Goal: Communication & Community: Answer question/provide support

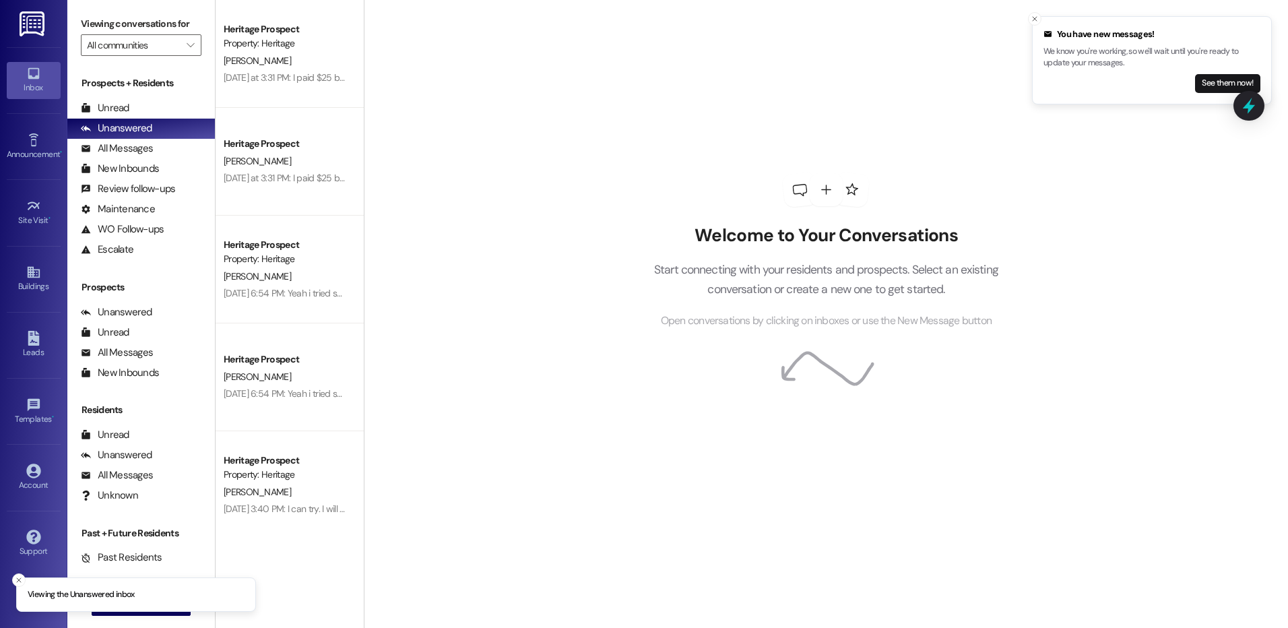
drag, startPoint x: 22, startPoint y: 575, endPoint x: 53, endPoint y: 571, distance: 31.8
click at [26, 573] on button "Close toast" at bounding box center [18, 579] width 13 height 13
click at [134, 597] on div " New Message" at bounding box center [142, 605] width 100 height 34
click at [134, 597] on button " New Message" at bounding box center [142, 605] width 100 height 22
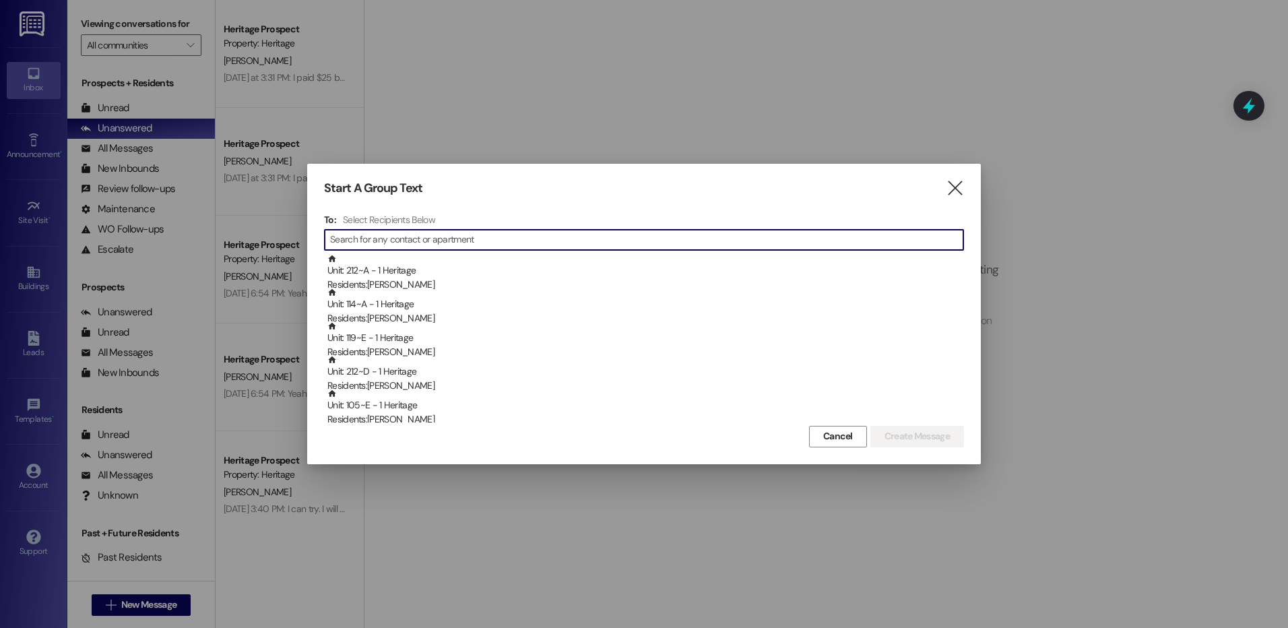
click at [459, 232] on input at bounding box center [646, 239] width 633 height 19
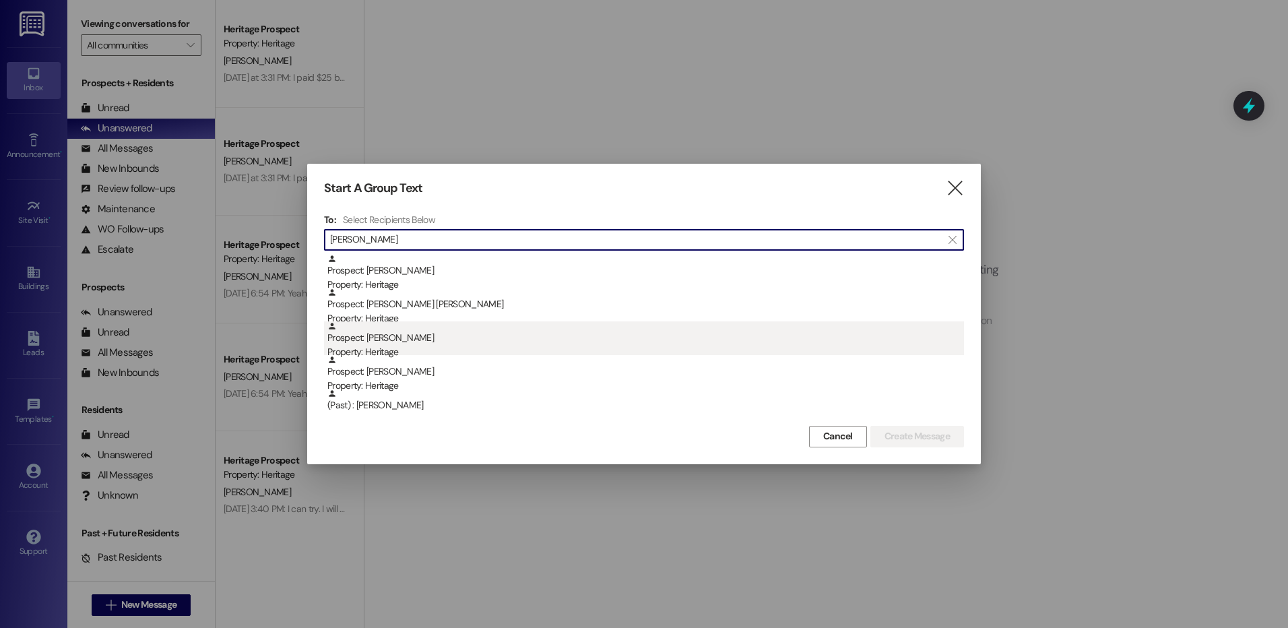
type input "[PERSON_NAME]"
click at [435, 348] on div "Property: Heritage" at bounding box center [645, 352] width 637 height 14
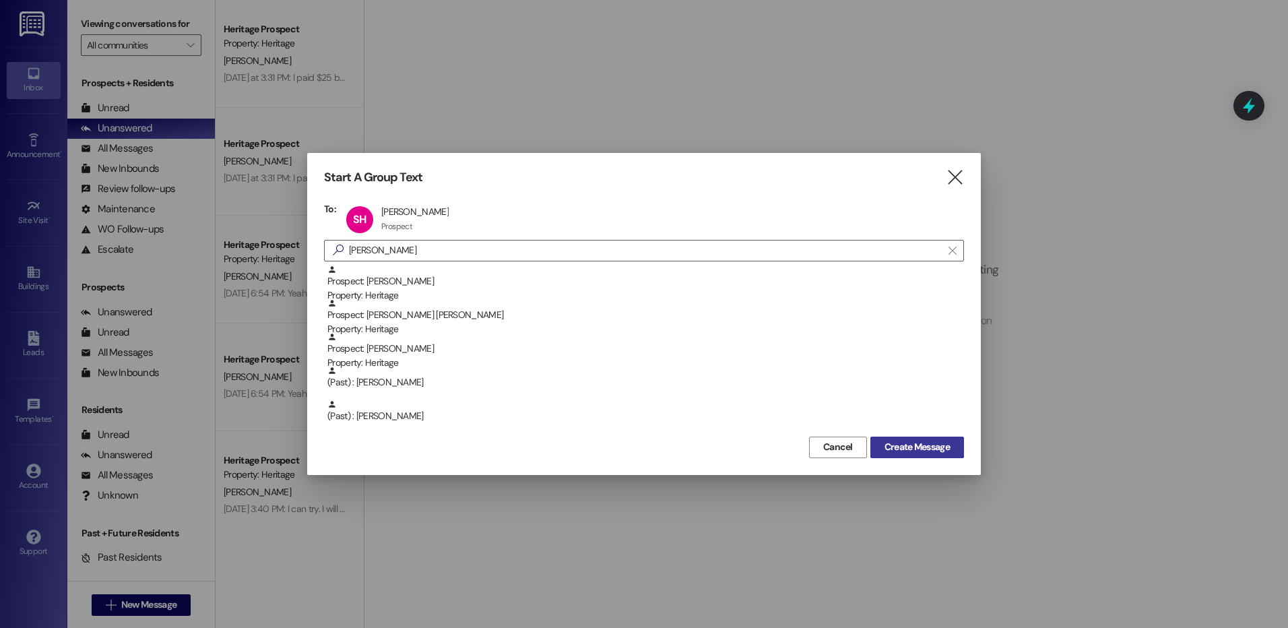
click at [906, 443] on span "Create Message" at bounding box center [916, 447] width 65 height 14
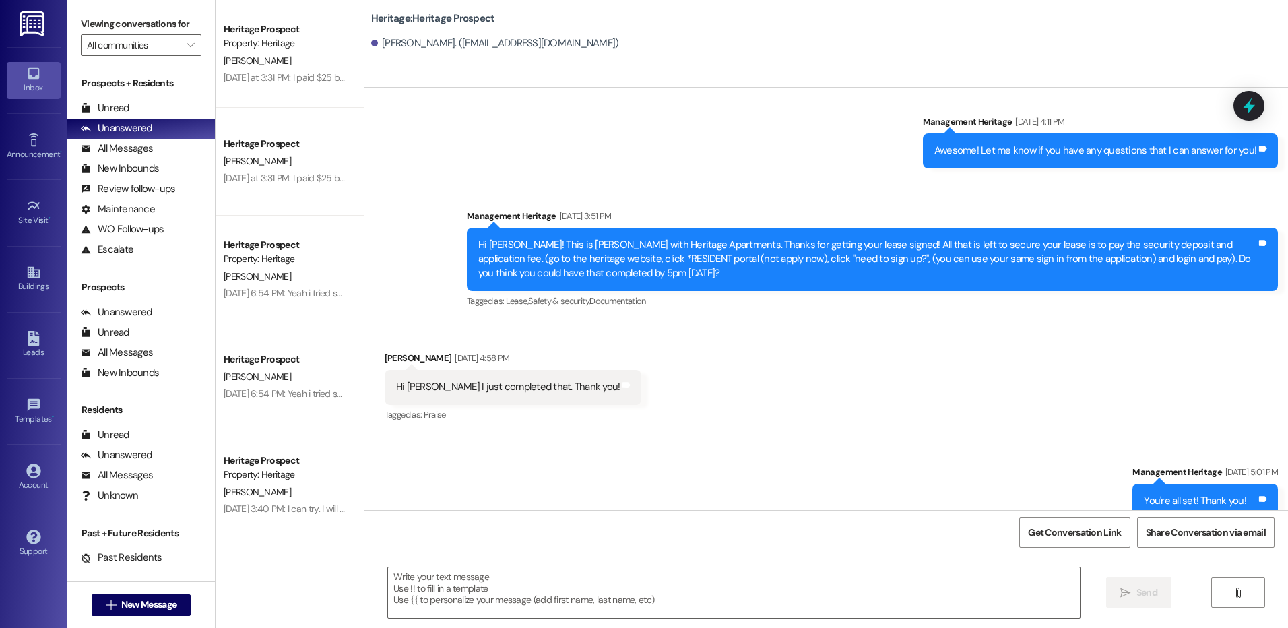
scroll to position [761, 0]
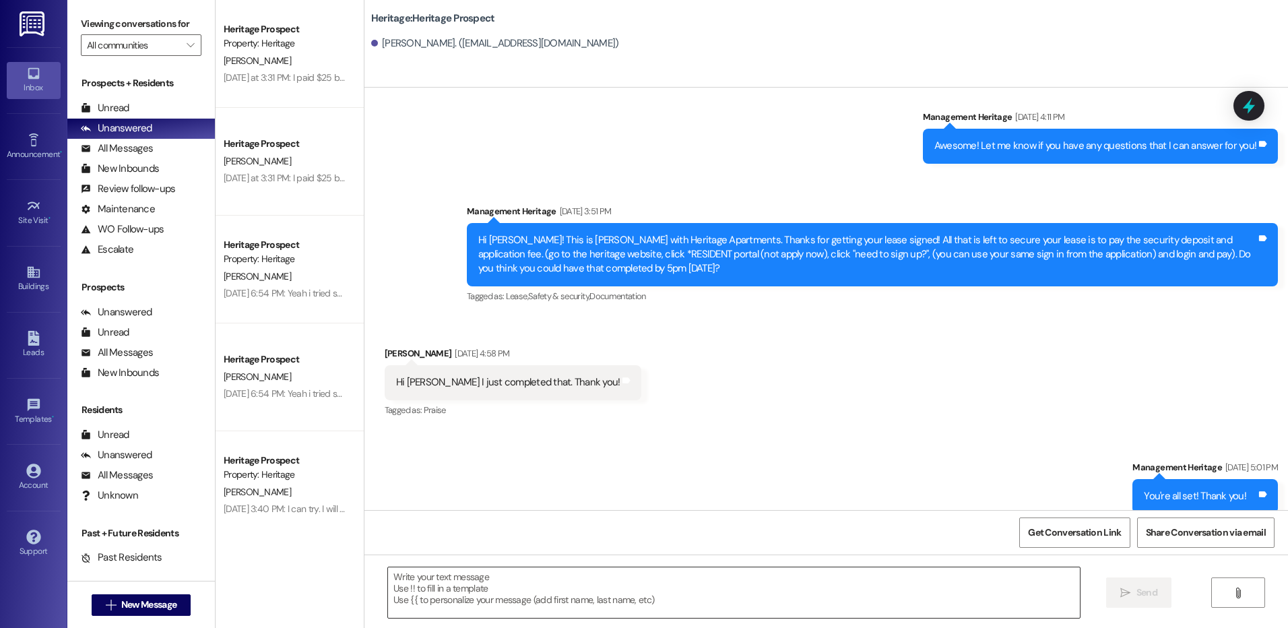
click at [464, 574] on textarea at bounding box center [733, 592] width 691 height 51
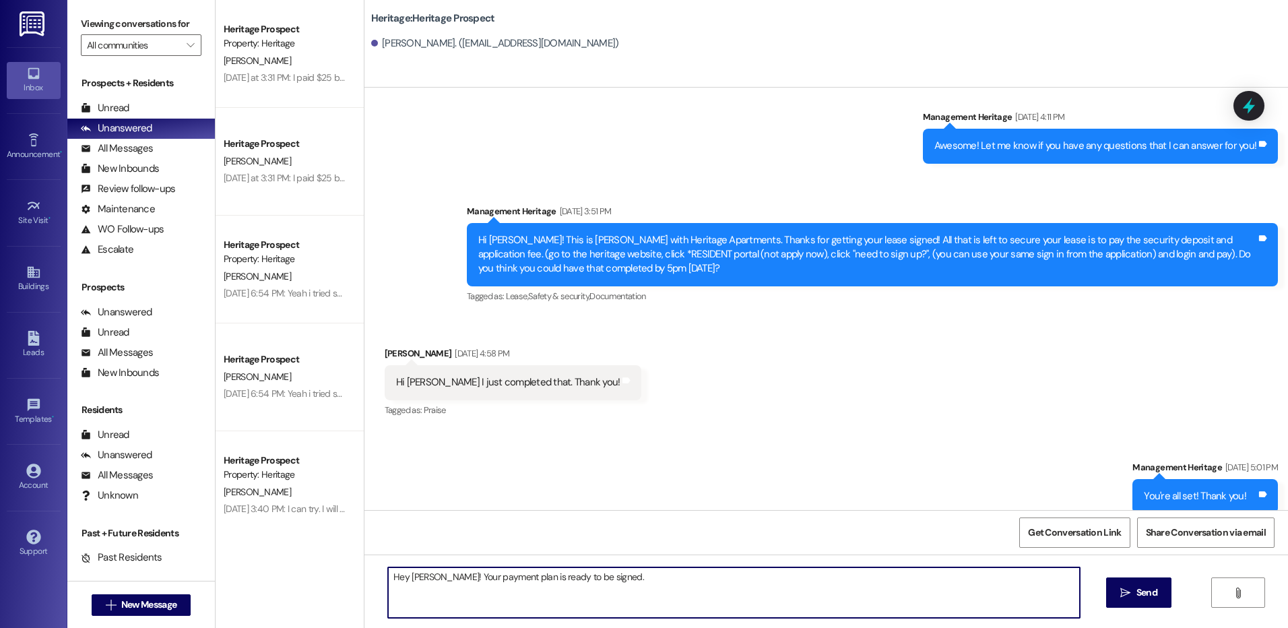
type textarea "Hey Stephanie! Your payment plan is ready to be signed."
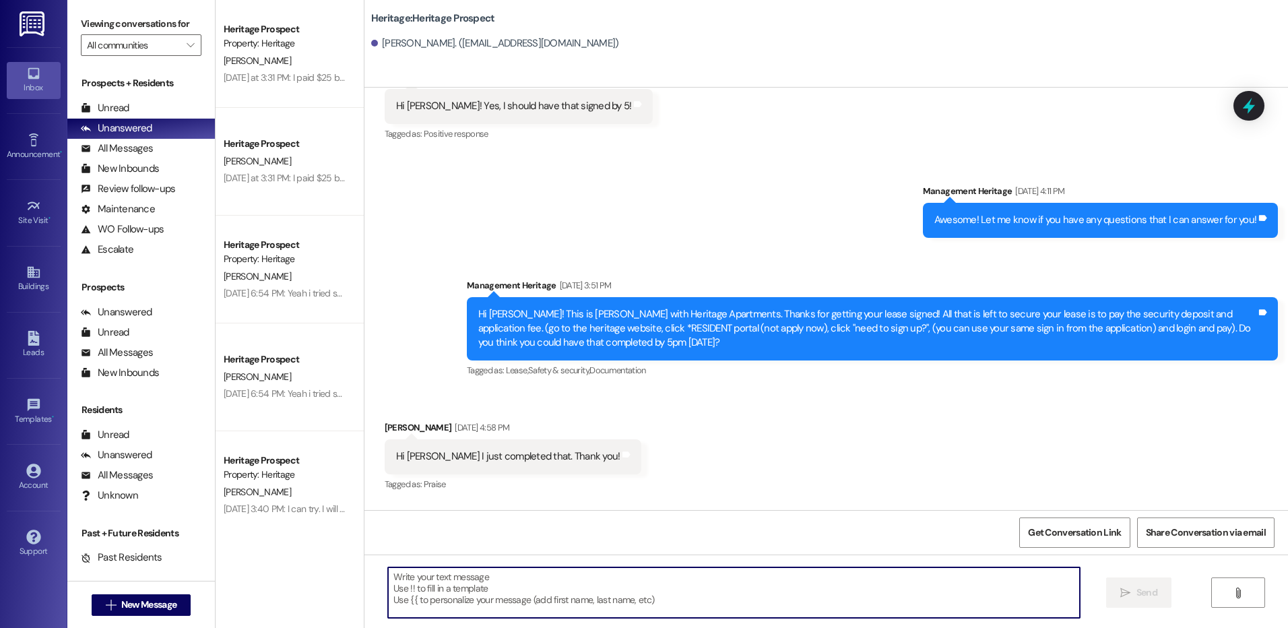
scroll to position [667, 0]
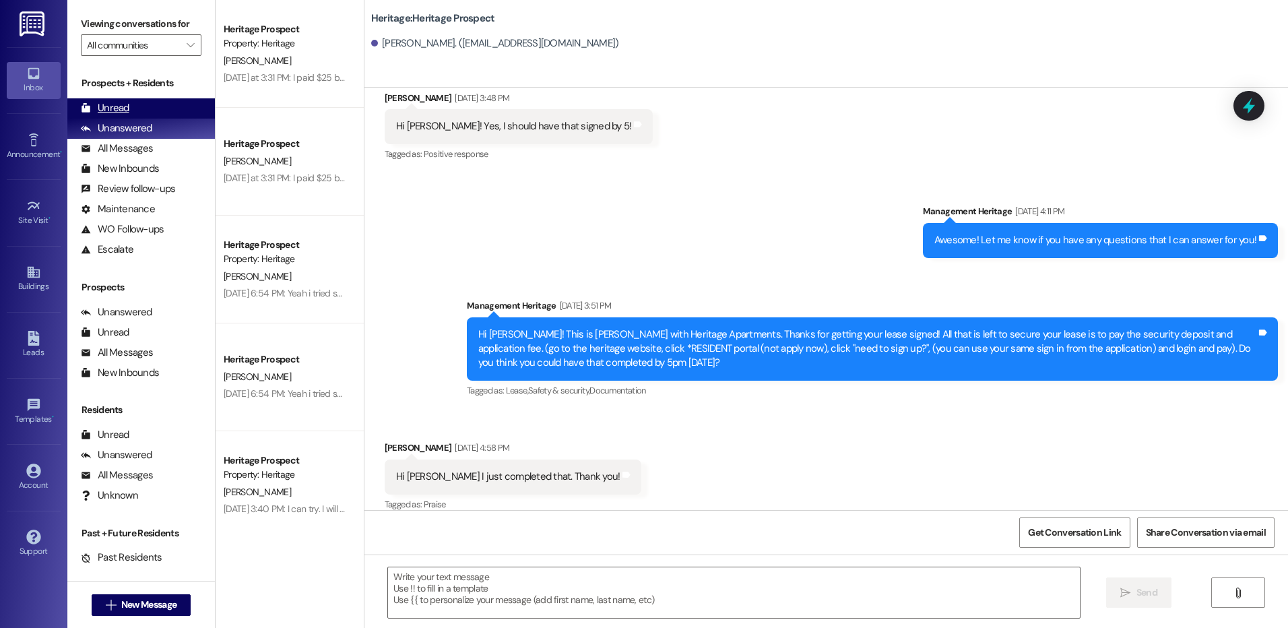
click at [193, 101] on div "Unread (0)" at bounding box center [141, 108] width 148 height 20
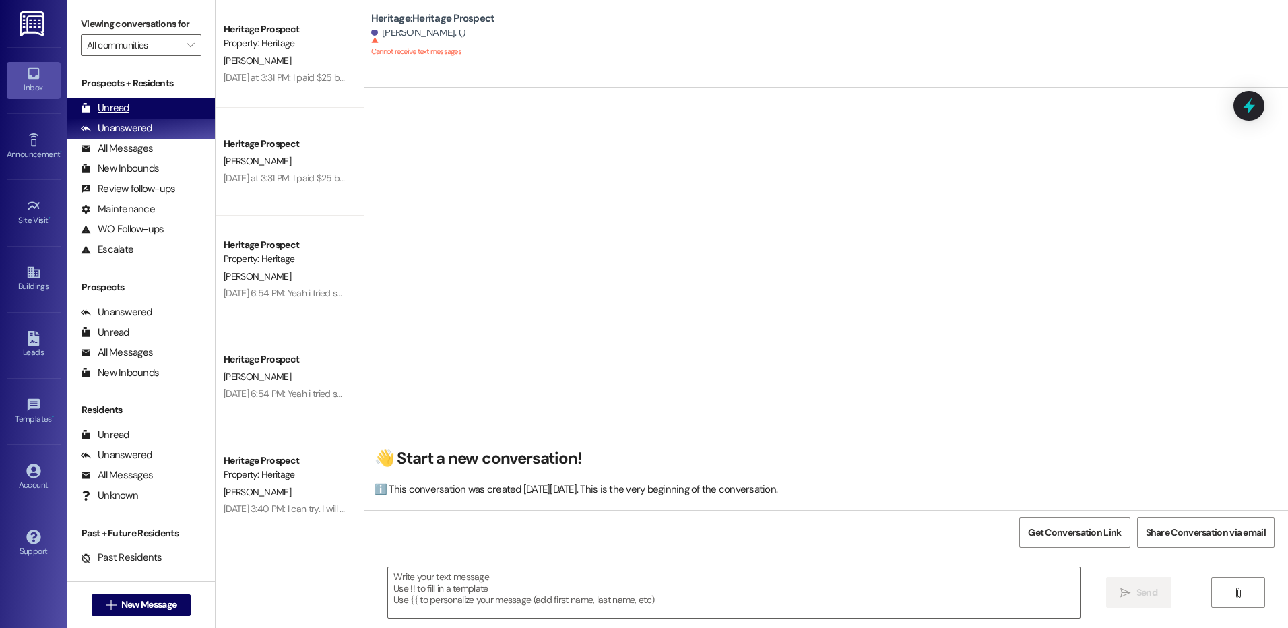
click at [154, 109] on div "Unread (0)" at bounding box center [141, 108] width 148 height 20
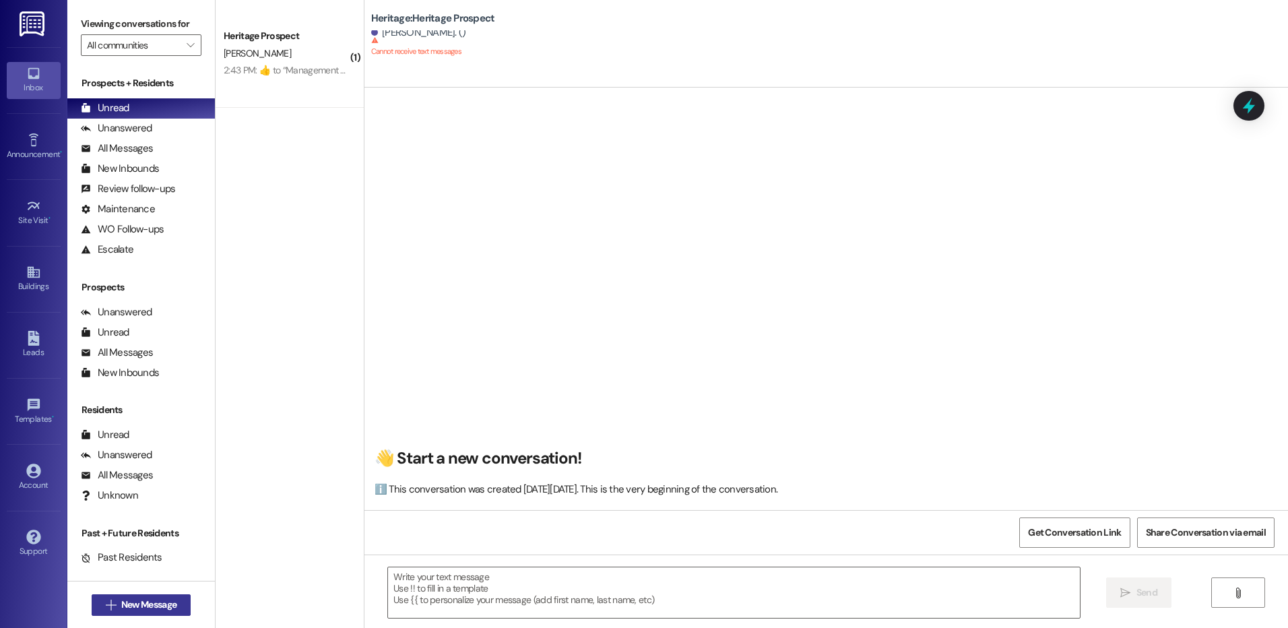
click at [167, 604] on span "New Message" at bounding box center [148, 605] width 55 height 14
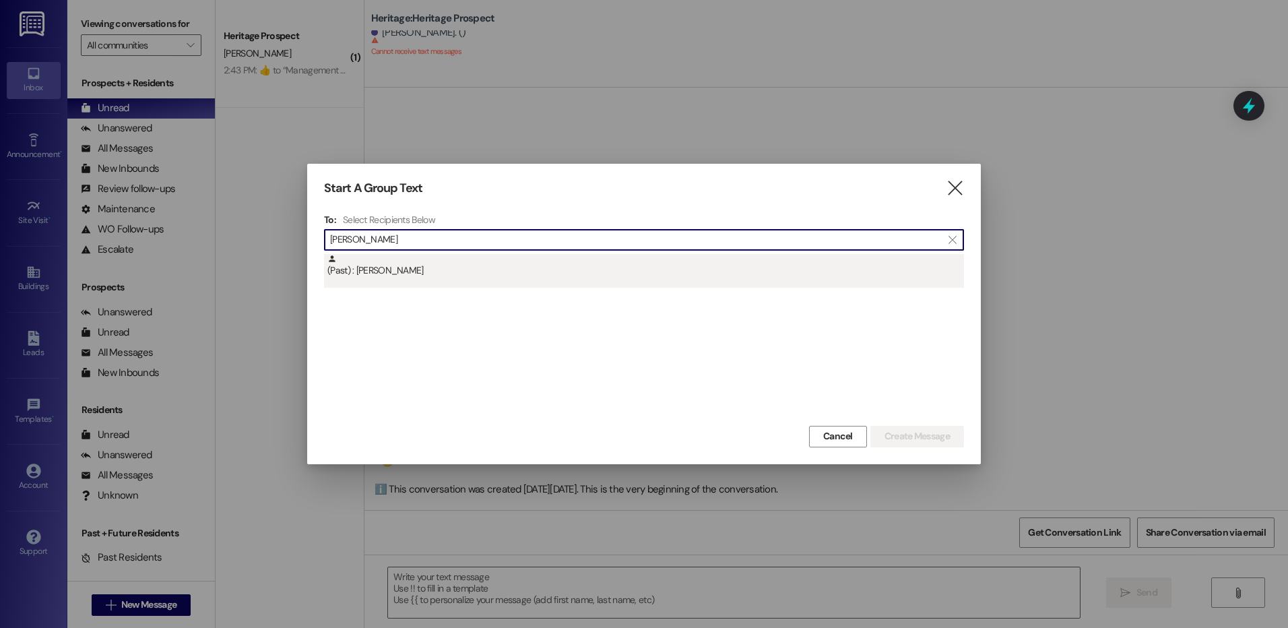
type input "[PERSON_NAME]"
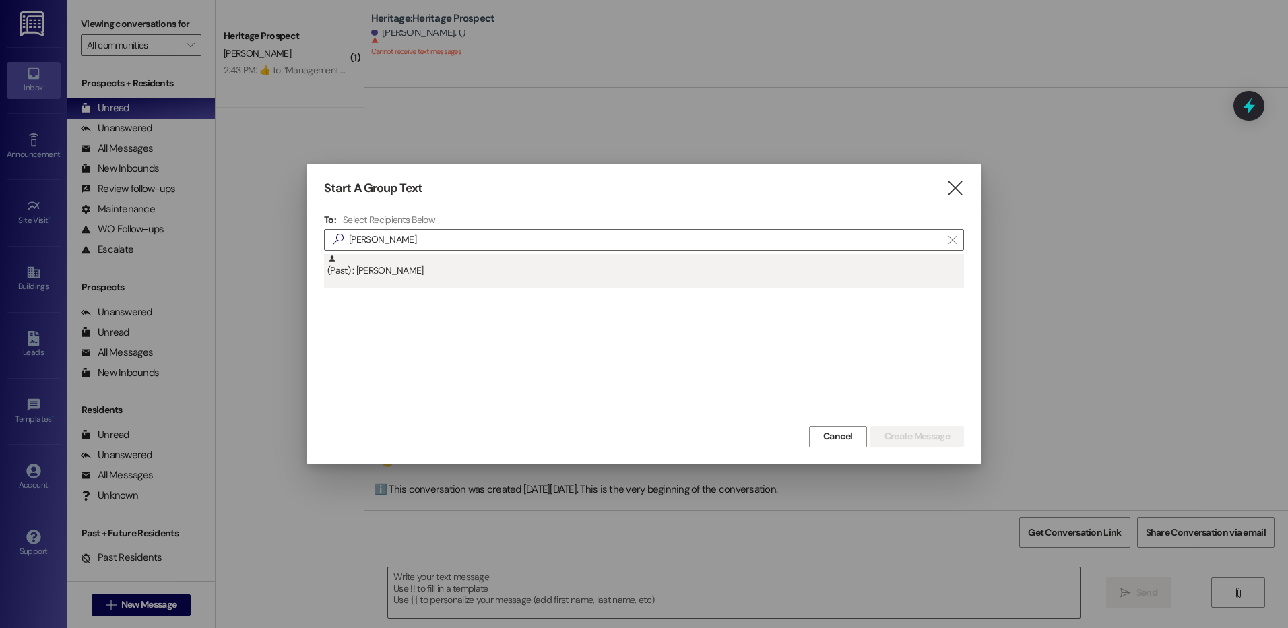
click at [422, 276] on div "(Past) : [PERSON_NAME]" at bounding box center [645, 266] width 637 height 24
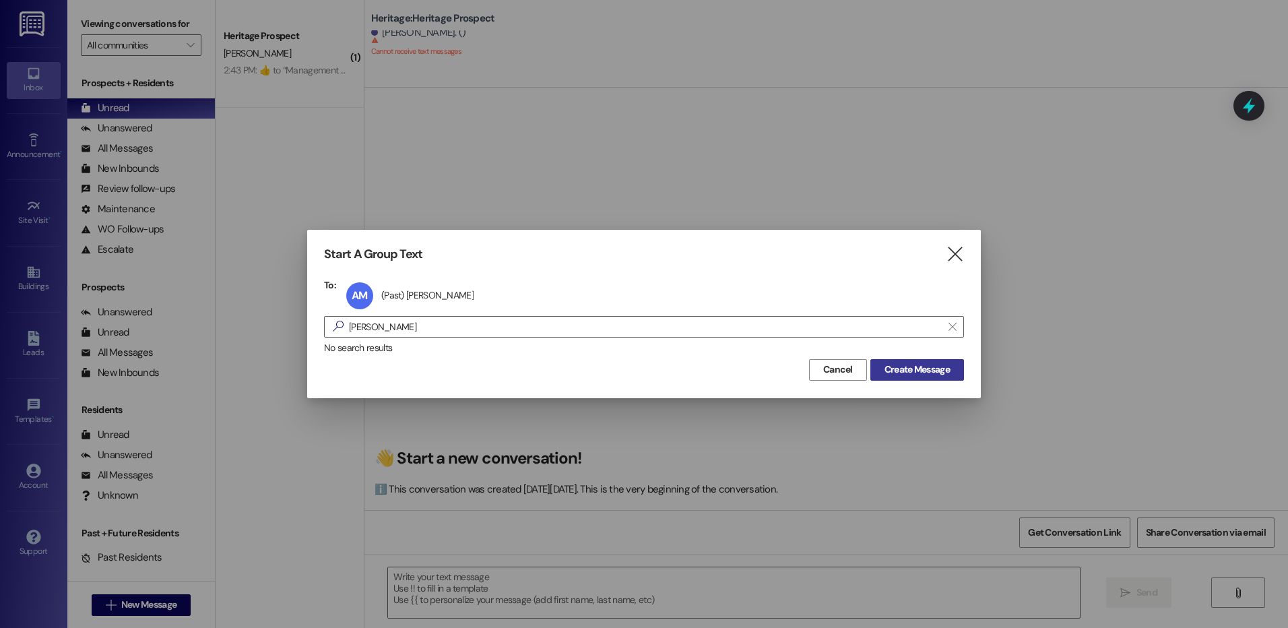
click at [884, 368] on span "Create Message" at bounding box center [916, 369] width 65 height 14
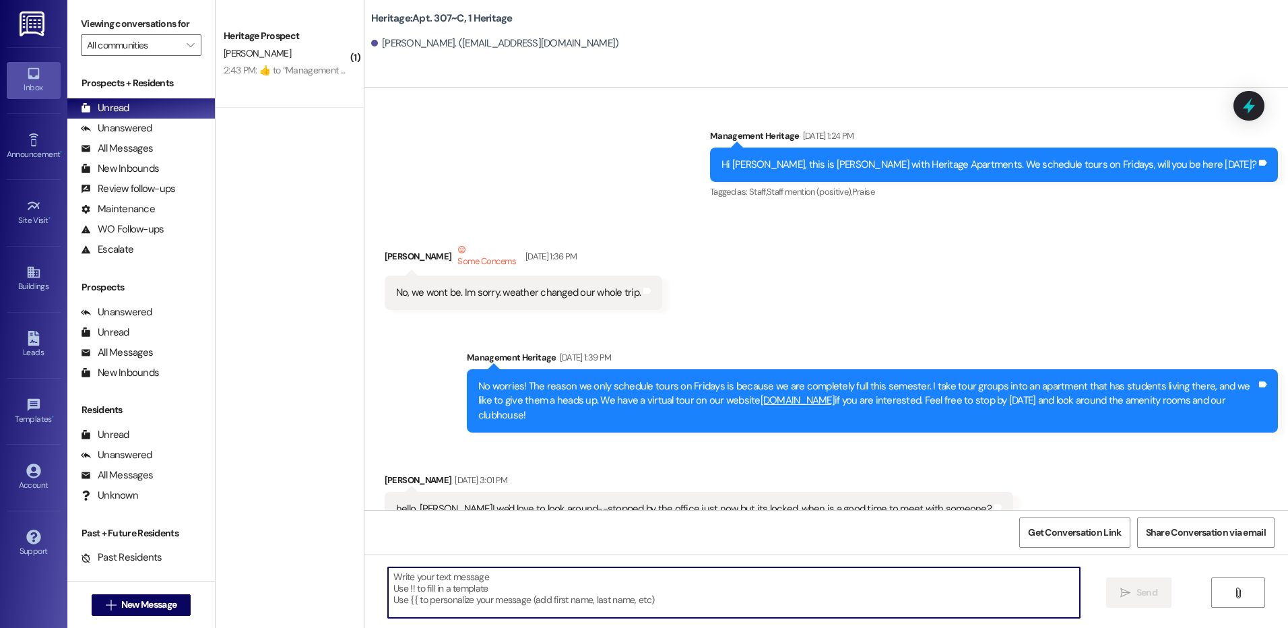
scroll to position [31838, 0]
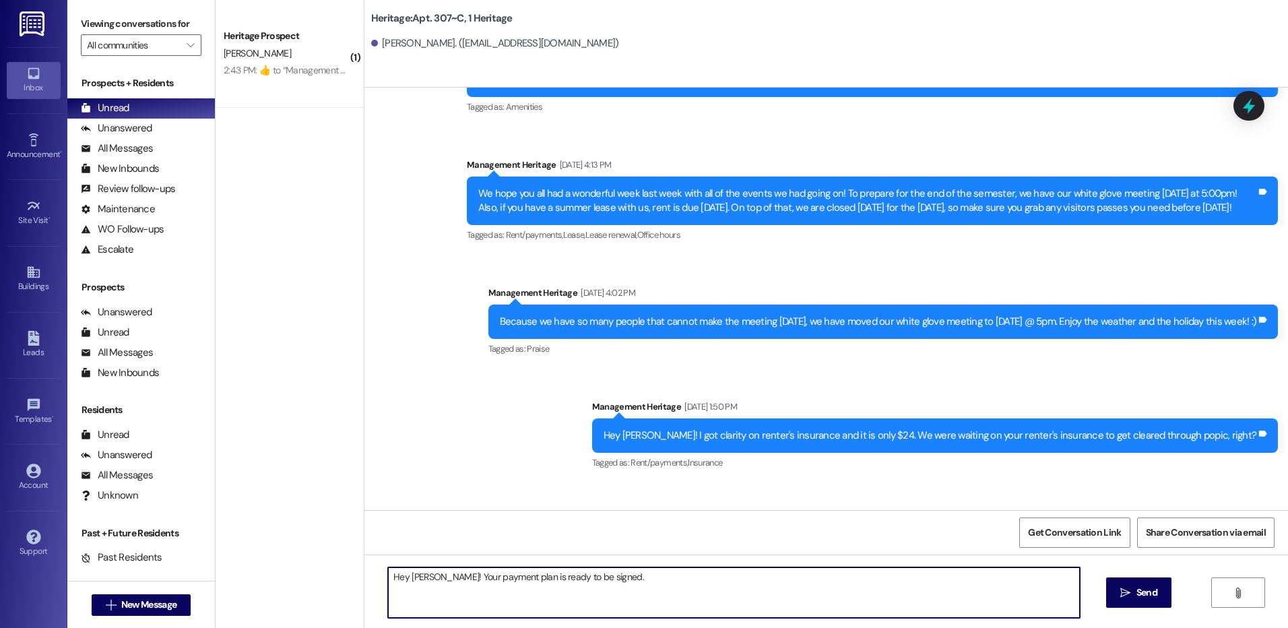
type textarea "Hey [PERSON_NAME]! Your payment plan is ready to be signed."
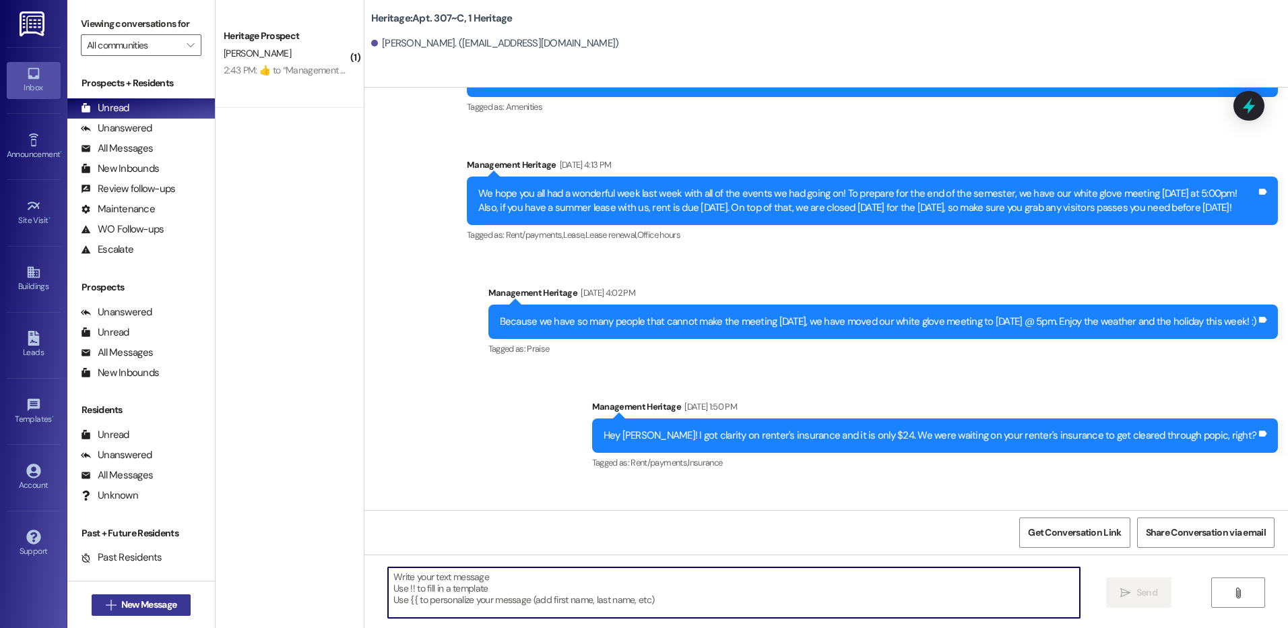
click at [110, 604] on span " New Message" at bounding box center [141, 605] width 77 height 14
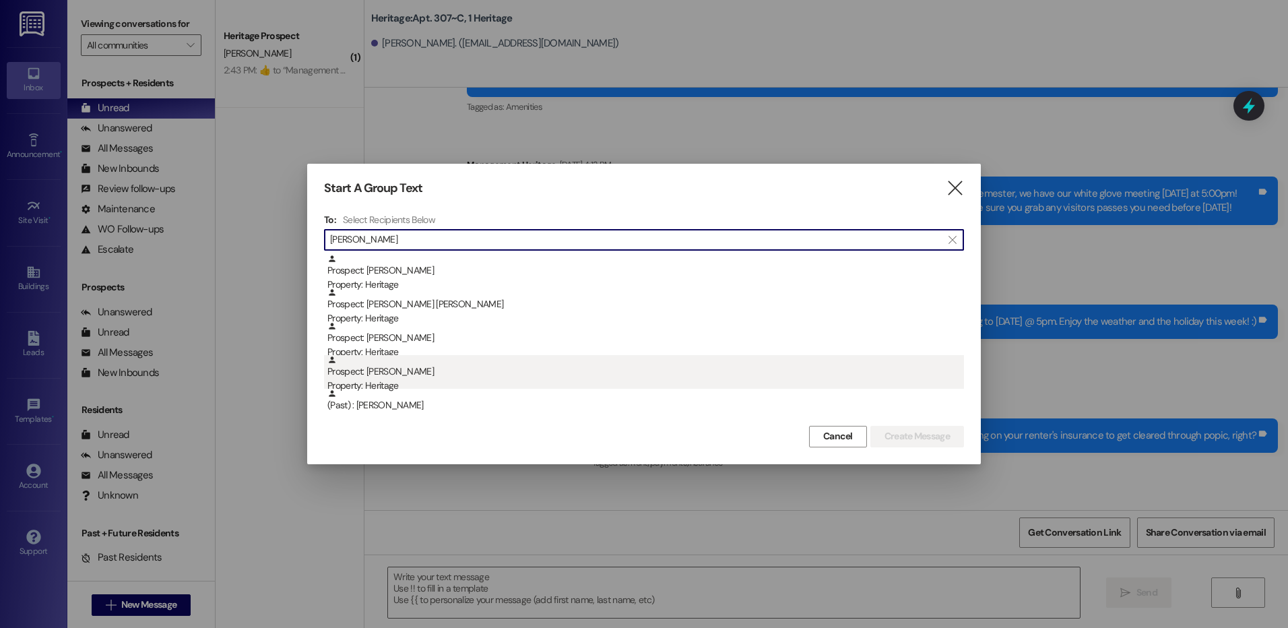
type input "[PERSON_NAME]"
click at [584, 375] on div "Prospect: [PERSON_NAME] Property: Heritage" at bounding box center [645, 374] width 637 height 38
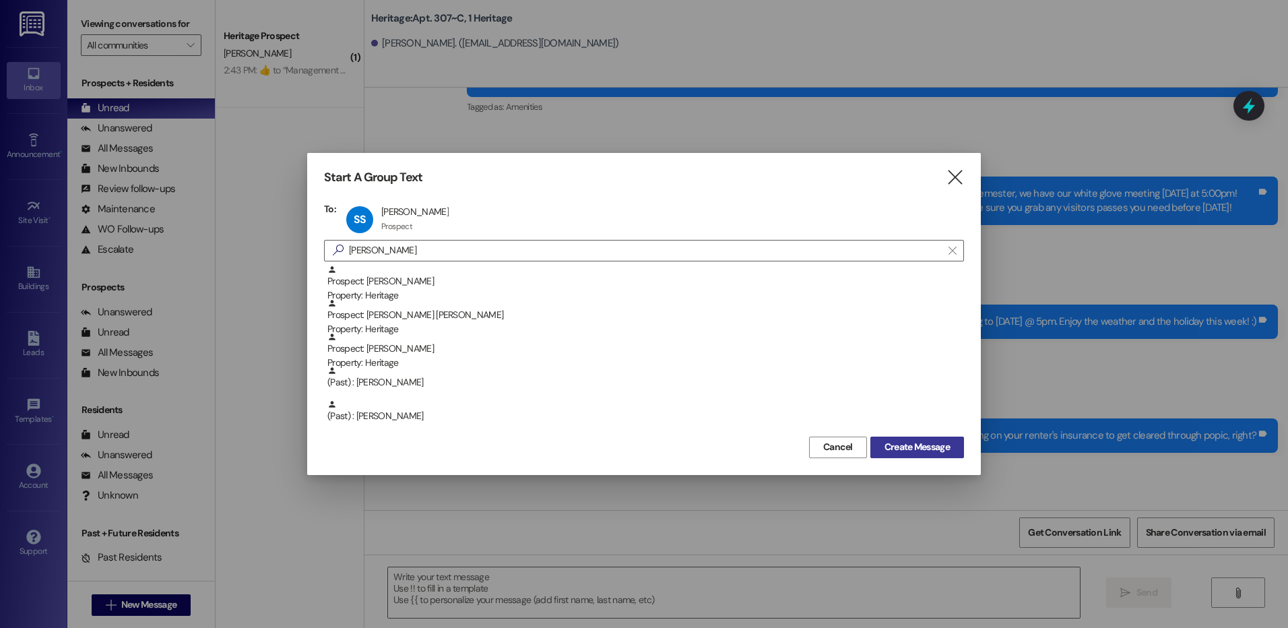
click at [942, 449] on span "Create Message" at bounding box center [916, 447] width 65 height 14
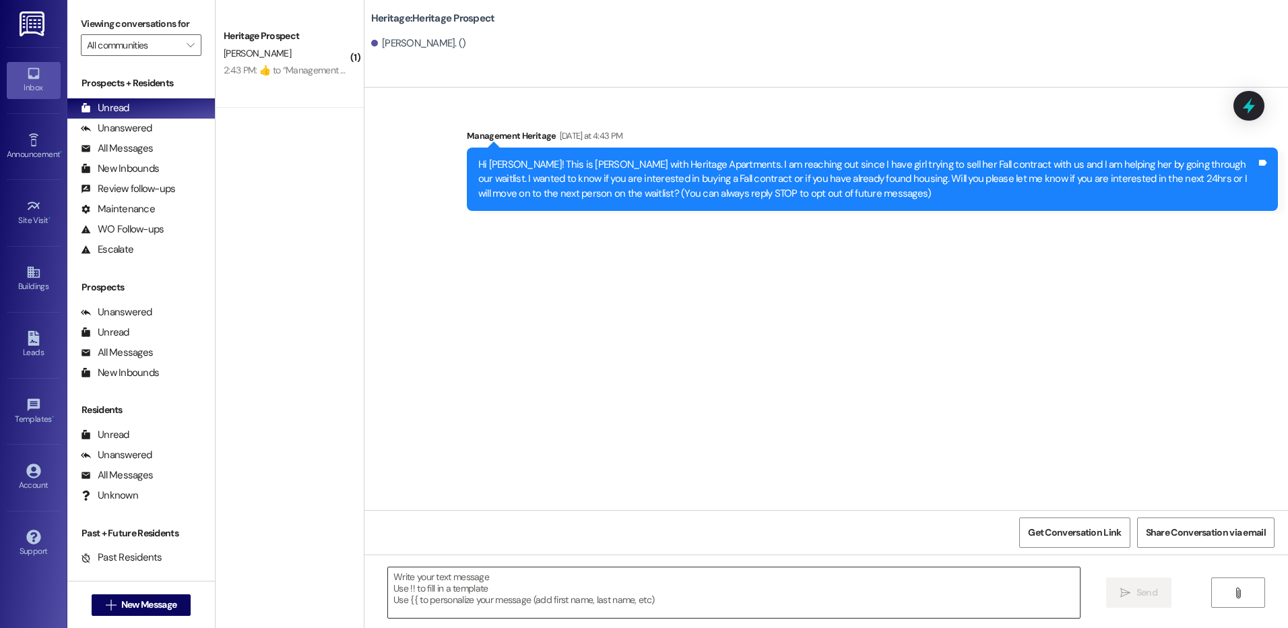
scroll to position [0, 0]
click at [500, 593] on textarea at bounding box center [733, 592] width 691 height 51
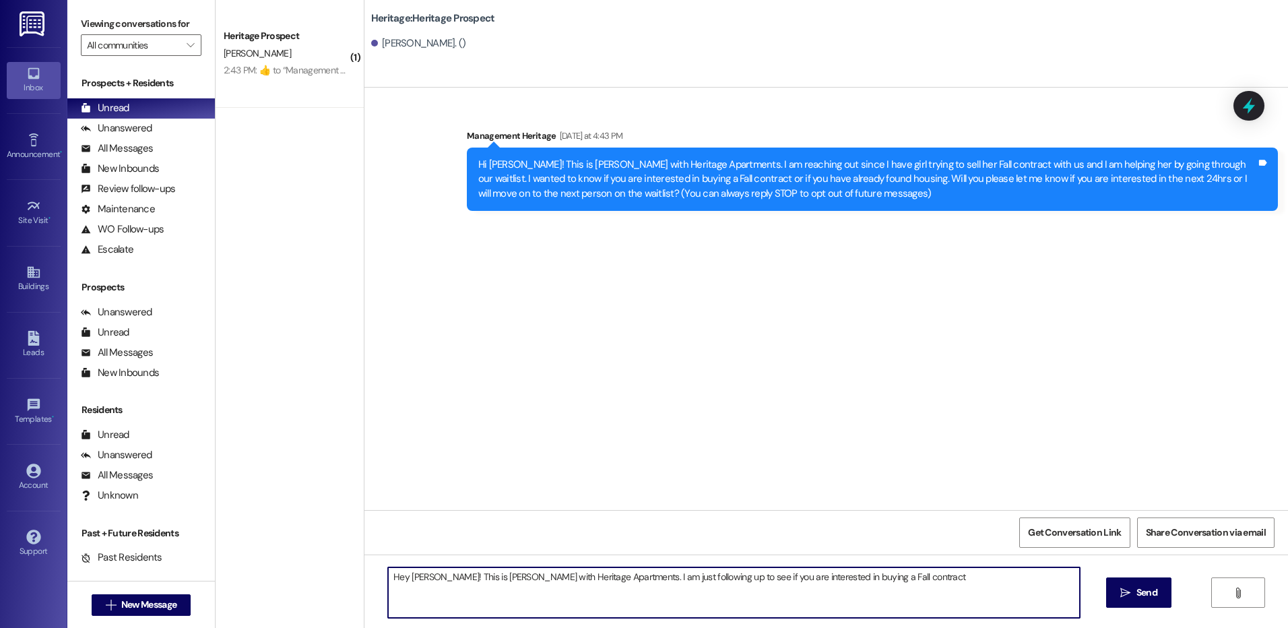
type textarea "Hey [PERSON_NAME]! This is [PERSON_NAME] with Heritage Apartments. I am just fo…"
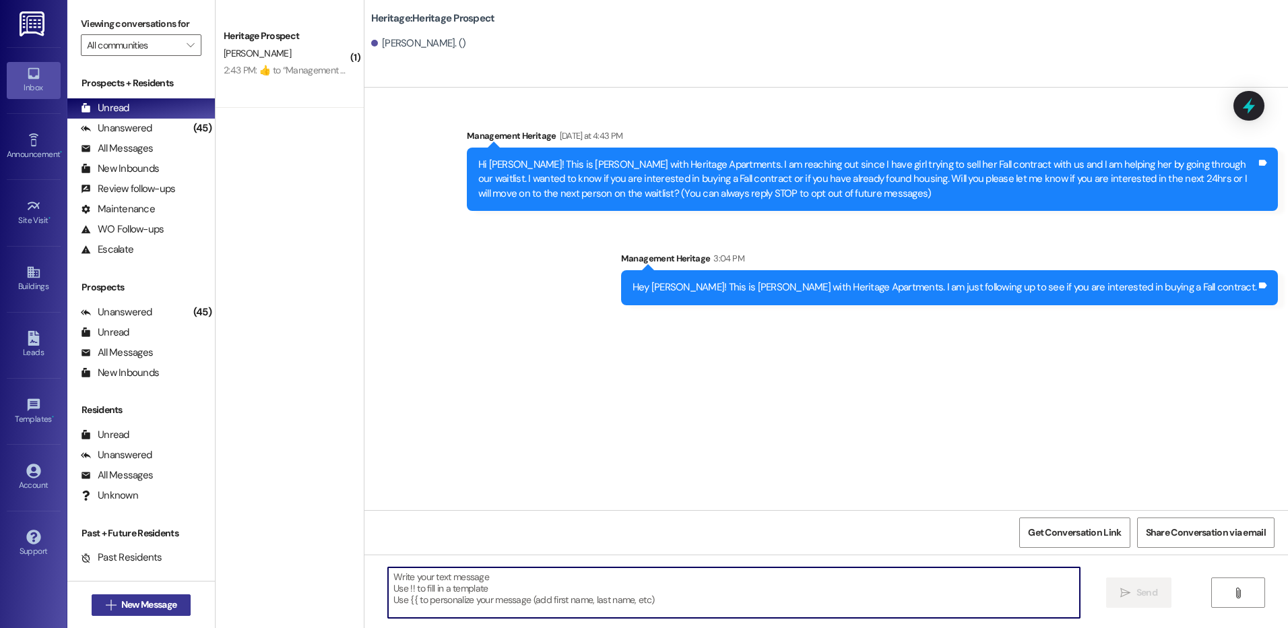
click at [106, 602] on icon "" at bounding box center [111, 605] width 10 height 11
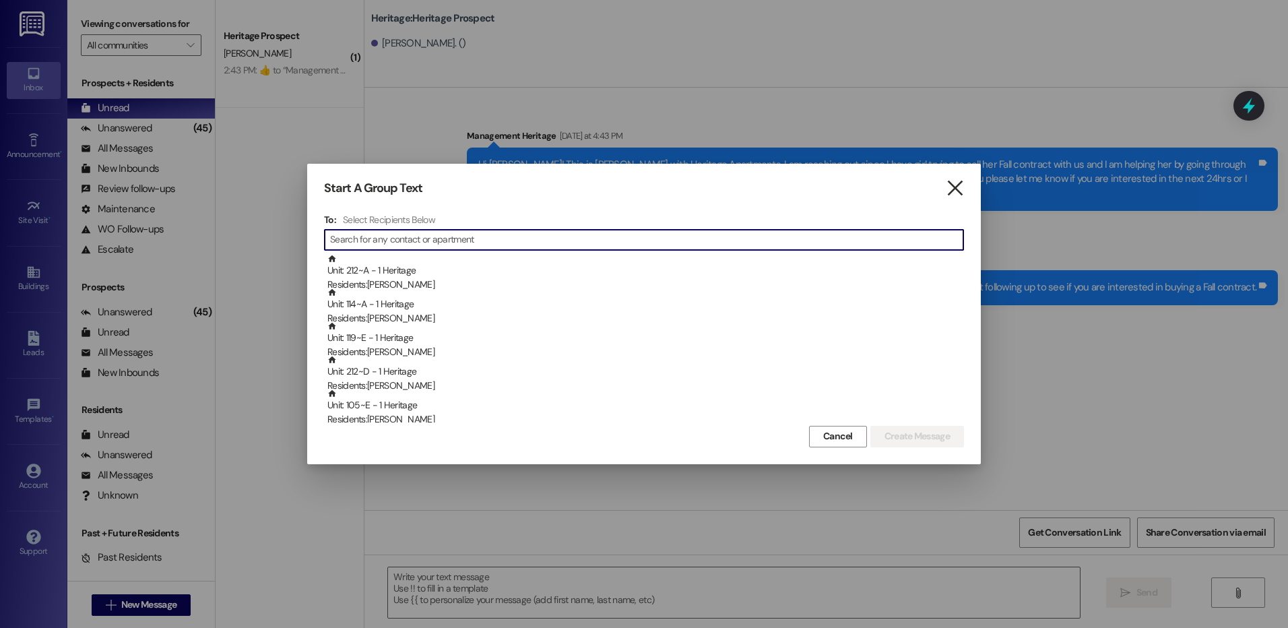
click at [957, 189] on icon "" at bounding box center [955, 188] width 18 height 14
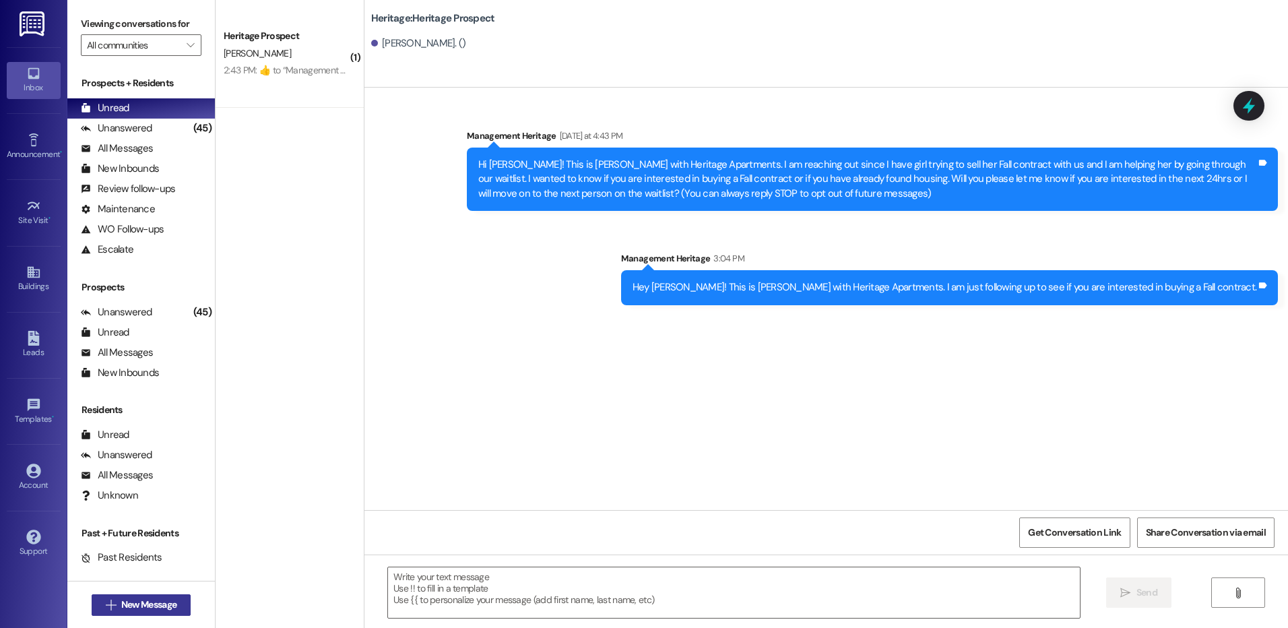
click at [155, 608] on span "New Message" at bounding box center [148, 605] width 55 height 14
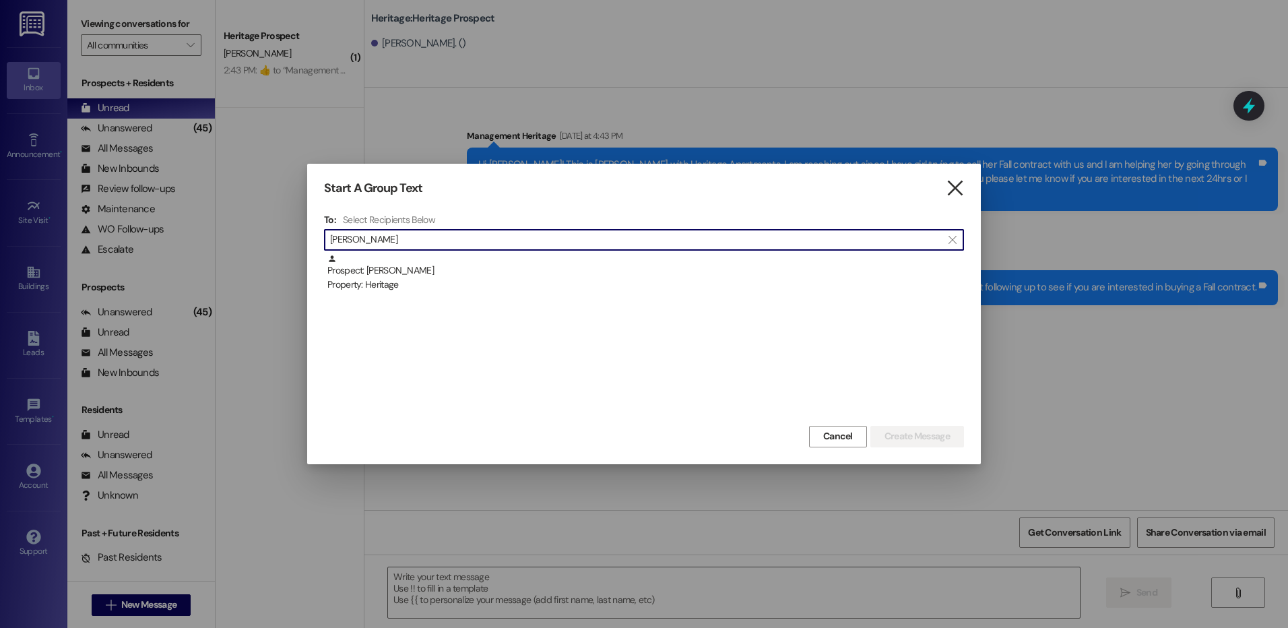
type input "[PERSON_NAME]"
click at [961, 193] on icon "" at bounding box center [955, 188] width 18 height 14
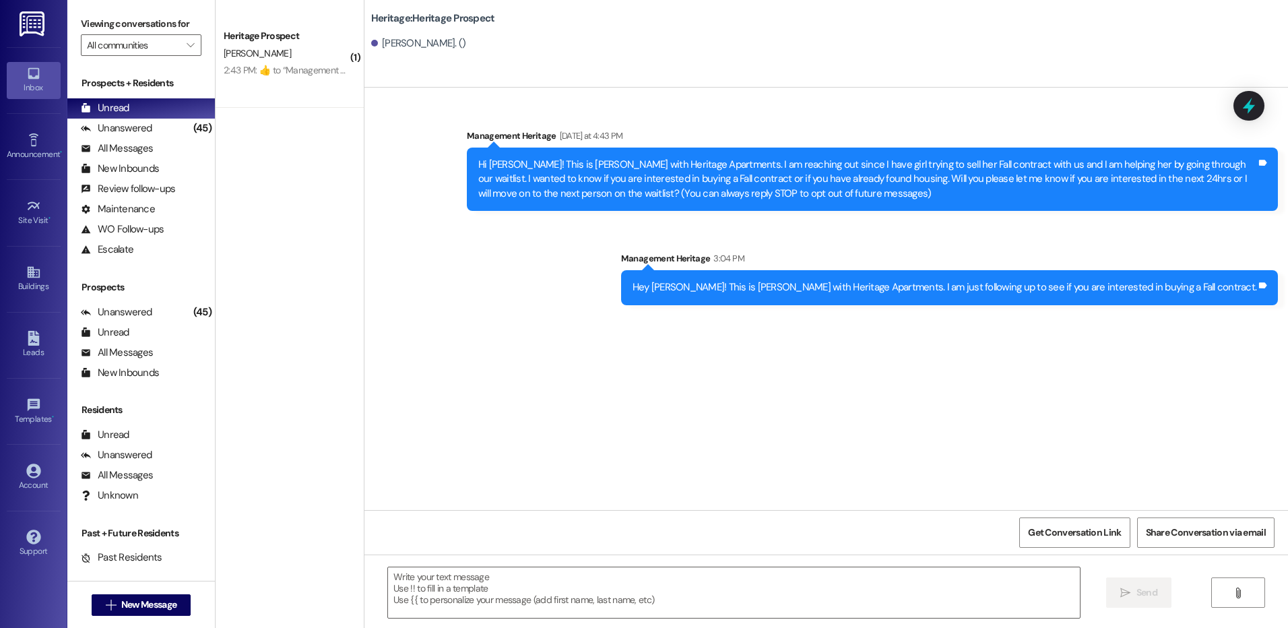
click at [507, 154] on div "Hi [PERSON_NAME]! This is [PERSON_NAME] with Heritage Apartments. I am reaching…" at bounding box center [872, 179] width 811 height 63
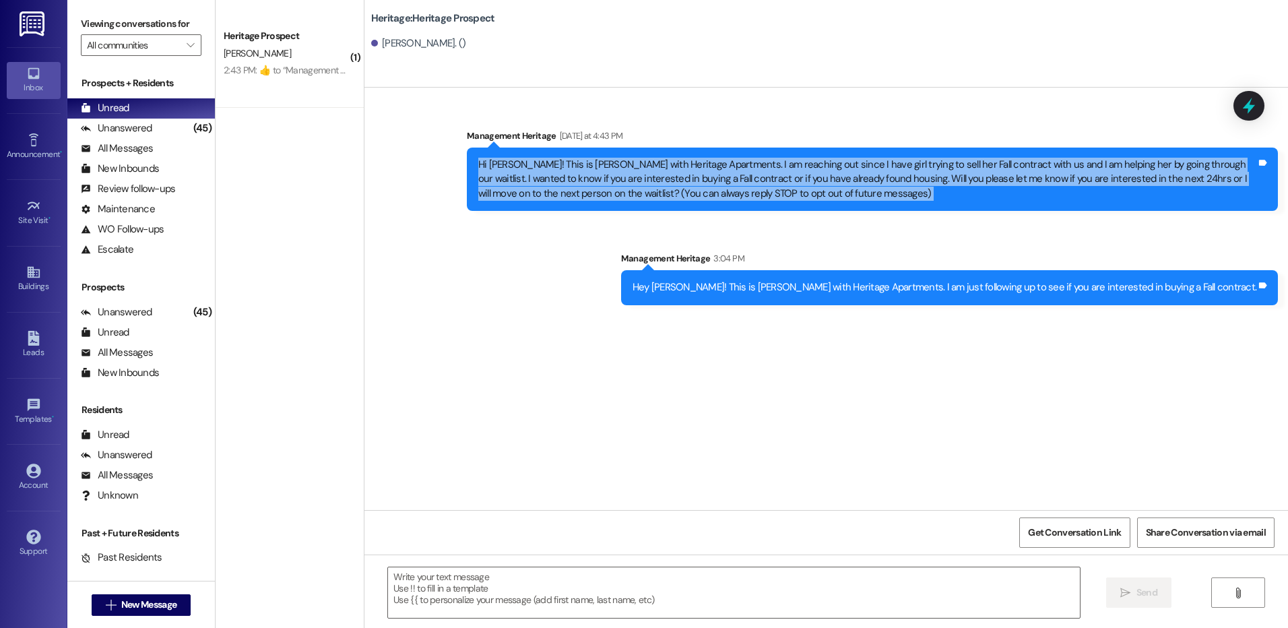
click at [507, 154] on div "Hi [PERSON_NAME]! This is [PERSON_NAME] with Heritage Apartments. I am reaching…" at bounding box center [872, 179] width 811 height 63
copy div "Hi [PERSON_NAME]! This is [PERSON_NAME] with Heritage Apartments. I am reaching…"
click at [41, 331] on link "Leads" at bounding box center [34, 345] width 54 height 36
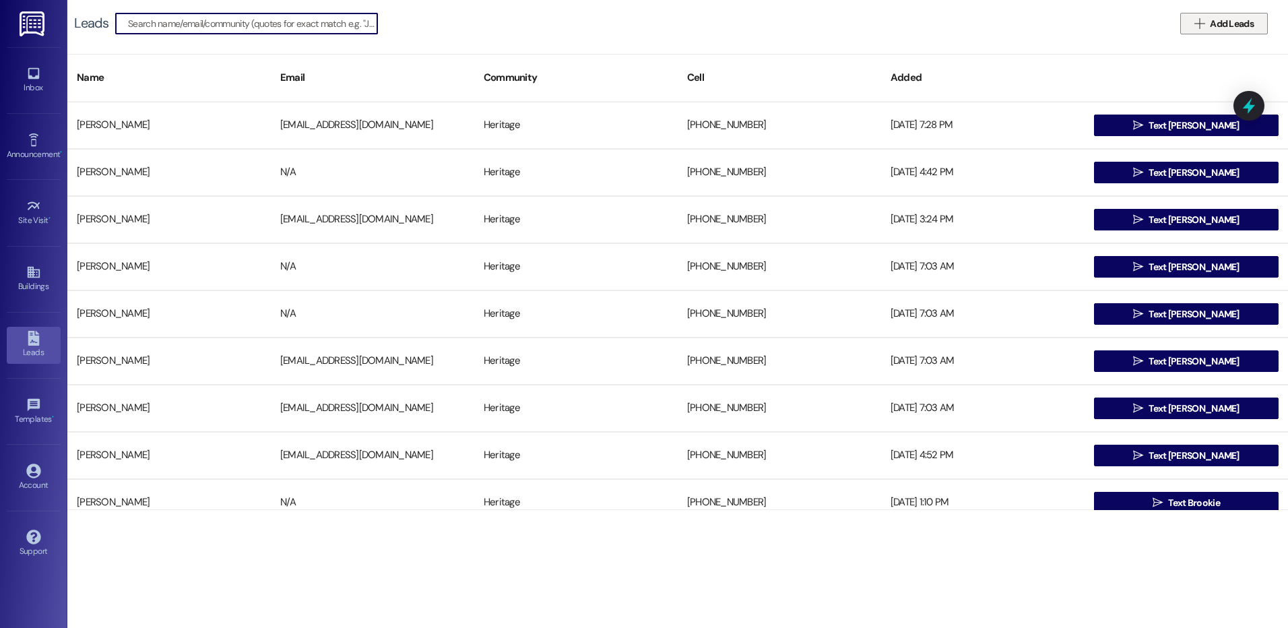
click at [1192, 25] on span " Add Leads" at bounding box center [1224, 24] width 65 height 14
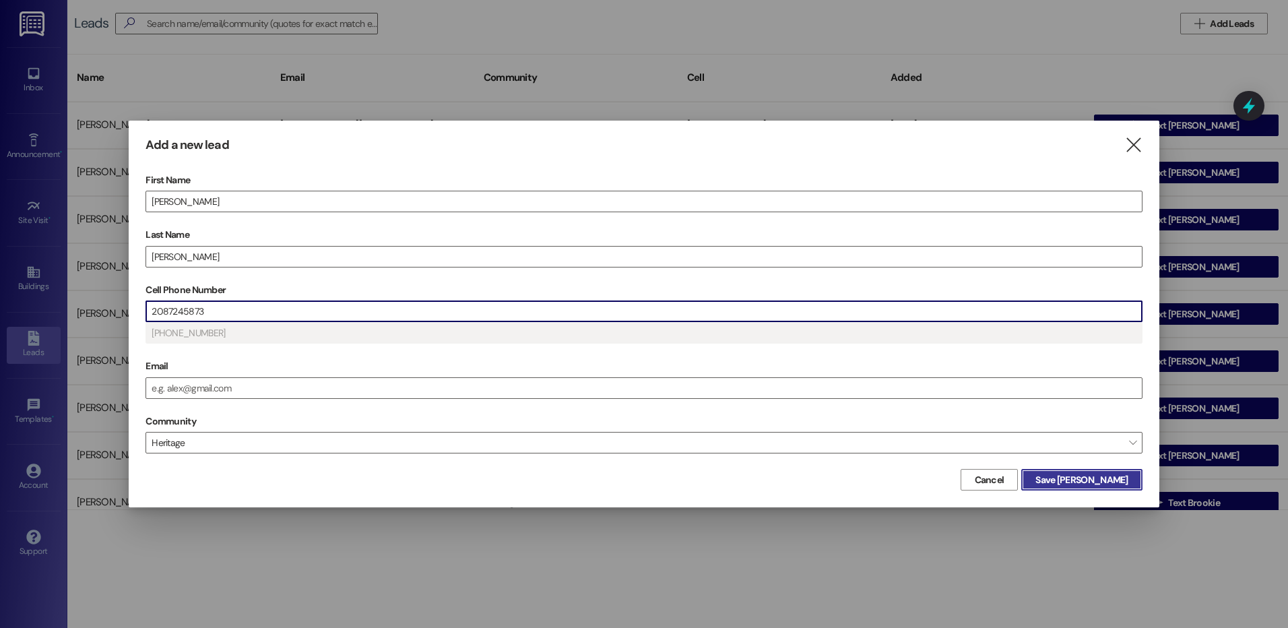
click at [1072, 490] on button "Save [PERSON_NAME]" at bounding box center [1081, 480] width 121 height 22
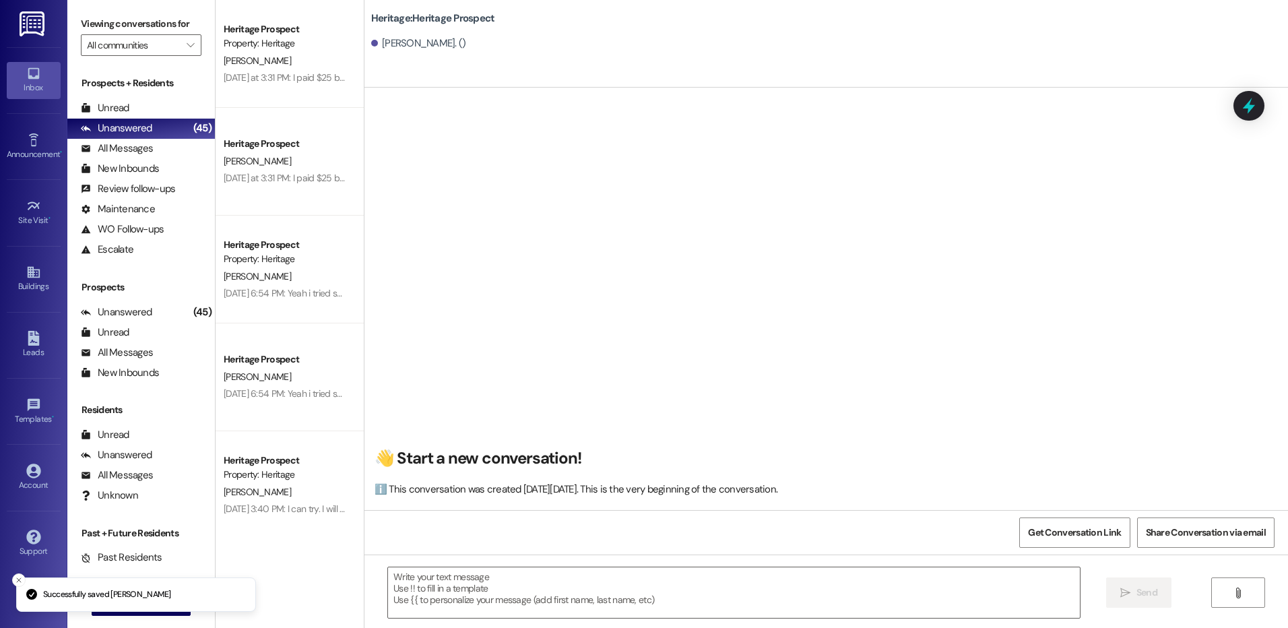
click at [463, 580] on textarea at bounding box center [733, 592] width 691 height 51
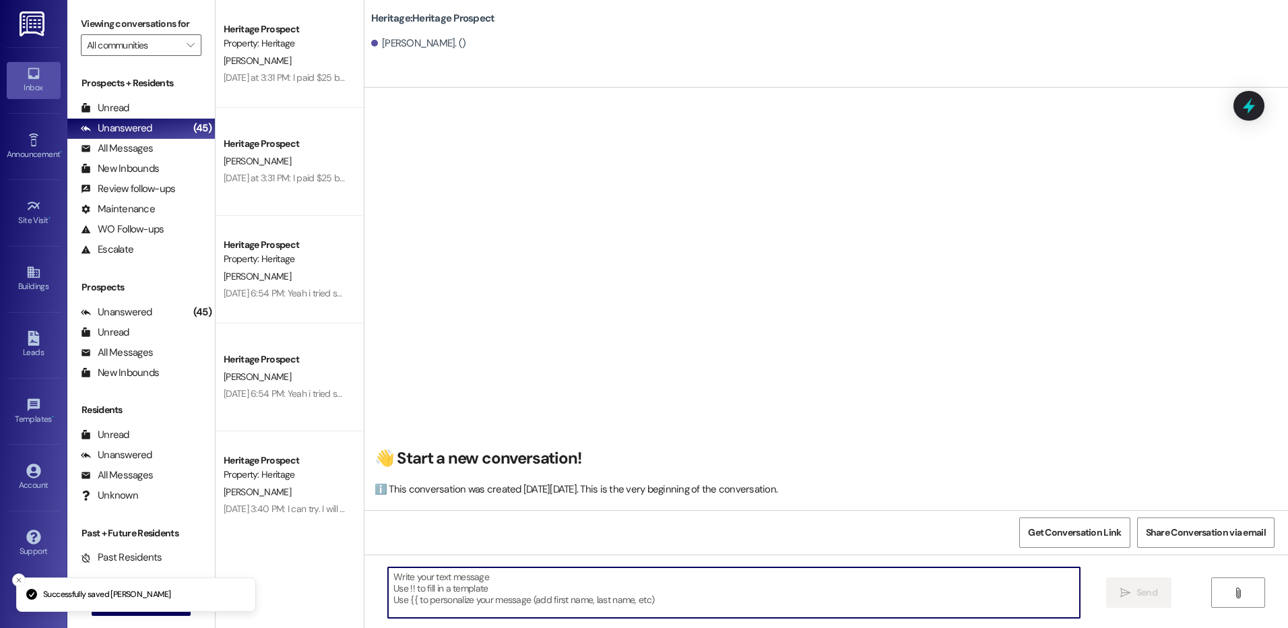
paste textarea "Hi [PERSON_NAME]! This is [PERSON_NAME] with Heritage Apartments. I am reaching…"
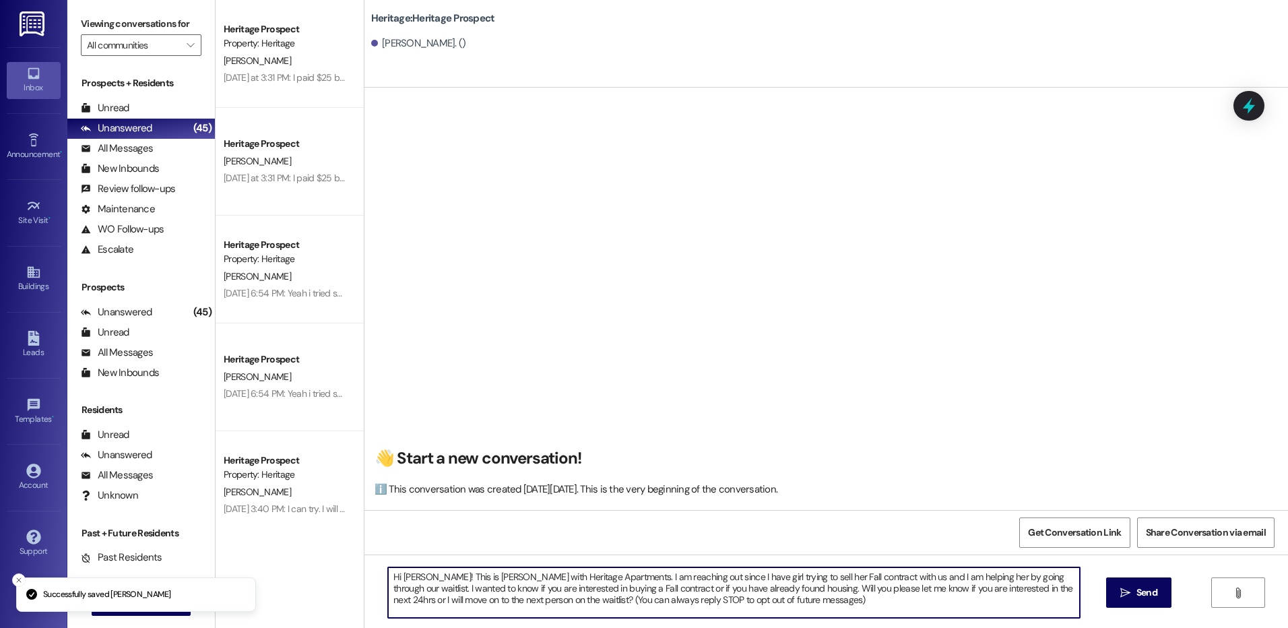
click at [422, 571] on textarea "Hi [PERSON_NAME]! This is [PERSON_NAME] with Heritage Apartments. I am reaching…" at bounding box center [733, 592] width 691 height 51
drag, startPoint x: 555, startPoint y: 603, endPoint x: 831, endPoint y: 620, distance: 276.1
click at [831, 620] on div "Hi [PERSON_NAME]! This is [PERSON_NAME] with Heritage Apartments. I am reaching…" at bounding box center [826, 604] width 924 height 101
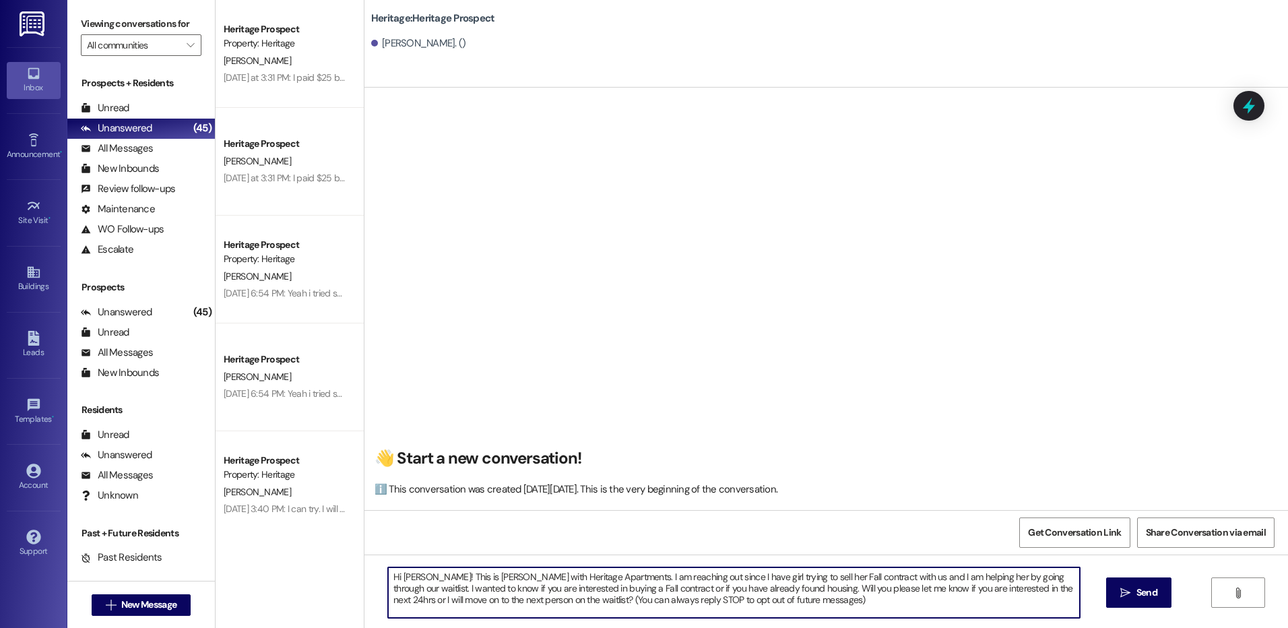
type textarea "Hi [PERSON_NAME]! This is [PERSON_NAME] with Heritage Apartments. I am reaching…"
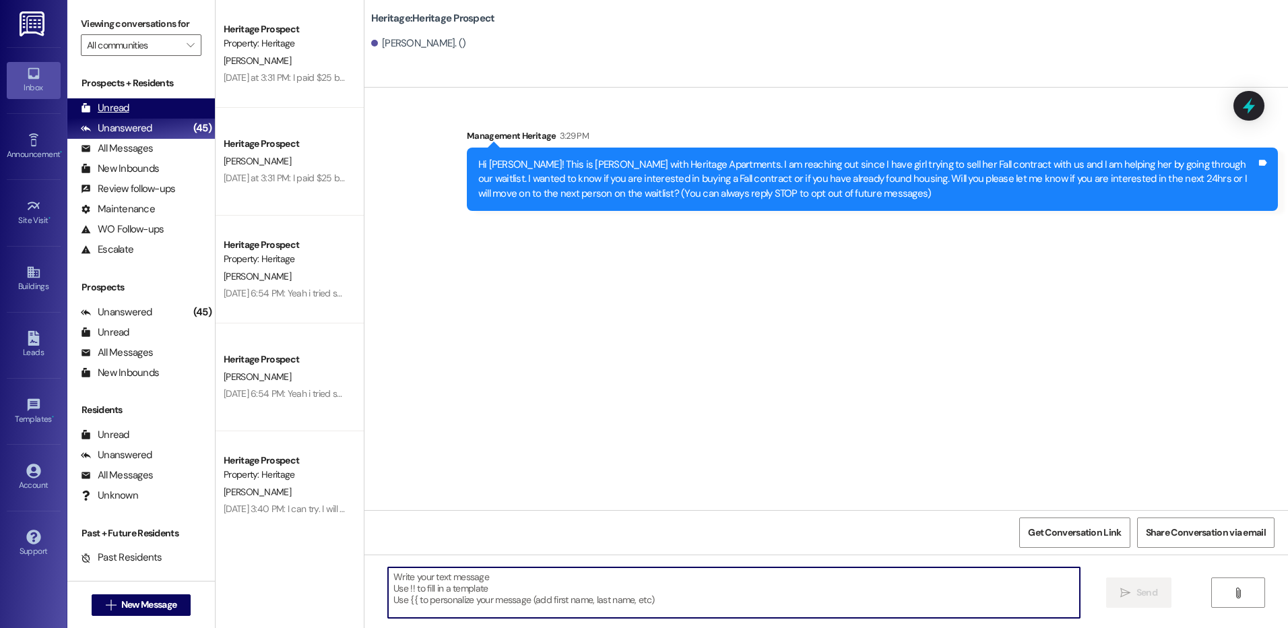
click at [142, 108] on div "Unread (0)" at bounding box center [141, 108] width 148 height 20
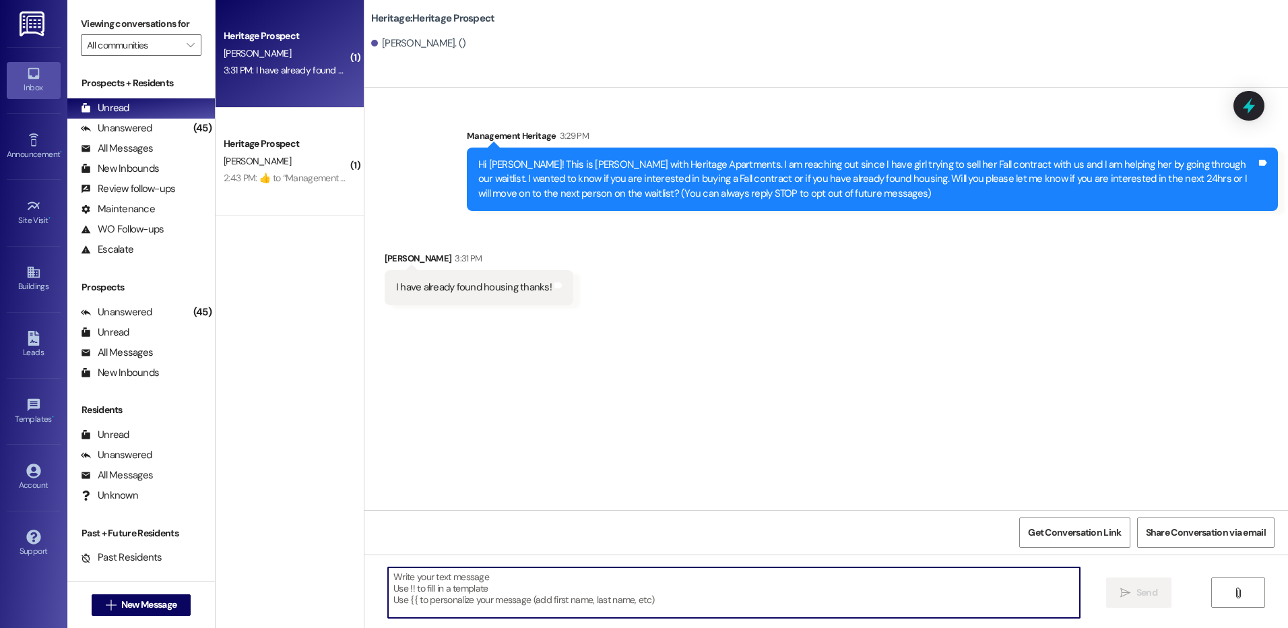
click at [501, 580] on textarea at bounding box center [733, 592] width 691 height 51
type textarea "Thank you for letting me know."
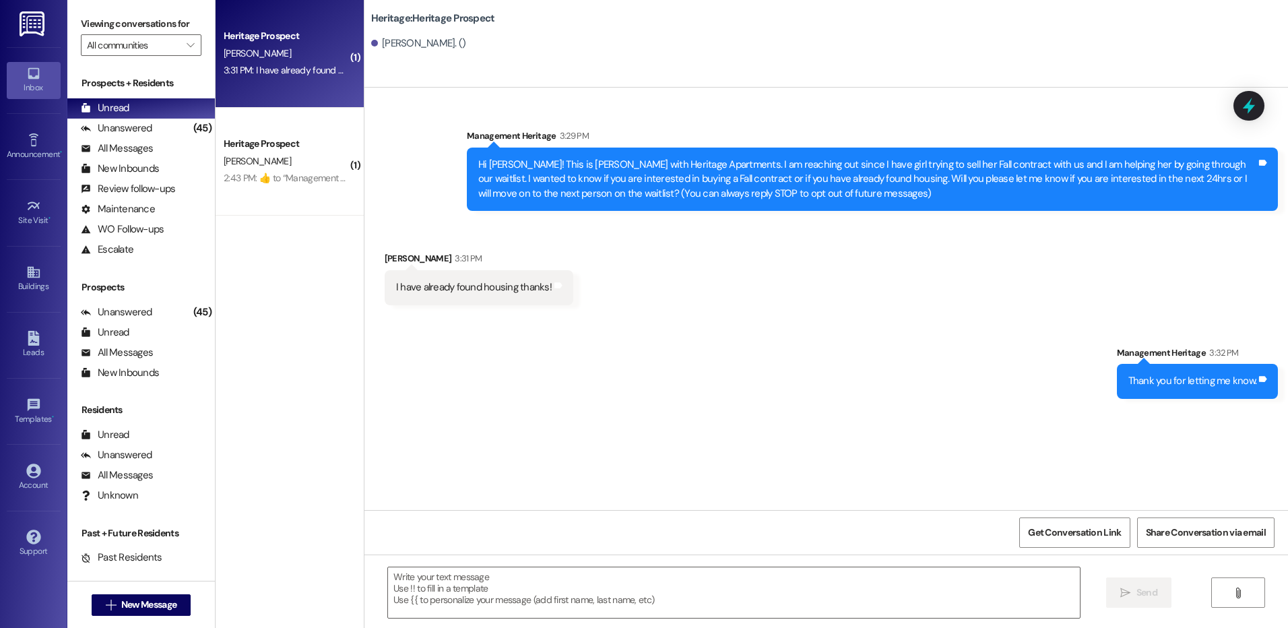
click at [517, 199] on div "Hi [PERSON_NAME]! This is [PERSON_NAME] with Heritage Apartments. I am reaching…" at bounding box center [867, 179] width 778 height 43
click at [520, 195] on div "Hi [PERSON_NAME]! This is [PERSON_NAME] with Heritage Apartments. I am reaching…" at bounding box center [867, 179] width 778 height 43
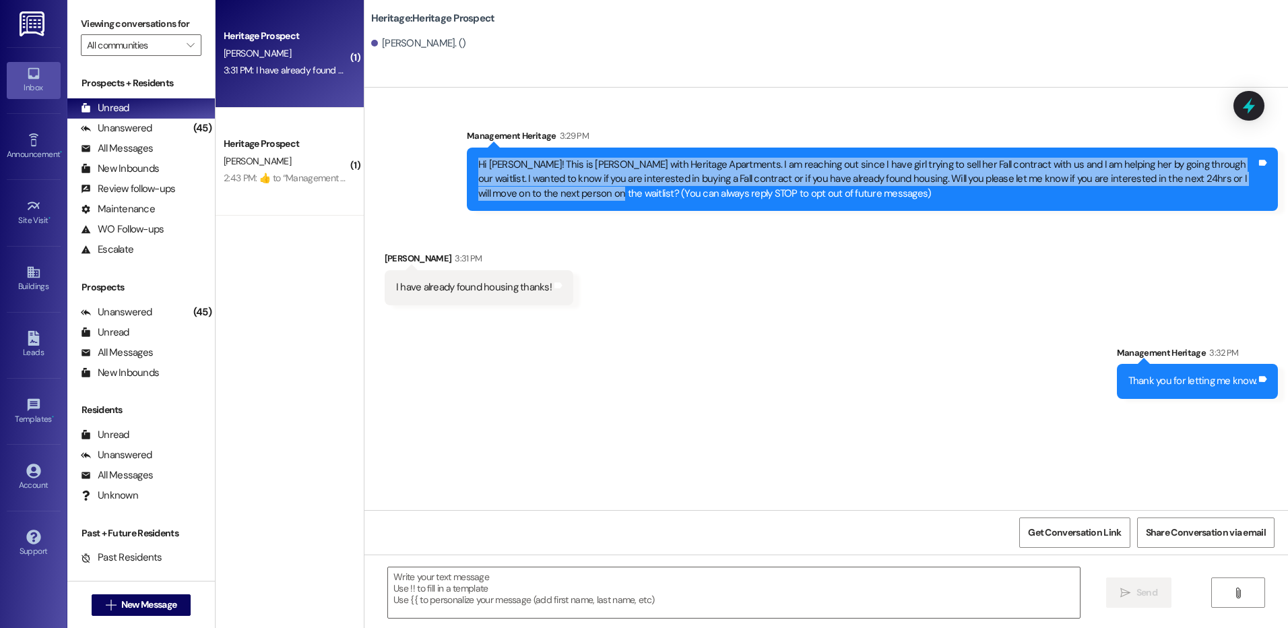
drag, startPoint x: 518, startPoint y: 195, endPoint x: 470, endPoint y: 164, distance: 57.9
click at [478, 164] on div "Hi [PERSON_NAME]! This is [PERSON_NAME] with Heritage Apartments. I am reaching…" at bounding box center [867, 179] width 778 height 43
click at [92, 610] on button " New Message" at bounding box center [142, 605] width 100 height 22
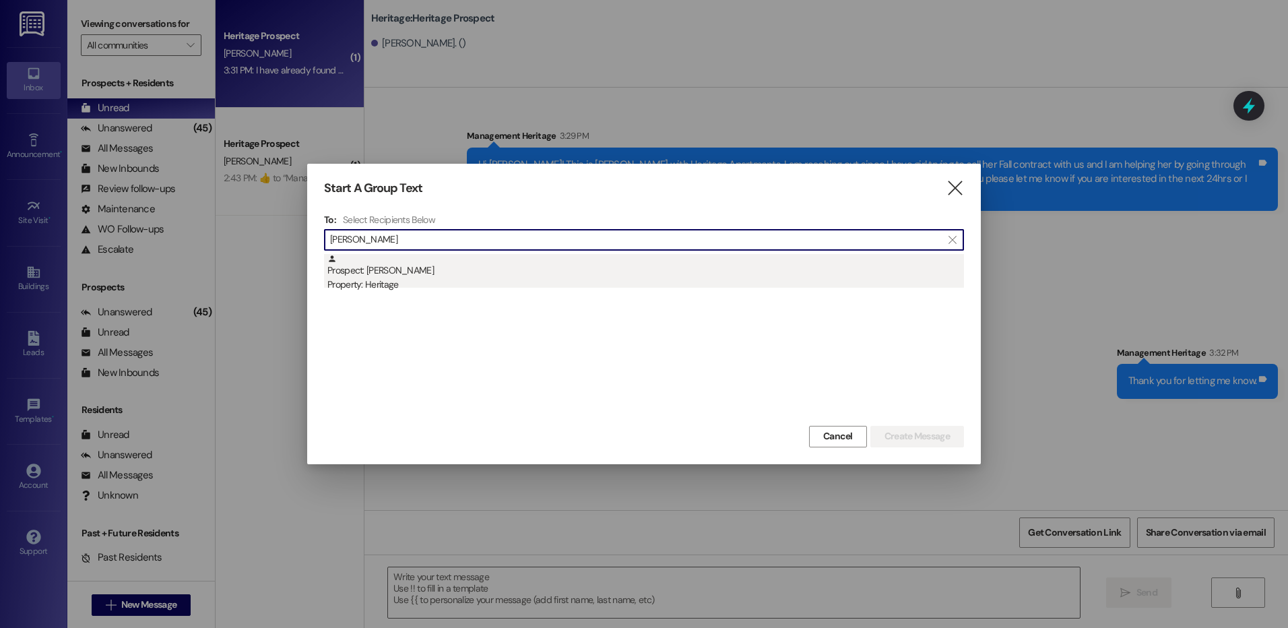
type input "[PERSON_NAME]"
click at [553, 269] on div "Prospect: [PERSON_NAME] Property: Heritage" at bounding box center [645, 273] width 637 height 38
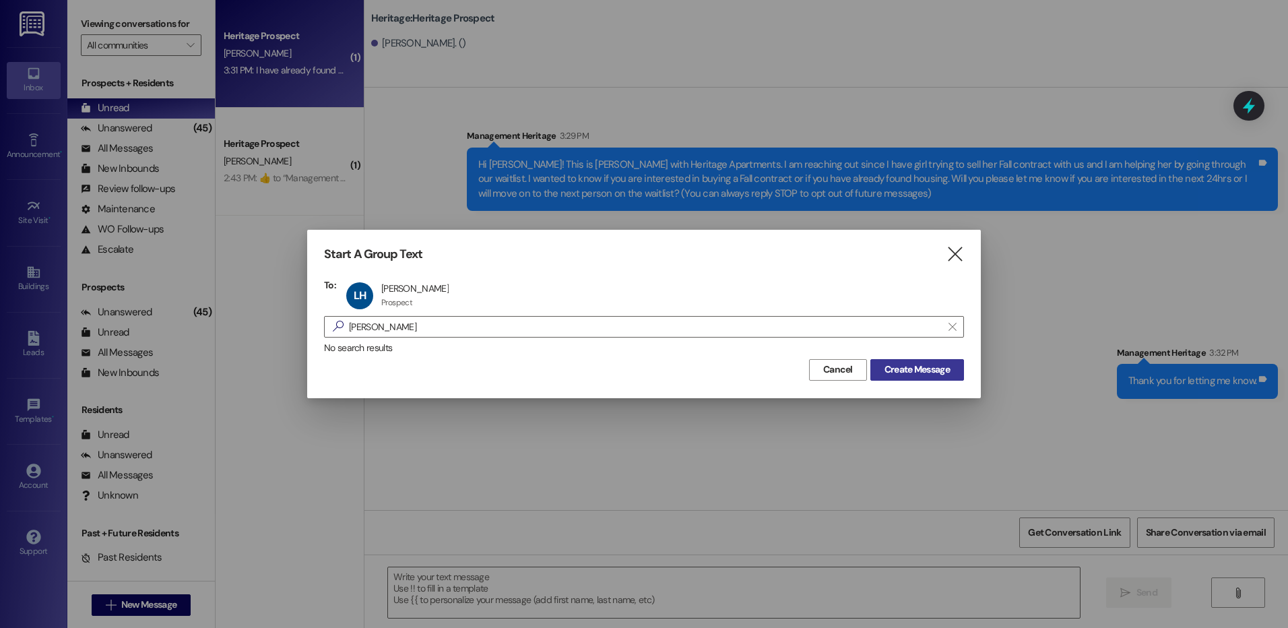
click at [953, 377] on button "Create Message" at bounding box center [917, 370] width 94 height 22
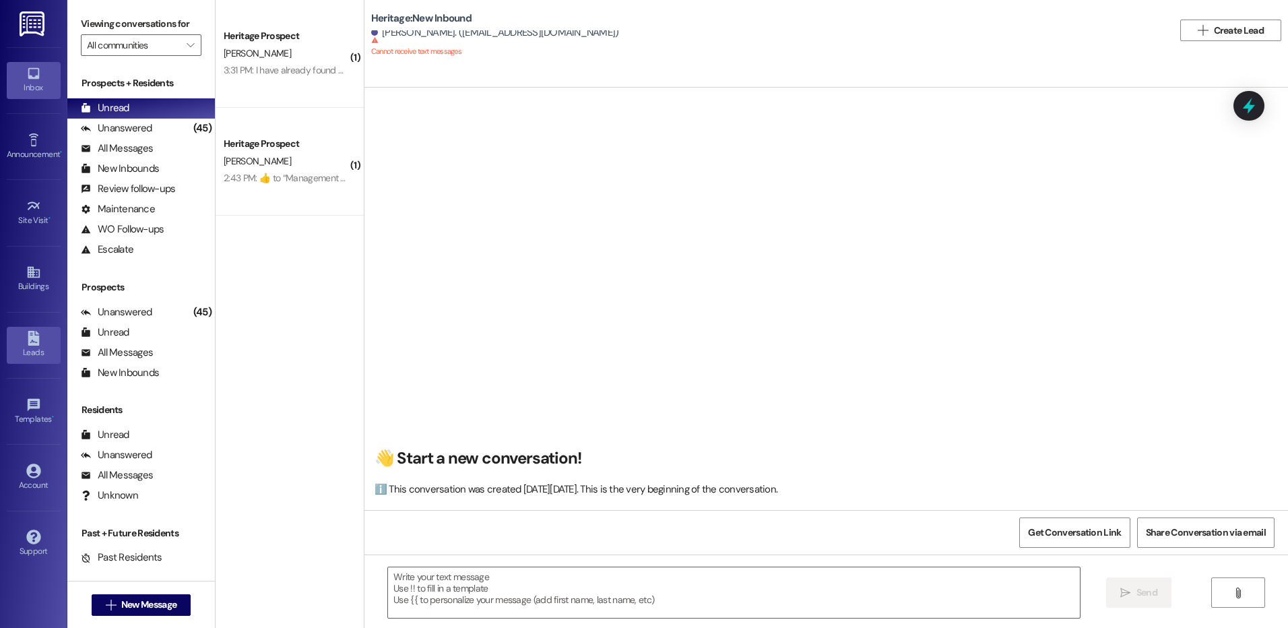
click at [43, 348] on div "Leads" at bounding box center [33, 352] width 67 height 13
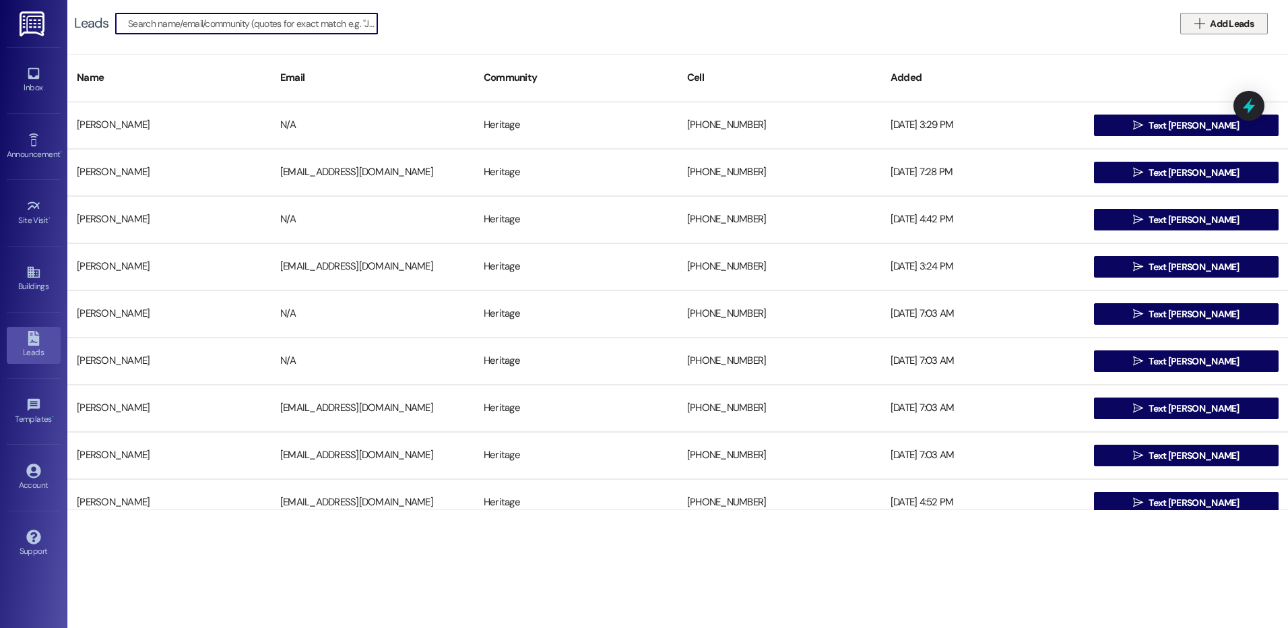
click at [1215, 25] on span "Add Leads" at bounding box center [1232, 24] width 44 height 14
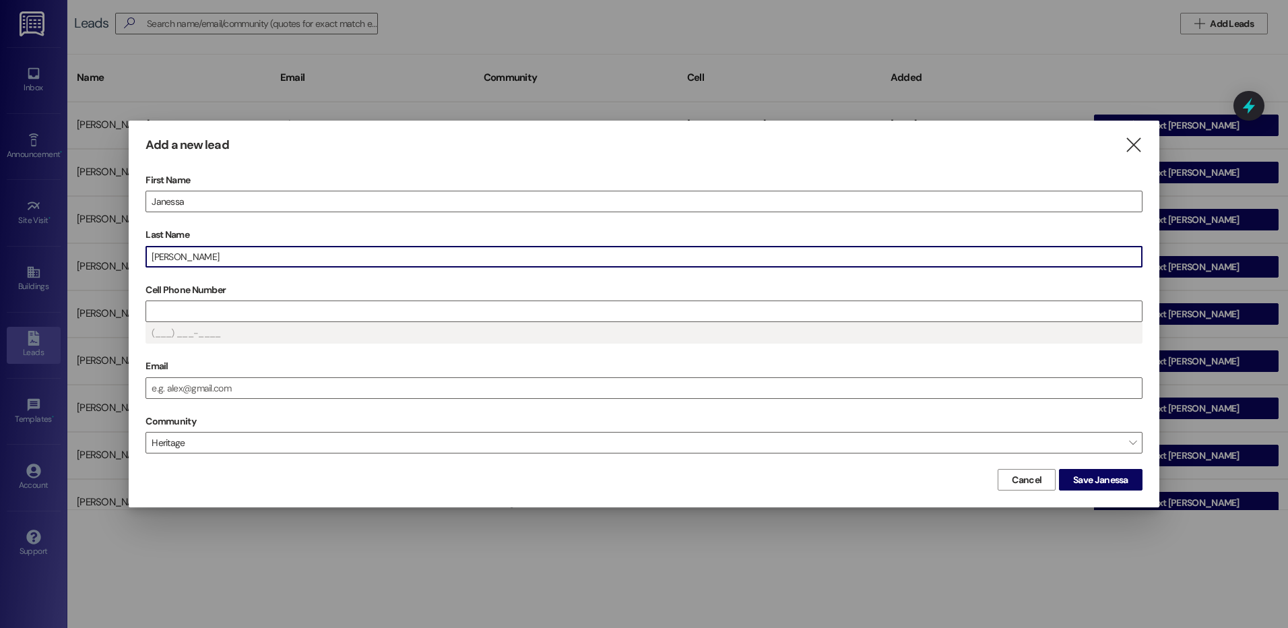
drag, startPoint x: 176, startPoint y: 278, endPoint x: 179, endPoint y: 292, distance: 13.7
click at [176, 280] on div "First Name [PERSON_NAME] Last Name [PERSON_NAME] Cell Phone Number (___) ___-__…" at bounding box center [644, 318] width 997 height 296
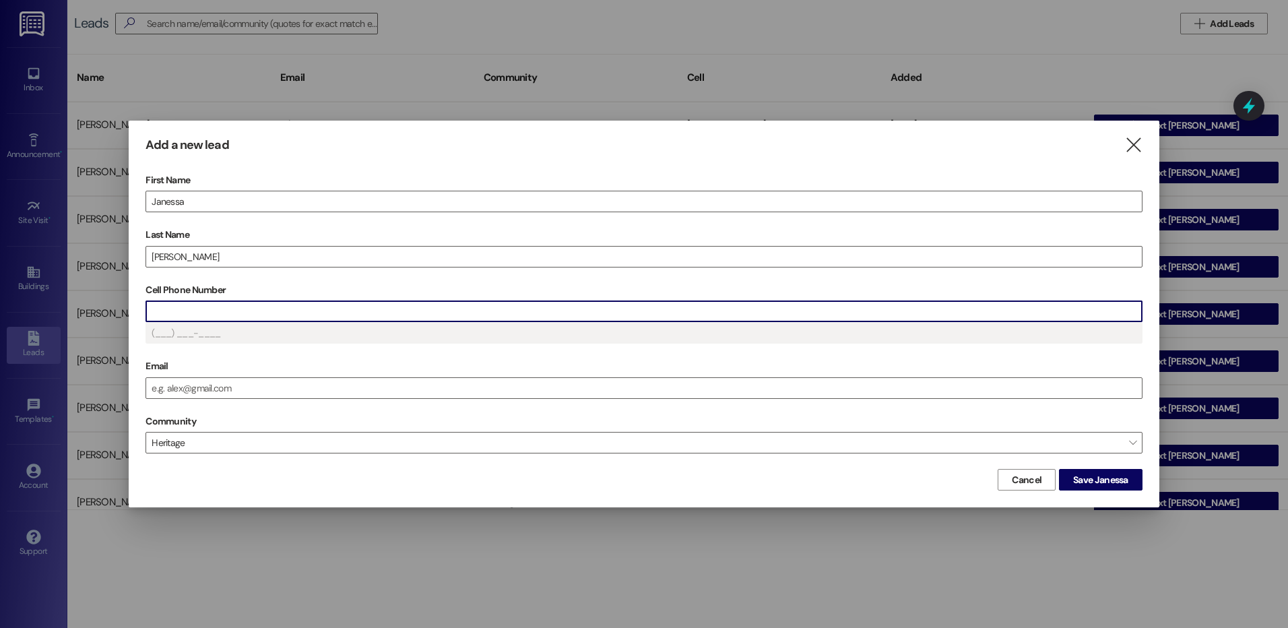
click at [180, 311] on input "Cell Phone Number" at bounding box center [644, 311] width 996 height 20
click at [1076, 487] on button "Save Janessa" at bounding box center [1101, 480] width 84 height 22
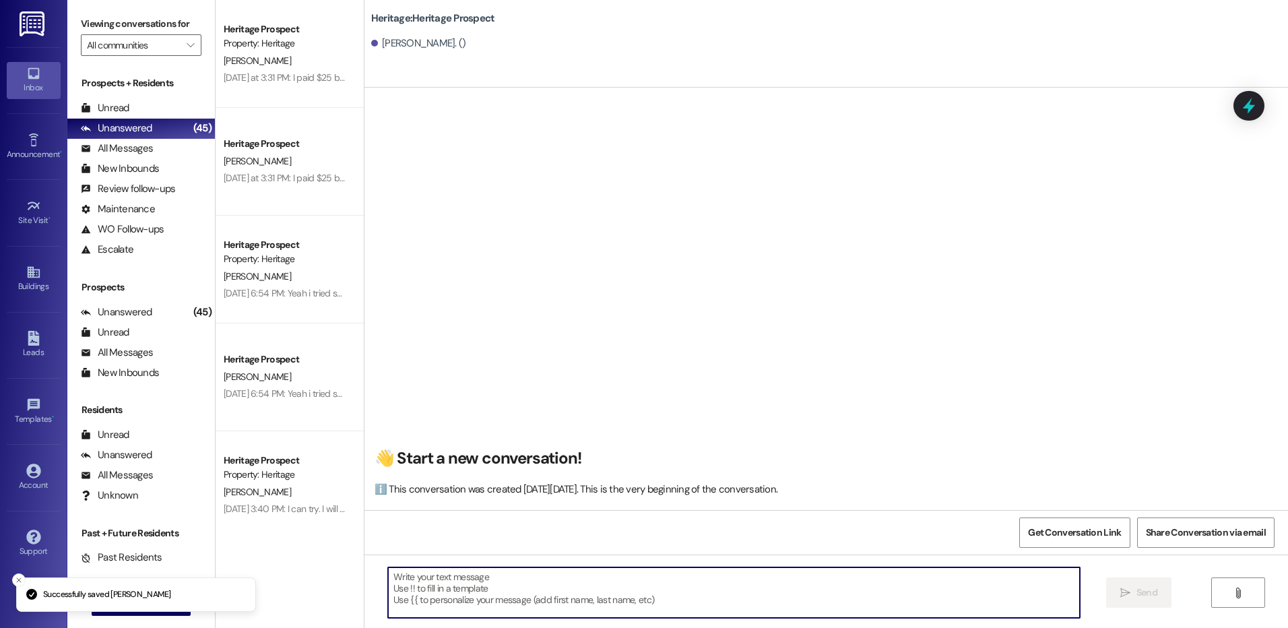
click at [431, 593] on textarea at bounding box center [733, 592] width 691 height 51
paste textarea "Hi [PERSON_NAME]! This is [PERSON_NAME] with Heritage Apartments. I am reaching…"
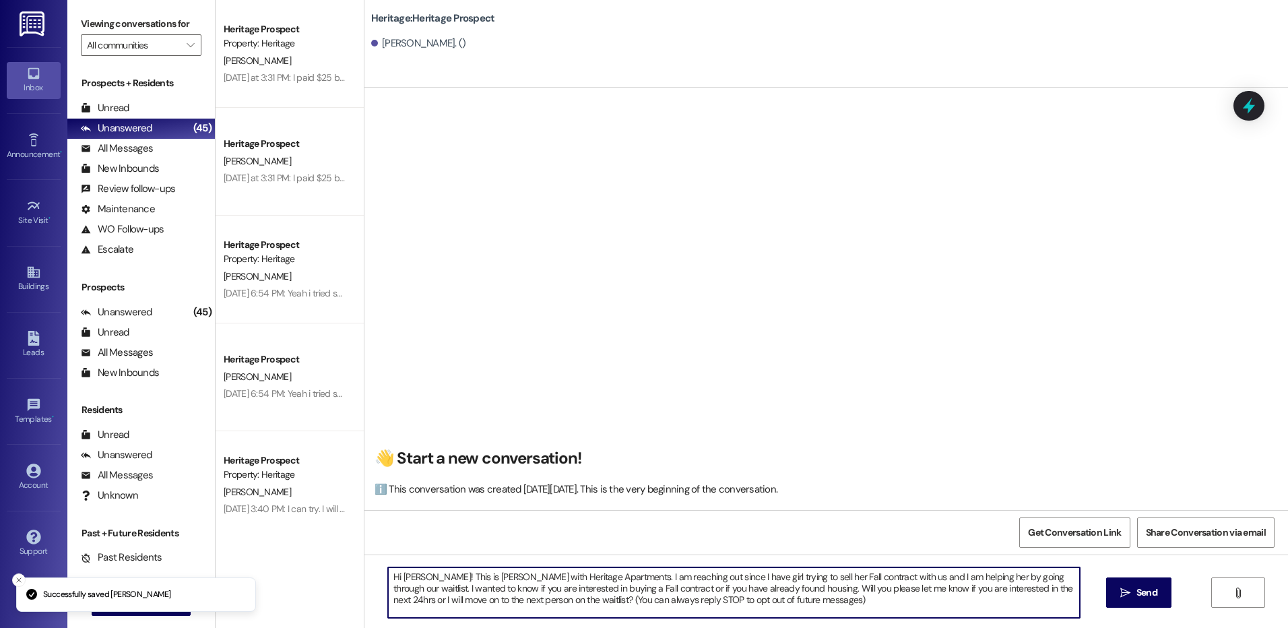
click at [418, 566] on div "Hi [PERSON_NAME]! This is [PERSON_NAME] with Heritage Apartments. I am reaching…" at bounding box center [826, 604] width 924 height 101
click at [412, 574] on textarea "Hi [PERSON_NAME]! This is [PERSON_NAME] with Heritage Apartments. I am reaching…" at bounding box center [733, 592] width 691 height 51
drag, startPoint x: 555, startPoint y: 604, endPoint x: 792, endPoint y: 605, distance: 237.1
click at [792, 605] on textarea "Hi [PERSON_NAME]! This is [PERSON_NAME] with Heritage Apartments. I am reaching…" at bounding box center [733, 592] width 691 height 51
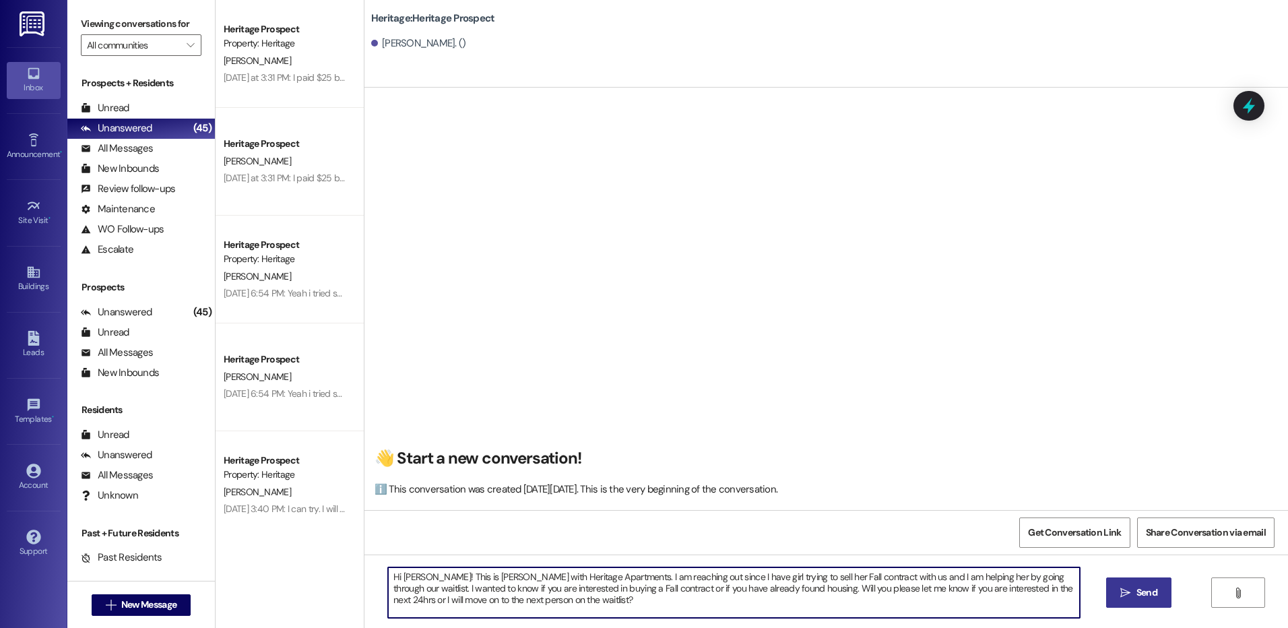
type textarea "Hi [PERSON_NAME]! This is [PERSON_NAME] with Heritage Apartments. I am reaching…"
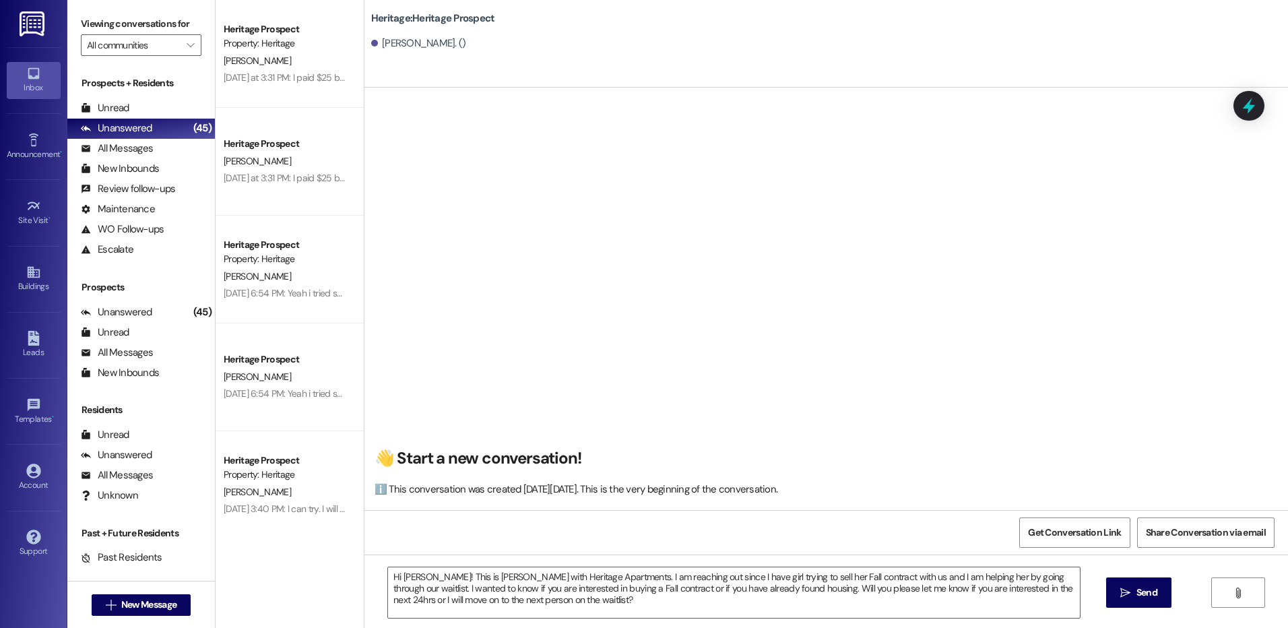
click at [1107, 592] on button " Send" at bounding box center [1138, 592] width 65 height 30
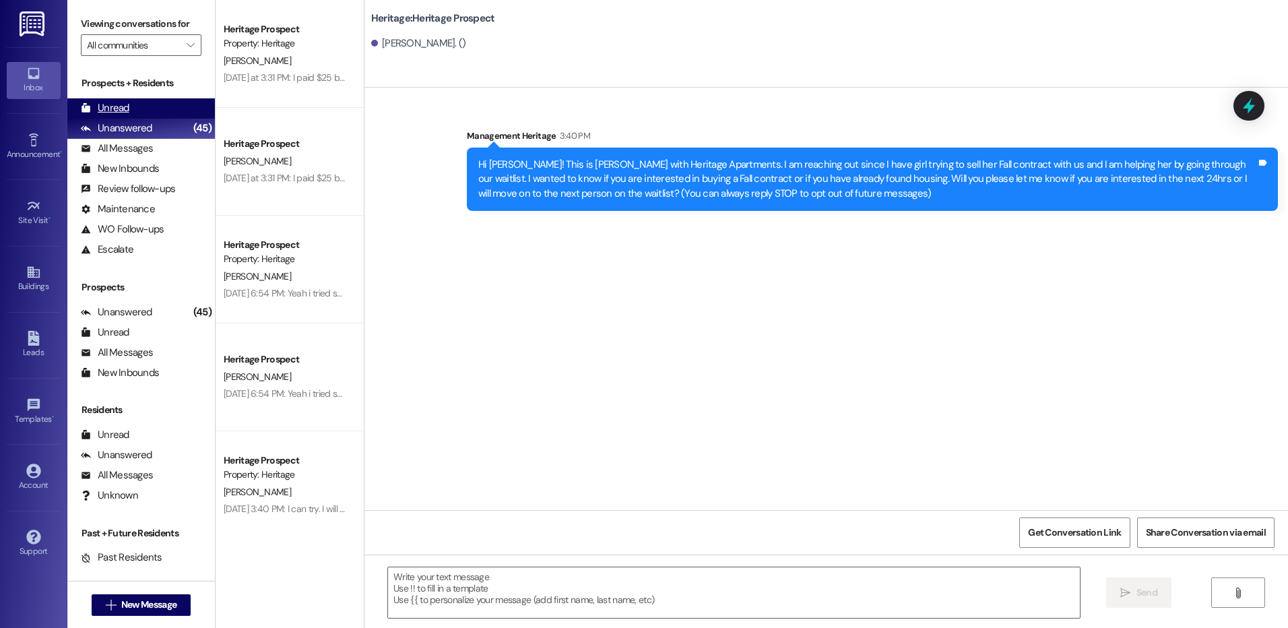
click at [114, 112] on div "Unread" at bounding box center [105, 108] width 49 height 14
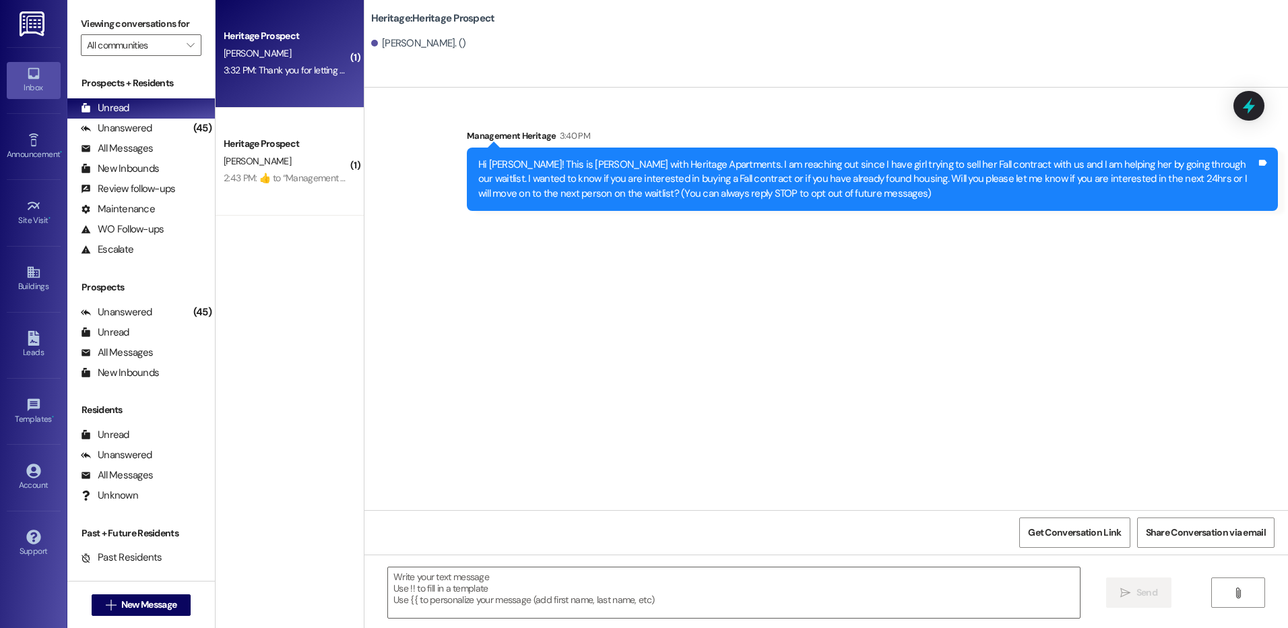
click at [288, 71] on div "3:32 PM: Thank you for letting me know. 3:32 PM: Thank you for letting me know." at bounding box center [301, 70] width 154 height 12
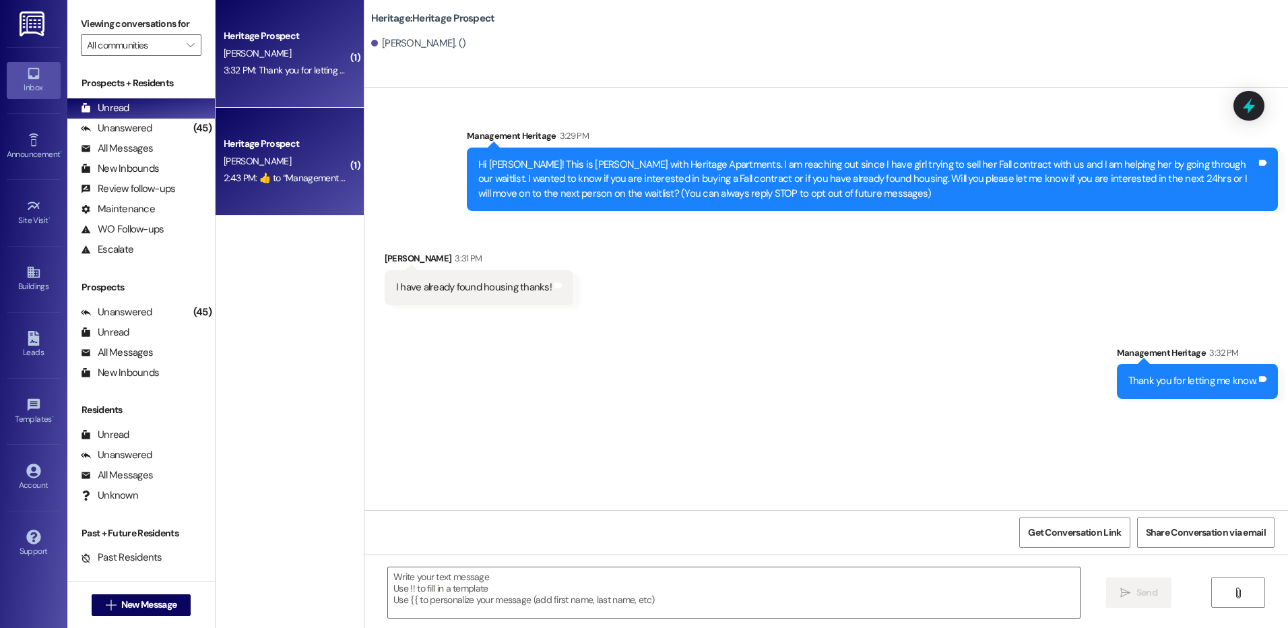
click at [312, 170] on div "2:43 PM:  ​👍​ to “ Management Heritage (Heritage): You are all set. Thank you f…" at bounding box center [285, 178] width 127 height 17
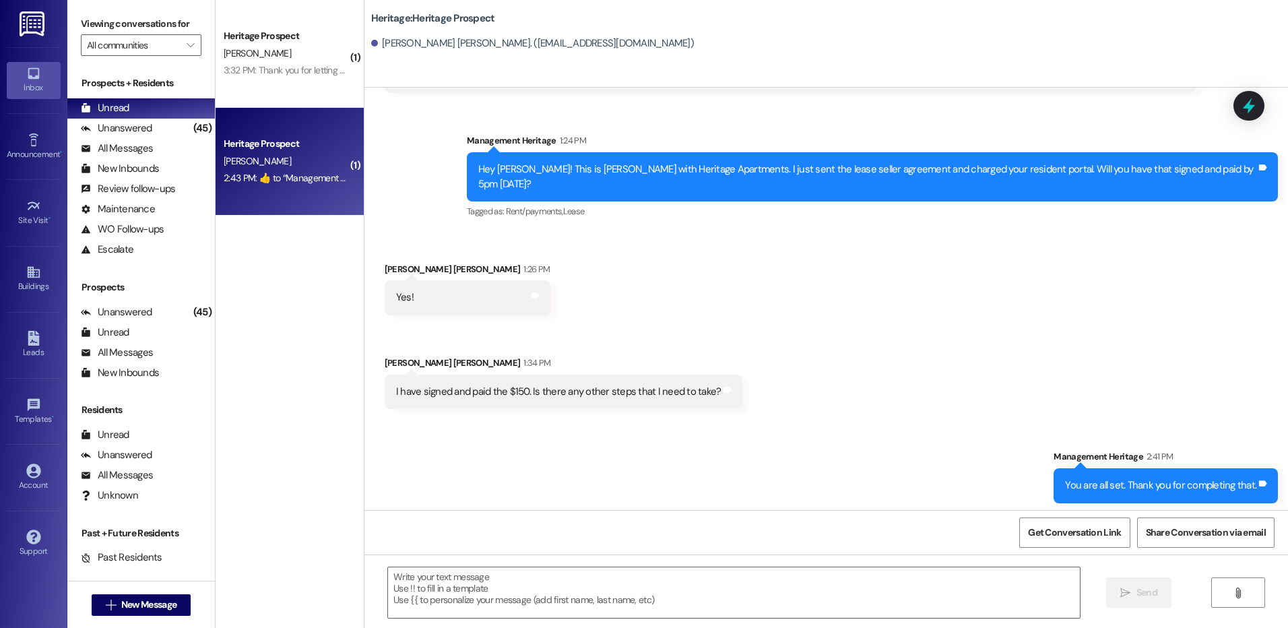
scroll to position [860, 0]
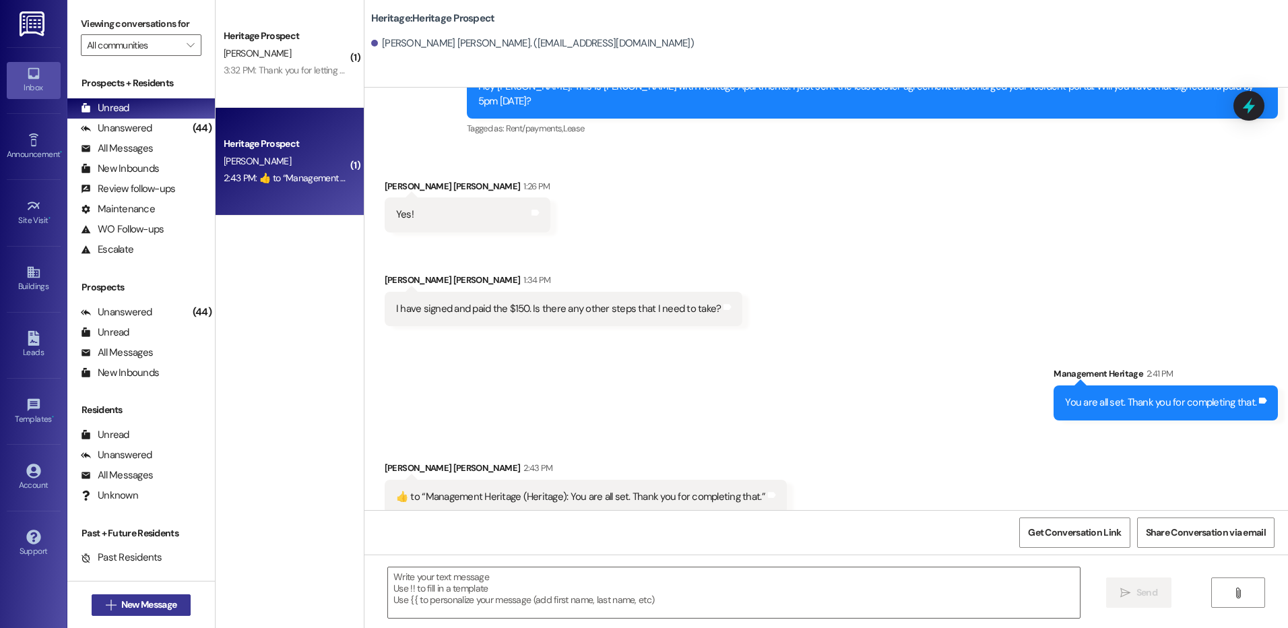
click at [129, 613] on button " New Message" at bounding box center [142, 605] width 100 height 22
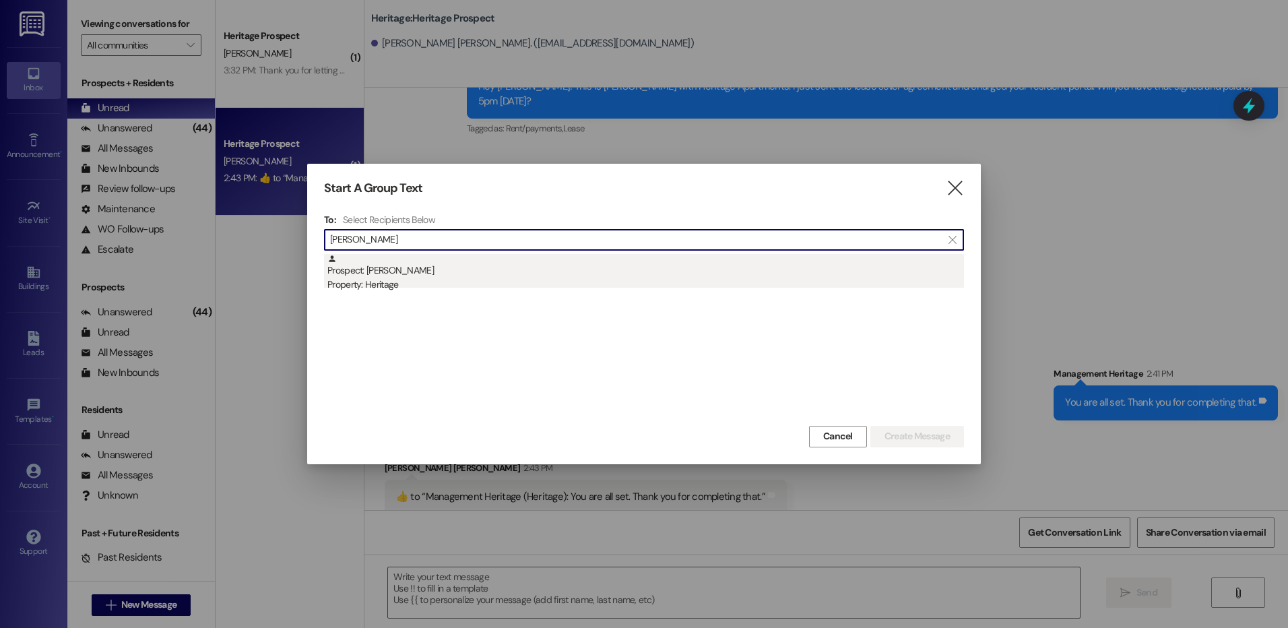
type input "[PERSON_NAME]"
click at [569, 272] on div "Prospect: [PERSON_NAME] Property: Heritage" at bounding box center [645, 273] width 637 height 38
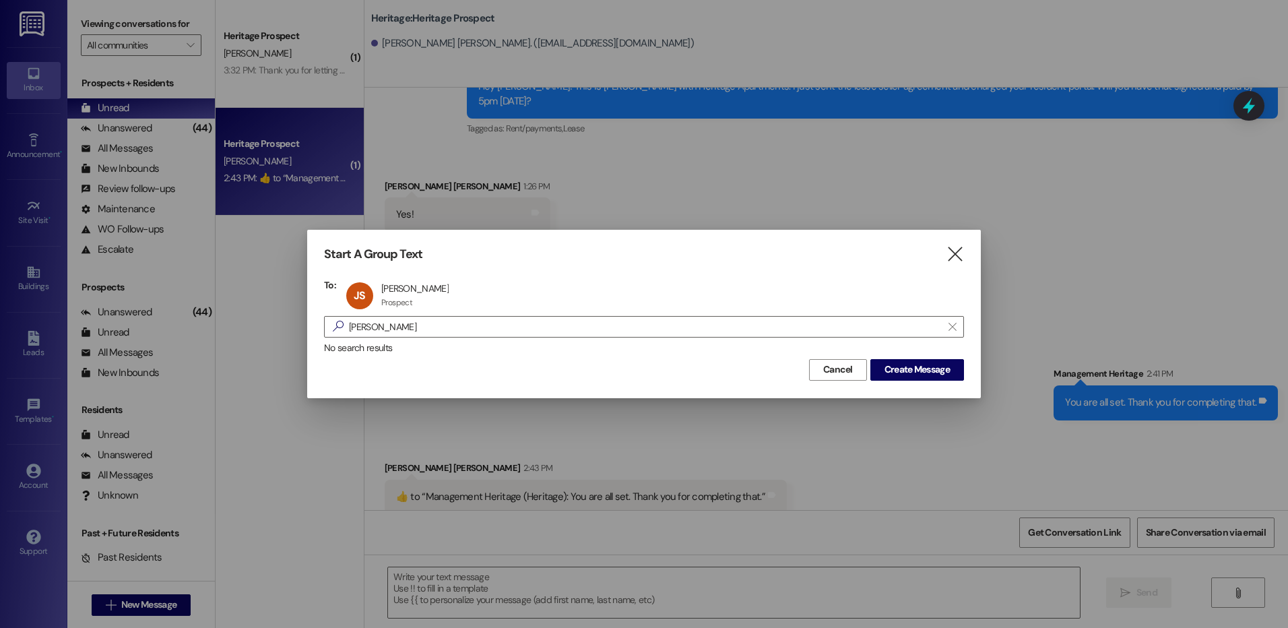
click at [886, 354] on div "No search results" at bounding box center [644, 348] width 640 height 14
click at [897, 368] on span "Create Message" at bounding box center [916, 369] width 65 height 14
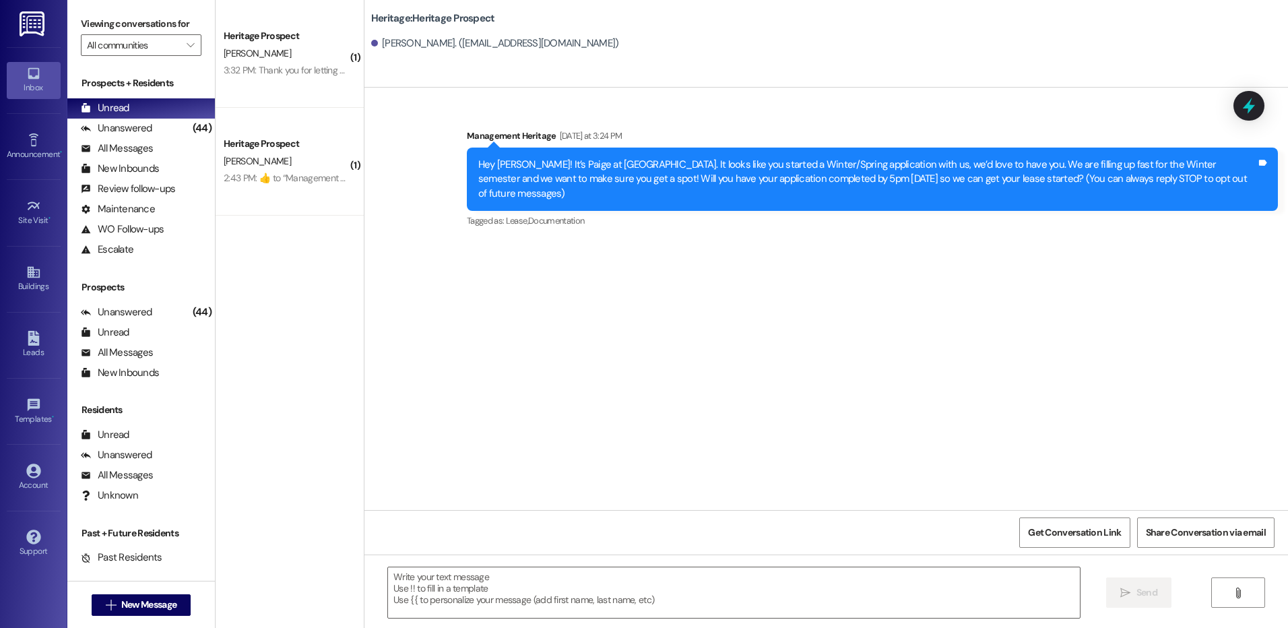
scroll to position [0, 0]
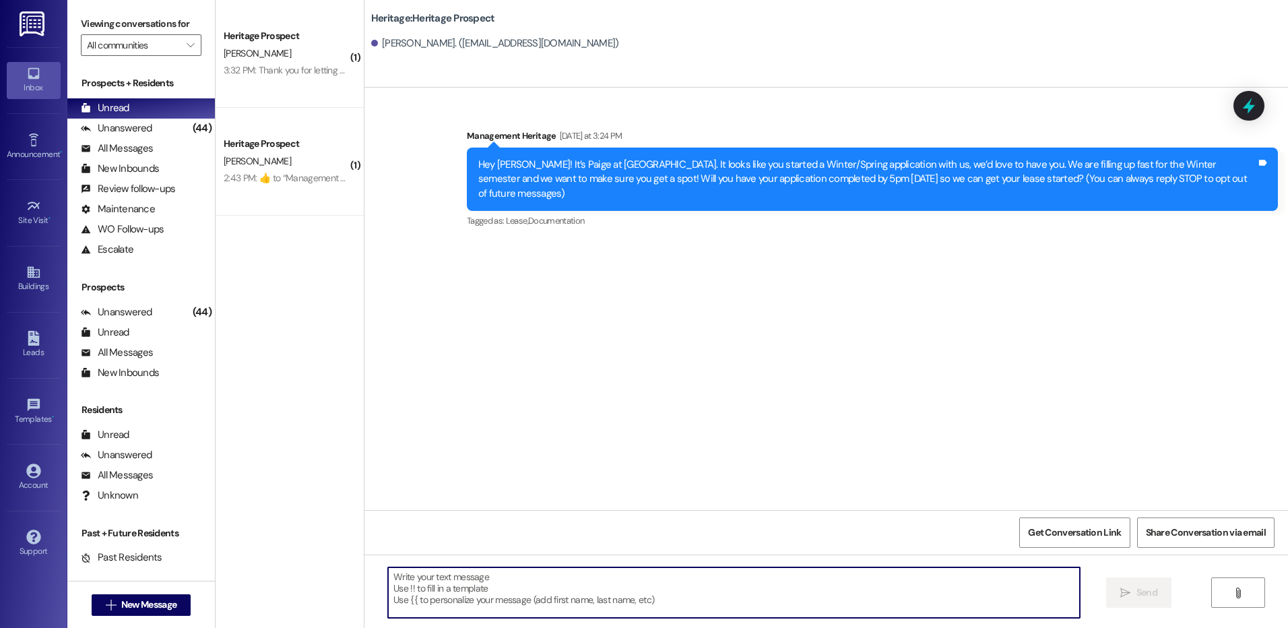
click at [466, 587] on textarea at bounding box center [733, 592] width 691 height 51
paste textarea "Hi ____! This is [PERSON_NAME] with Heritage Apartments. I just sent your ____ …"
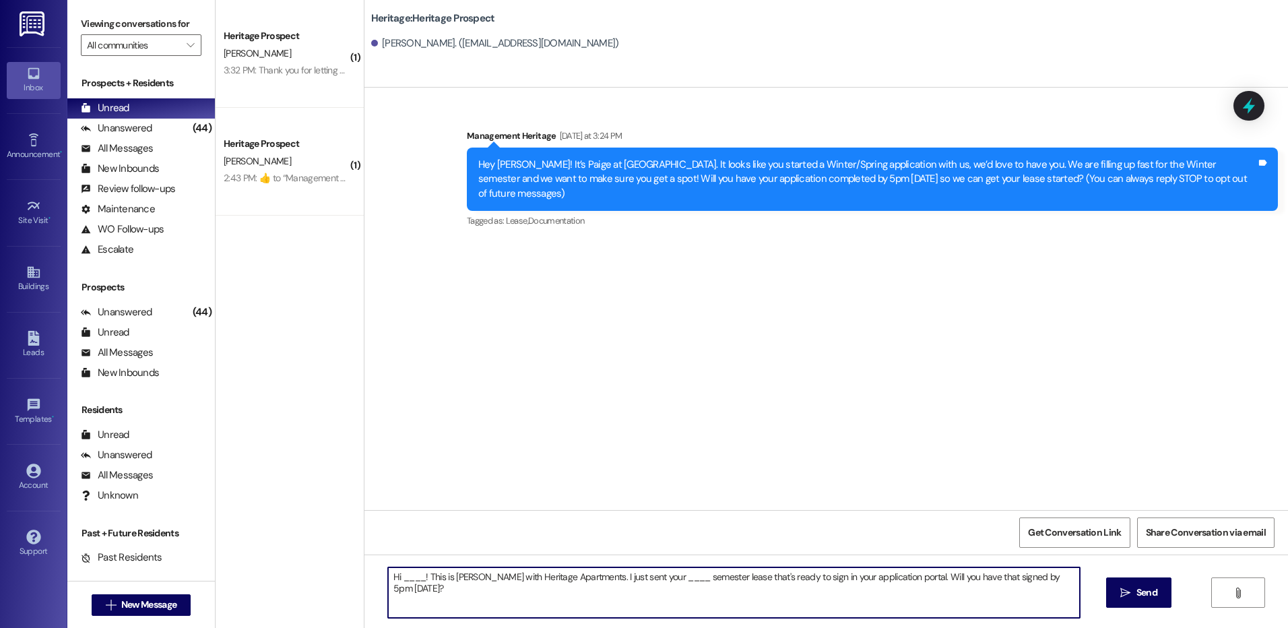
click at [405, 571] on textarea "Hi ____! This is [PERSON_NAME] with Heritage Apartments. I just sent your ____ …" at bounding box center [733, 592] width 691 height 51
click at [643, 581] on textarea "Hi [PERSON_NAME]! This is [PERSON_NAME] with Heritage Apartments. I just sent y…" at bounding box center [733, 592] width 691 height 51
click at [751, 579] on textarea "Hi [PERSON_NAME]! This is [PERSON_NAME] with Heritage Apartments. I just sent y…" at bounding box center [733, 592] width 691 height 51
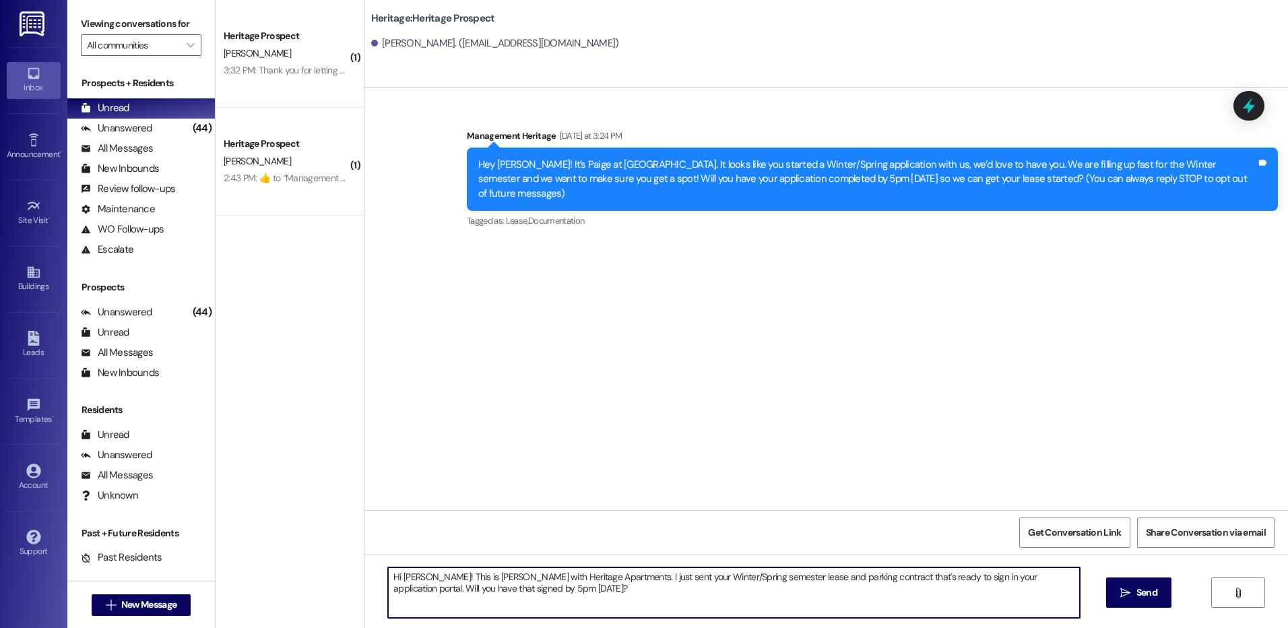
click at [790, 588] on textarea "Hi [PERSON_NAME]! This is [PERSON_NAME] with Heritage Apartments. I just sent y…" at bounding box center [733, 592] width 691 height 51
type textarea "Hi [PERSON_NAME]! This is [PERSON_NAME] with Heritage Apartments. I just sent y…"
click at [1108, 588] on button " Send" at bounding box center [1138, 592] width 65 height 30
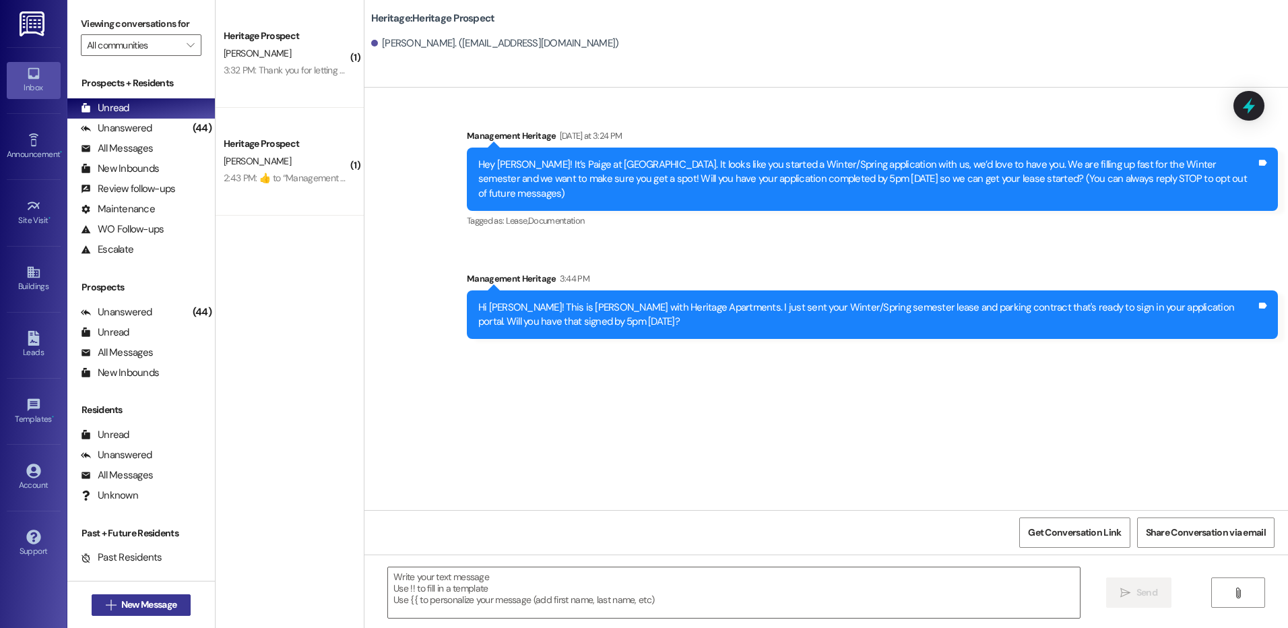
click at [176, 609] on button " New Message" at bounding box center [142, 605] width 100 height 22
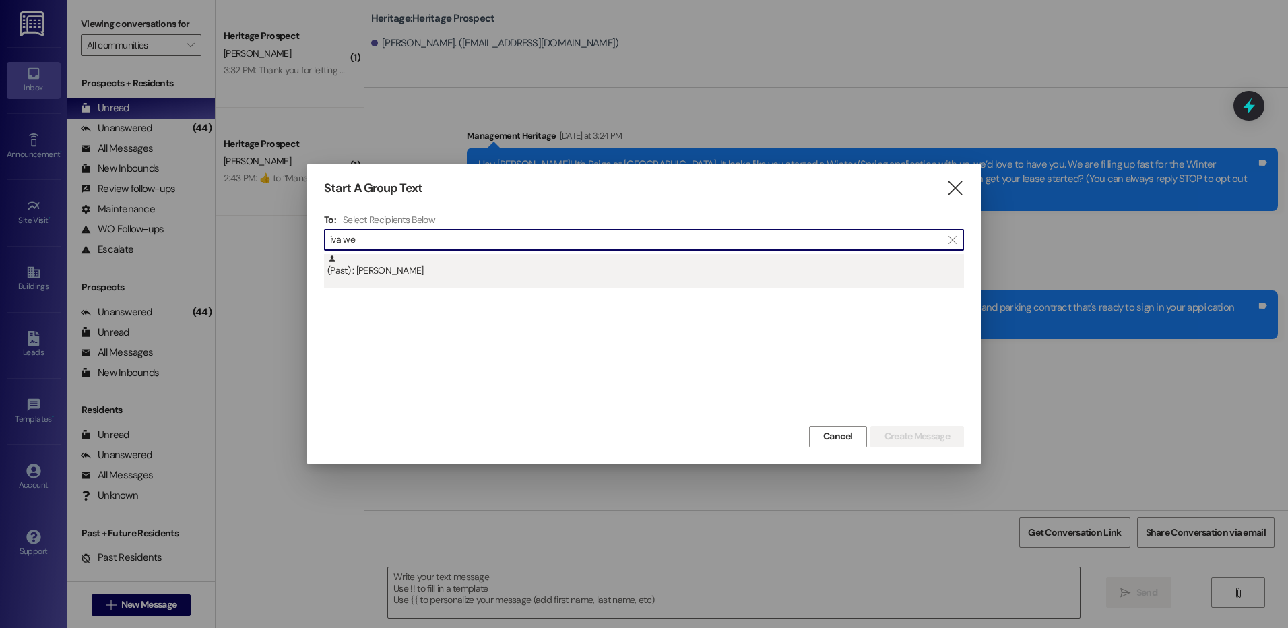
type input "iva we"
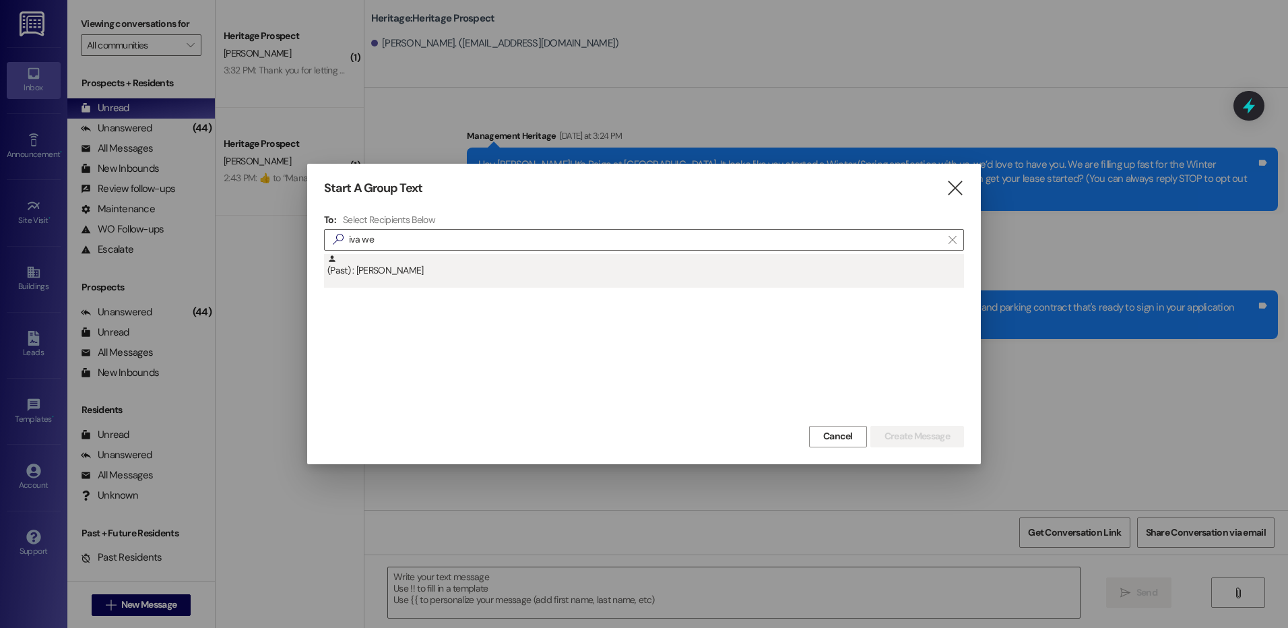
click at [626, 269] on div "(Past) : [PERSON_NAME]" at bounding box center [645, 266] width 637 height 24
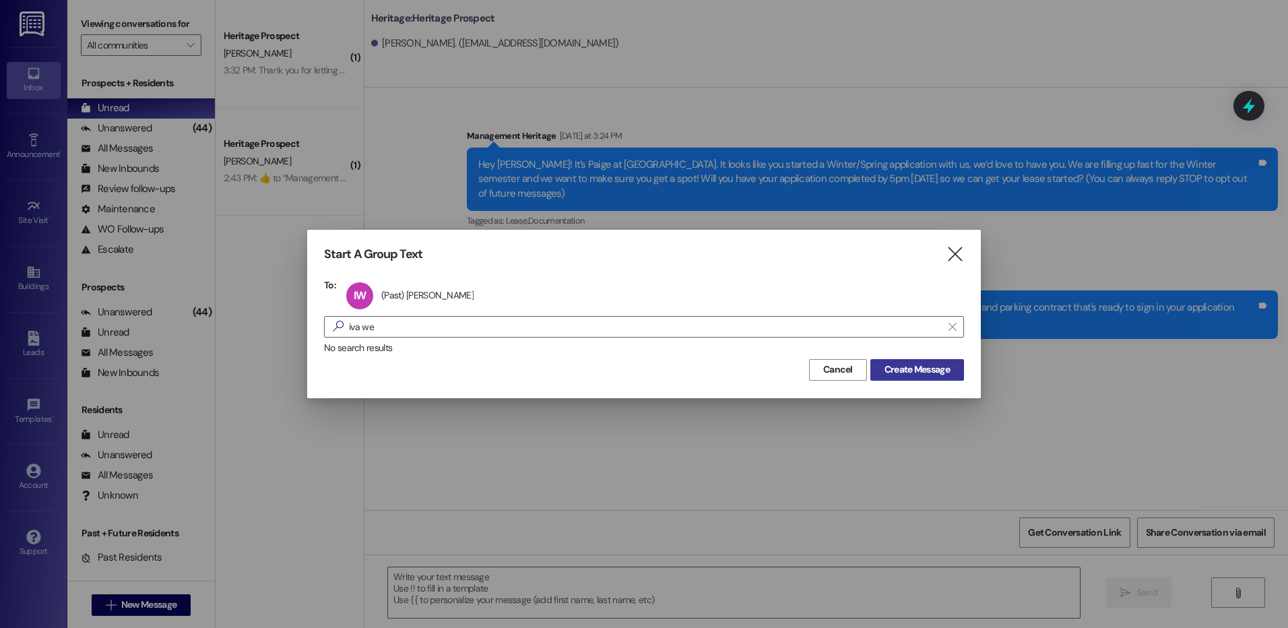
click at [907, 366] on span "Create Message" at bounding box center [916, 369] width 65 height 14
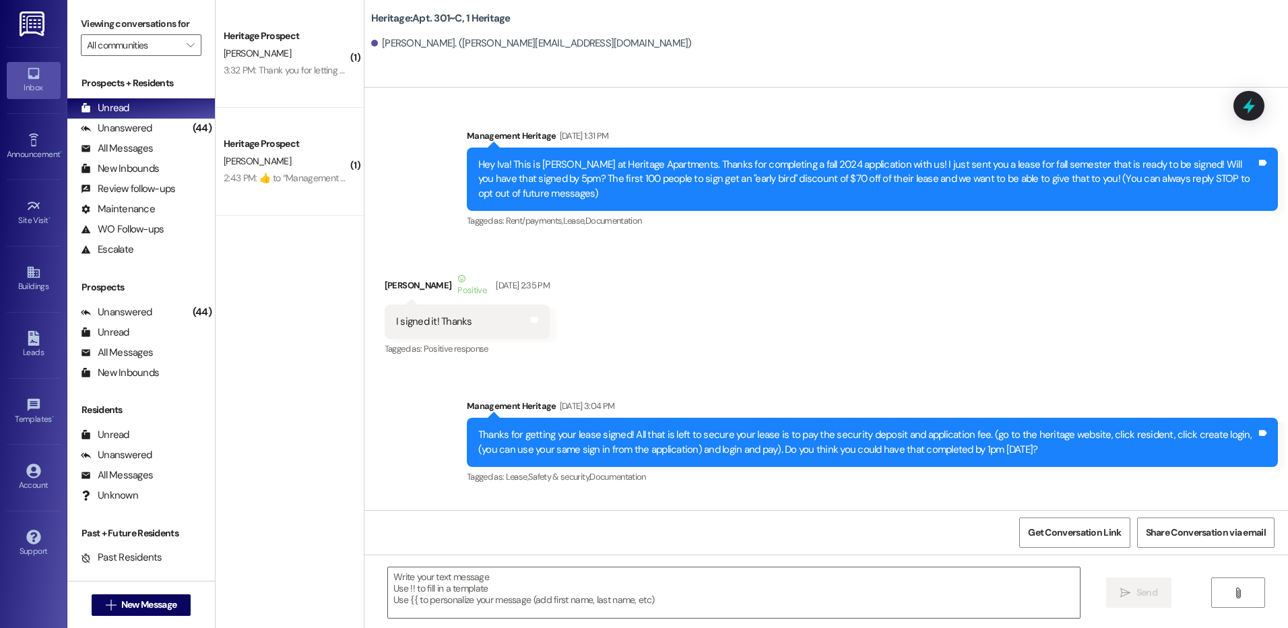
scroll to position [16816, 0]
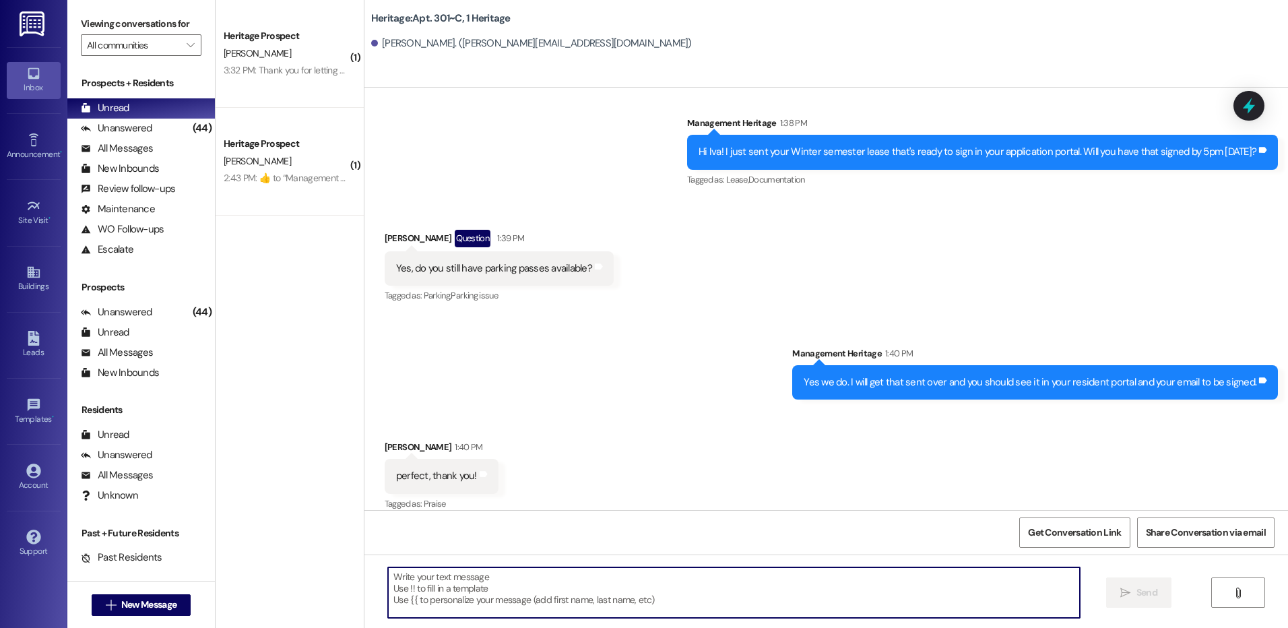
click at [475, 606] on textarea at bounding box center [733, 592] width 691 height 51
paste textarea "Thanks for getting your lease signed! All that is left to secure your lease is …"
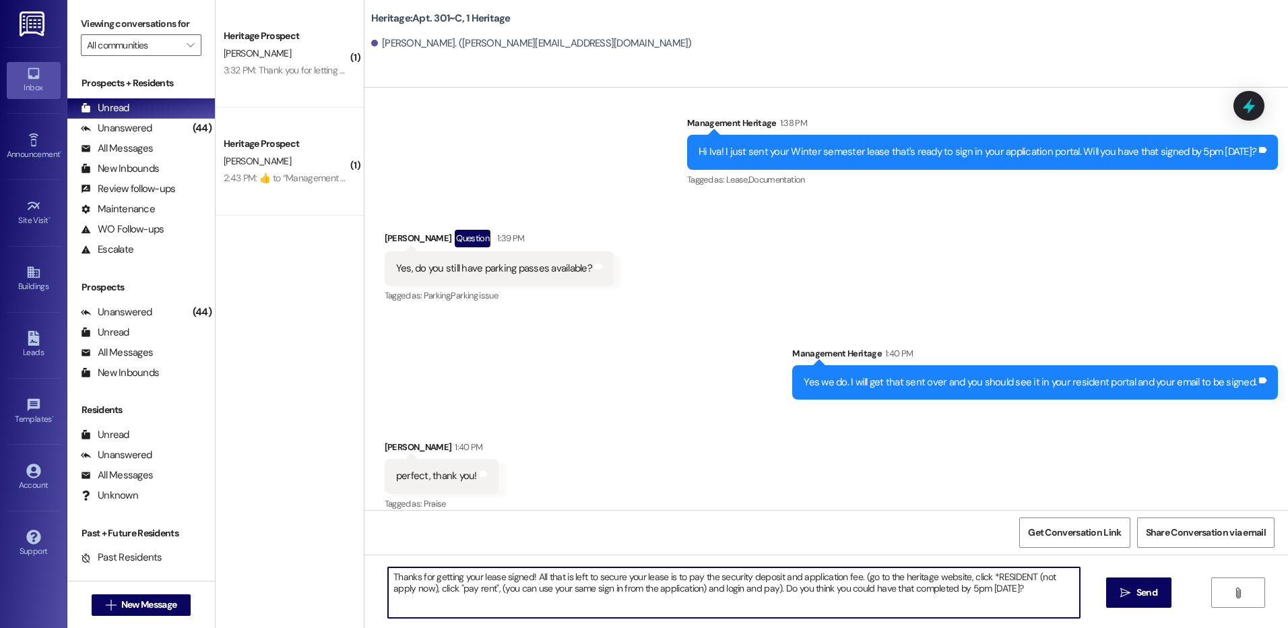
click at [938, 589] on textarea "Thanks for getting your lease signed! All that is left to secure your lease is …" at bounding box center [733, 592] width 691 height 51
click at [945, 589] on textarea "Thanks for getting your lease signed! All that is left to secure your lease is …" at bounding box center [733, 592] width 691 height 51
type textarea "Thanks for getting your lease signed! All that is left to secure your lease is …"
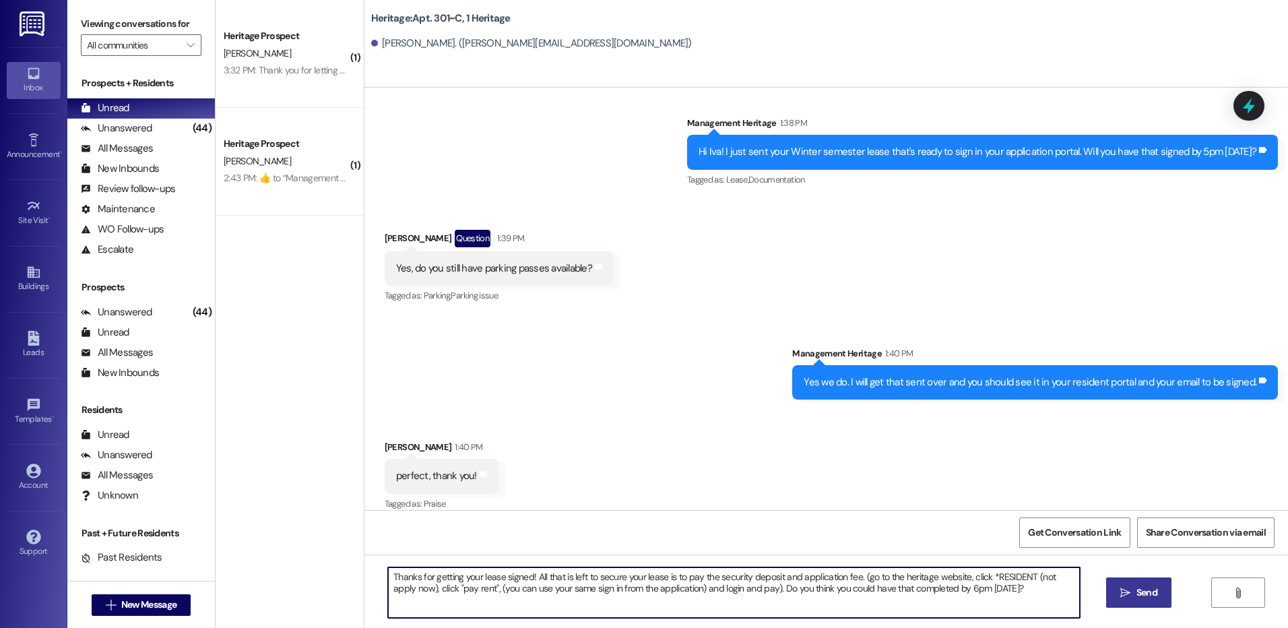
click at [1129, 596] on icon "" at bounding box center [1125, 592] width 10 height 11
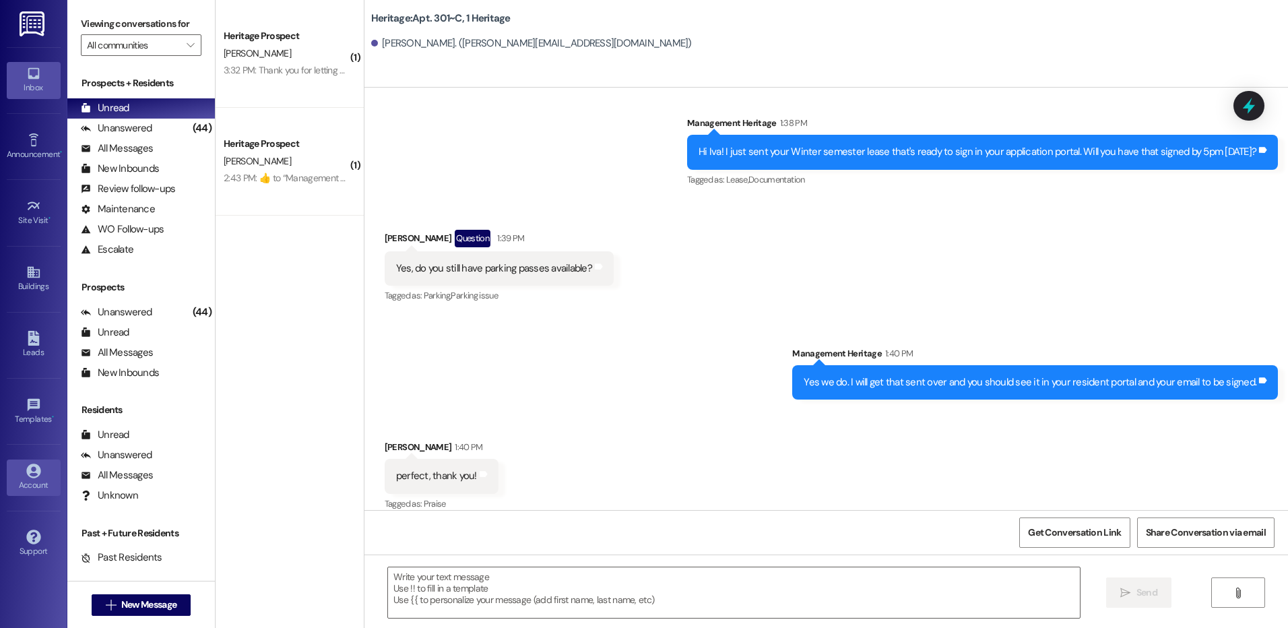
scroll to position [16815, 0]
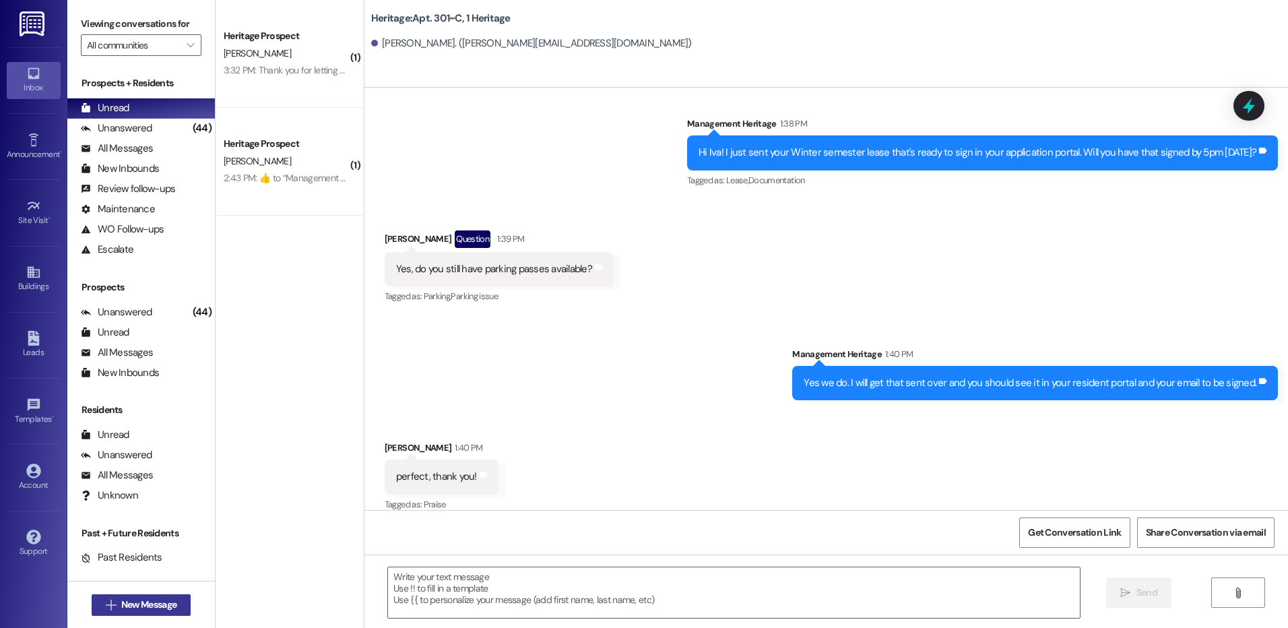
click at [100, 596] on button " New Message" at bounding box center [142, 605] width 100 height 22
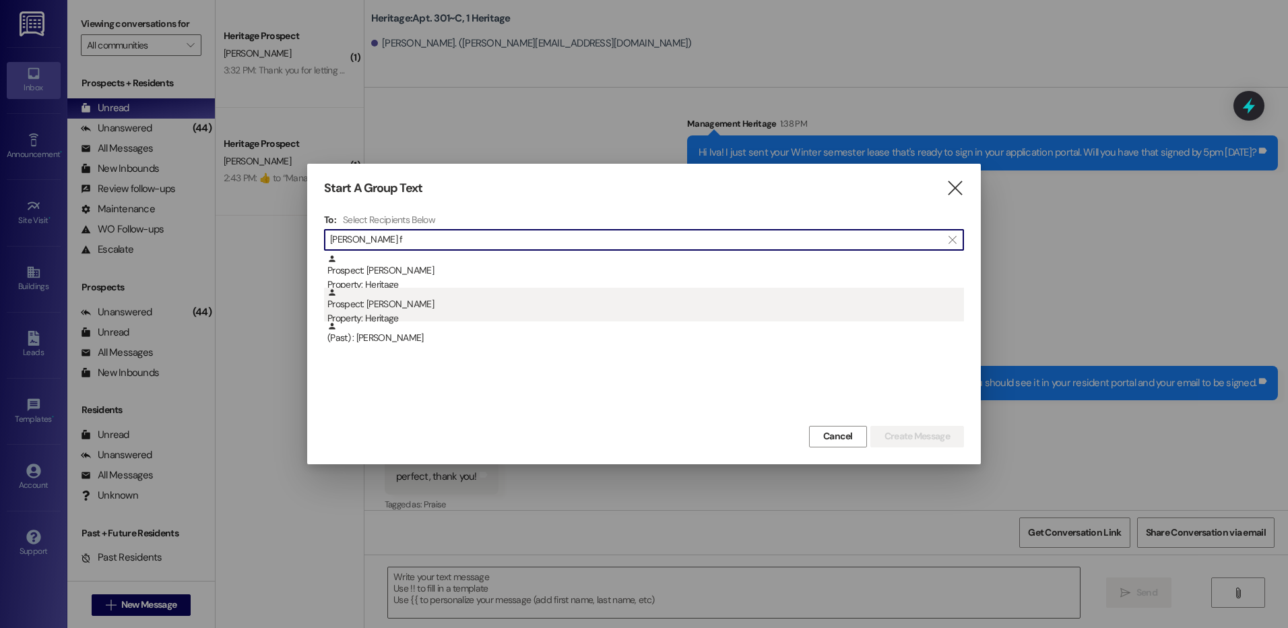
type input "[PERSON_NAME] f"
click at [723, 312] on div "Property: Heritage" at bounding box center [645, 318] width 637 height 14
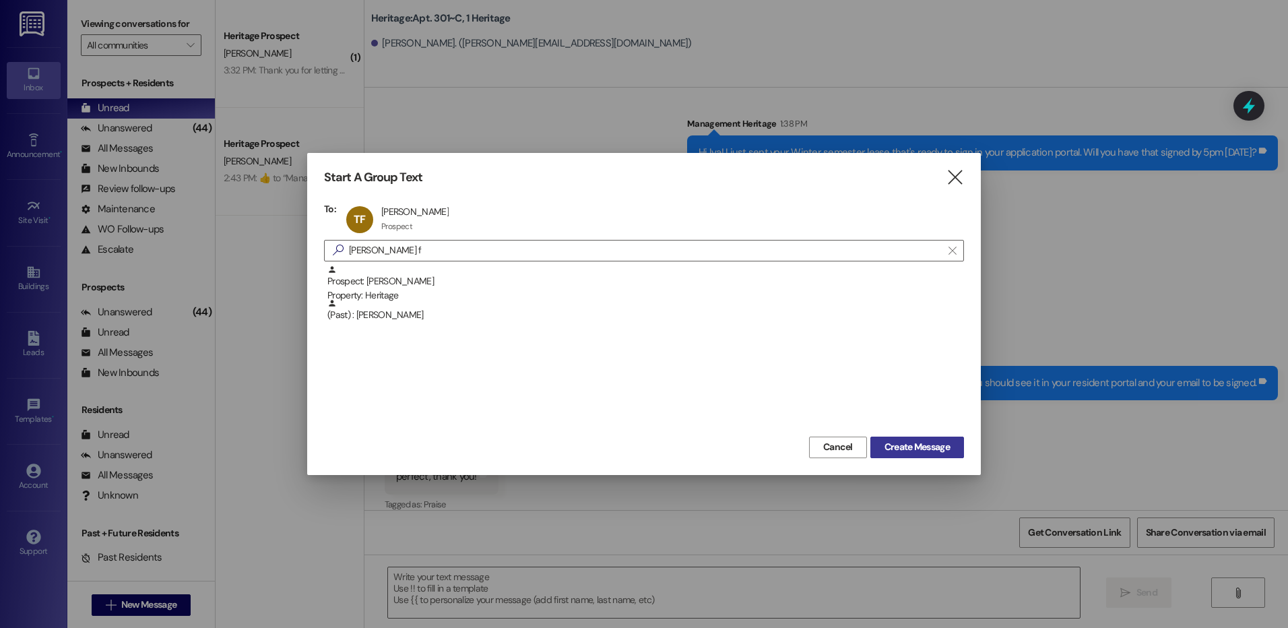
click at [905, 441] on span "Create Message" at bounding box center [916, 447] width 65 height 14
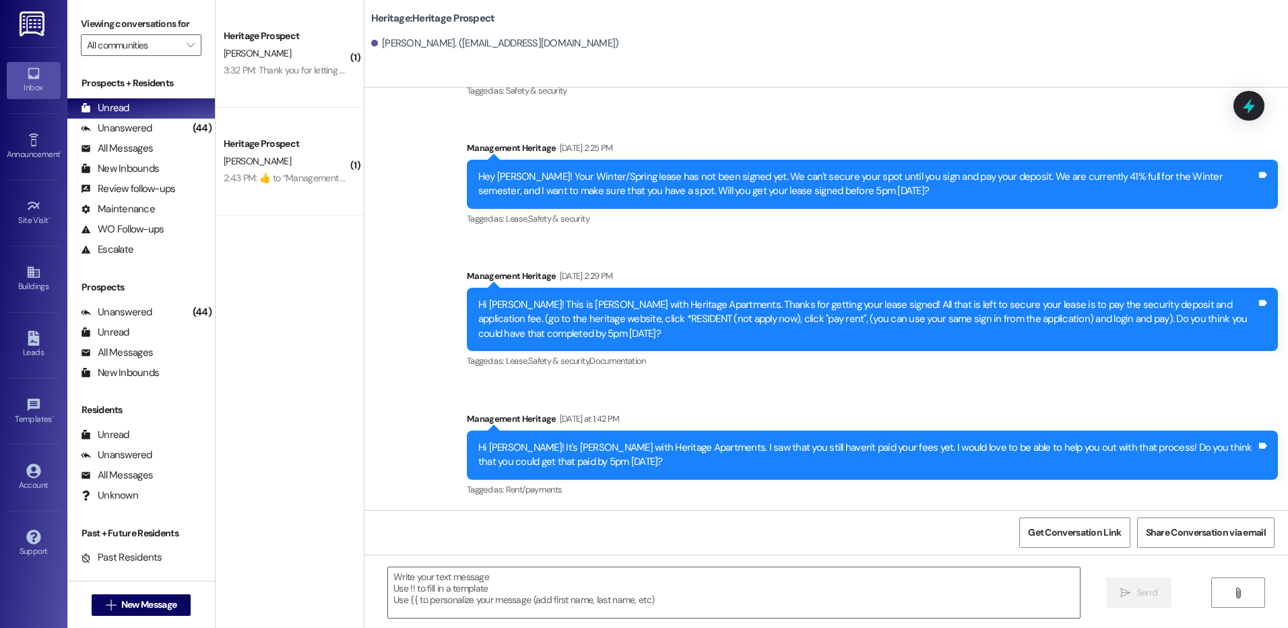
scroll to position [224, 0]
click at [475, 578] on textarea at bounding box center [733, 592] width 691 height 51
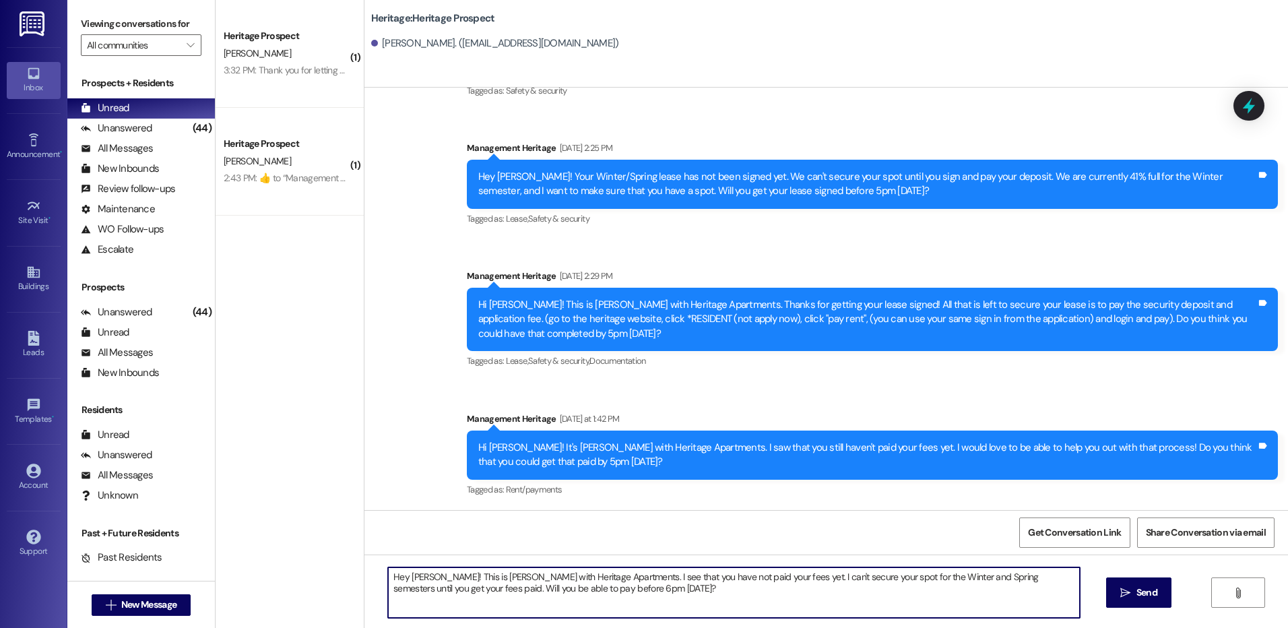
click at [483, 579] on textarea "Hey [PERSON_NAME]! This is [PERSON_NAME] with Heritage Apartments. I see that y…" at bounding box center [733, 592] width 691 height 51
type textarea "Hey [PERSON_NAME]! This is [PERSON_NAME] with Heritage Apartments. I see that y…"
drag, startPoint x: 1140, startPoint y: 605, endPoint x: 1118, endPoint y: 600, distance: 22.7
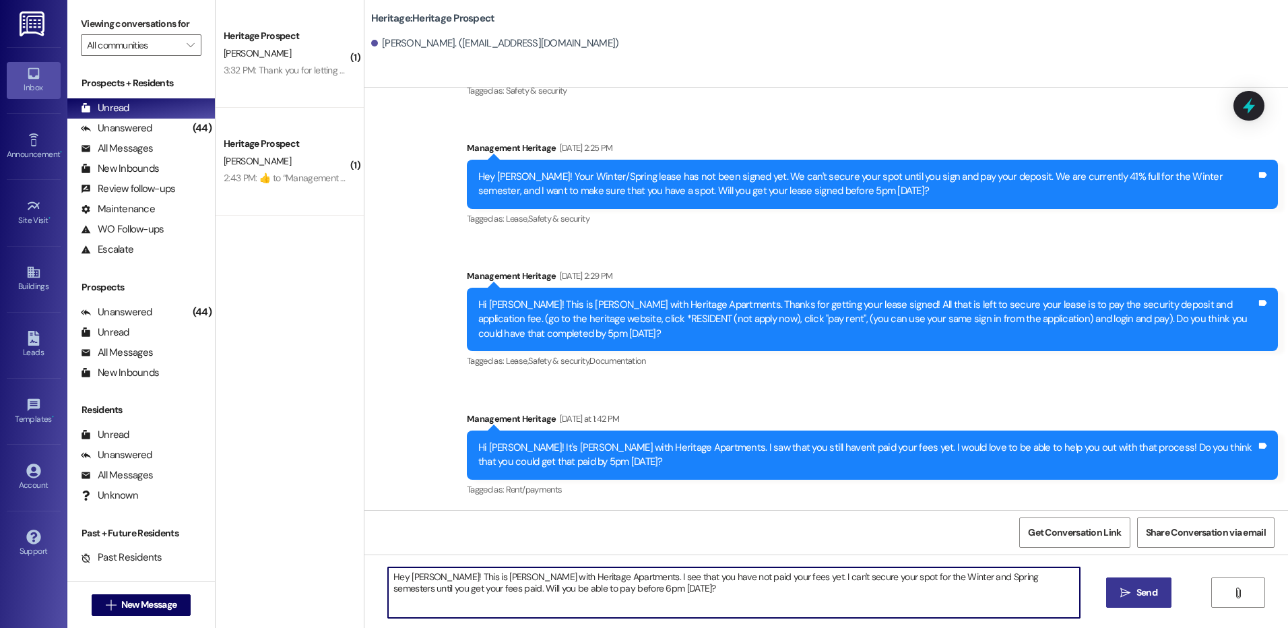
click at [1140, 606] on button " Send" at bounding box center [1138, 592] width 65 height 30
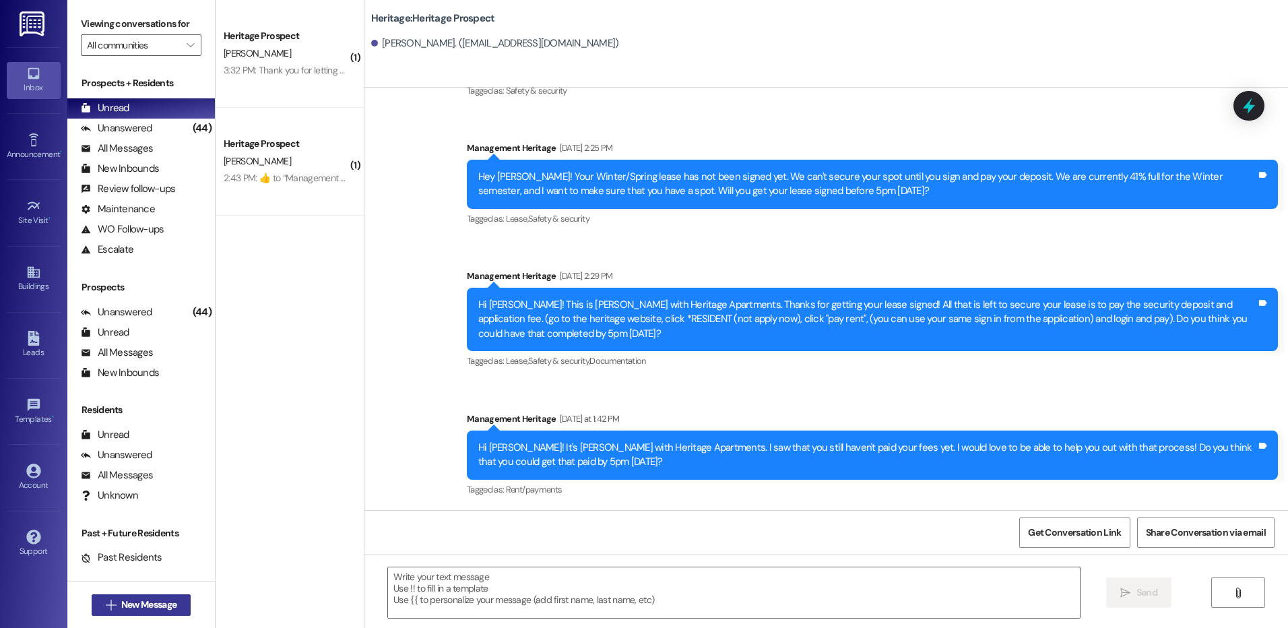
click at [141, 610] on span "New Message" at bounding box center [148, 605] width 55 height 14
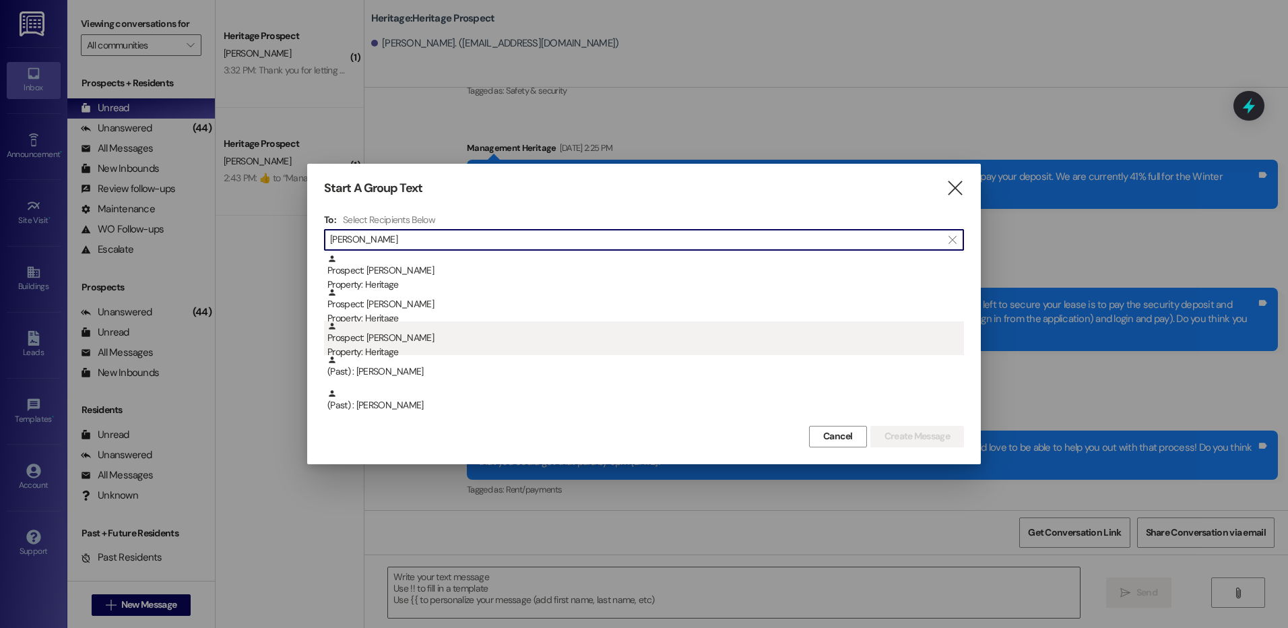
type input "[PERSON_NAME]"
click at [501, 346] on div "Property: Heritage" at bounding box center [645, 352] width 637 height 14
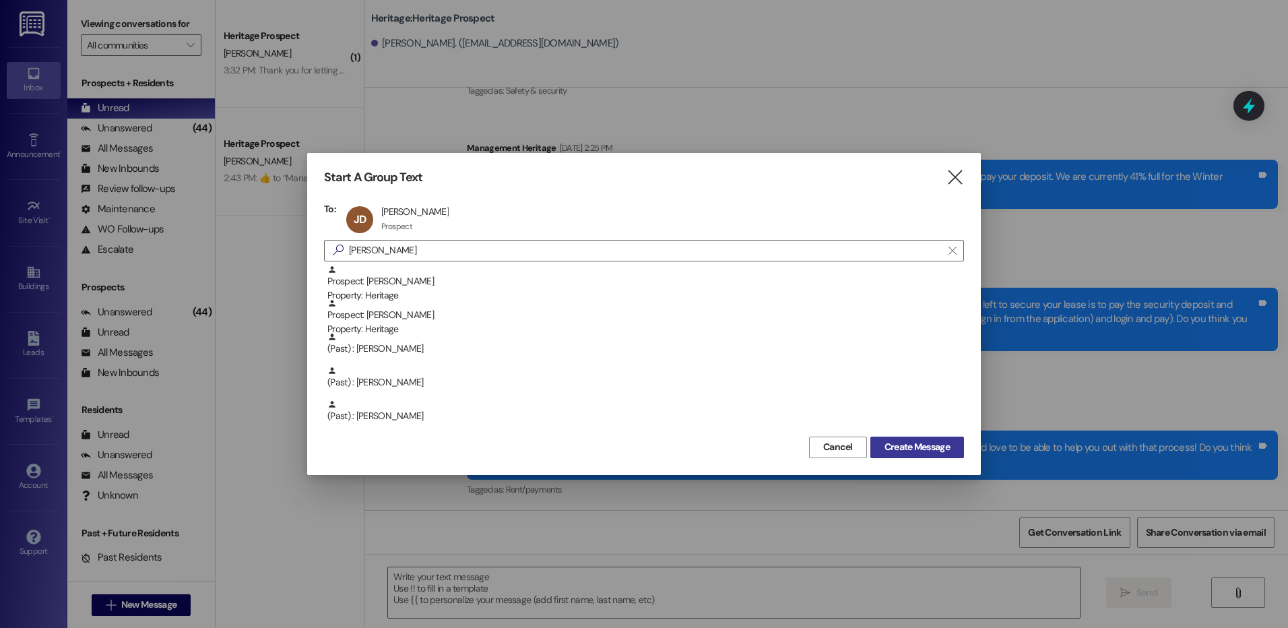
click at [890, 441] on span "Create Message" at bounding box center [916, 447] width 65 height 14
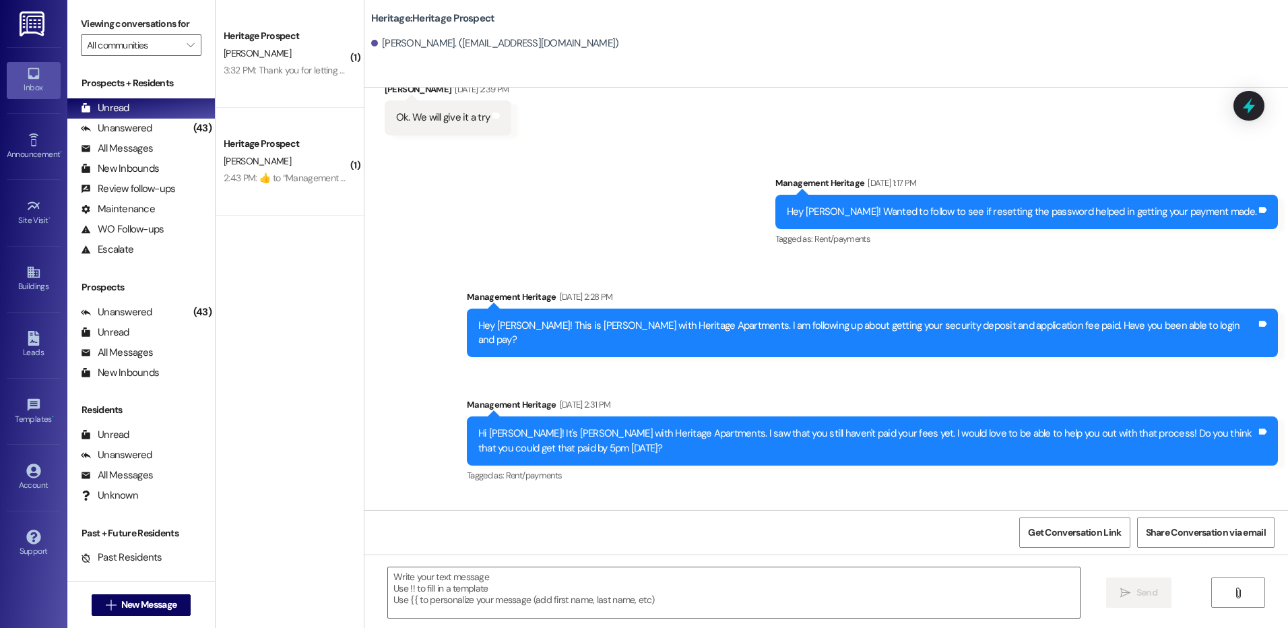
scroll to position [1475, 0]
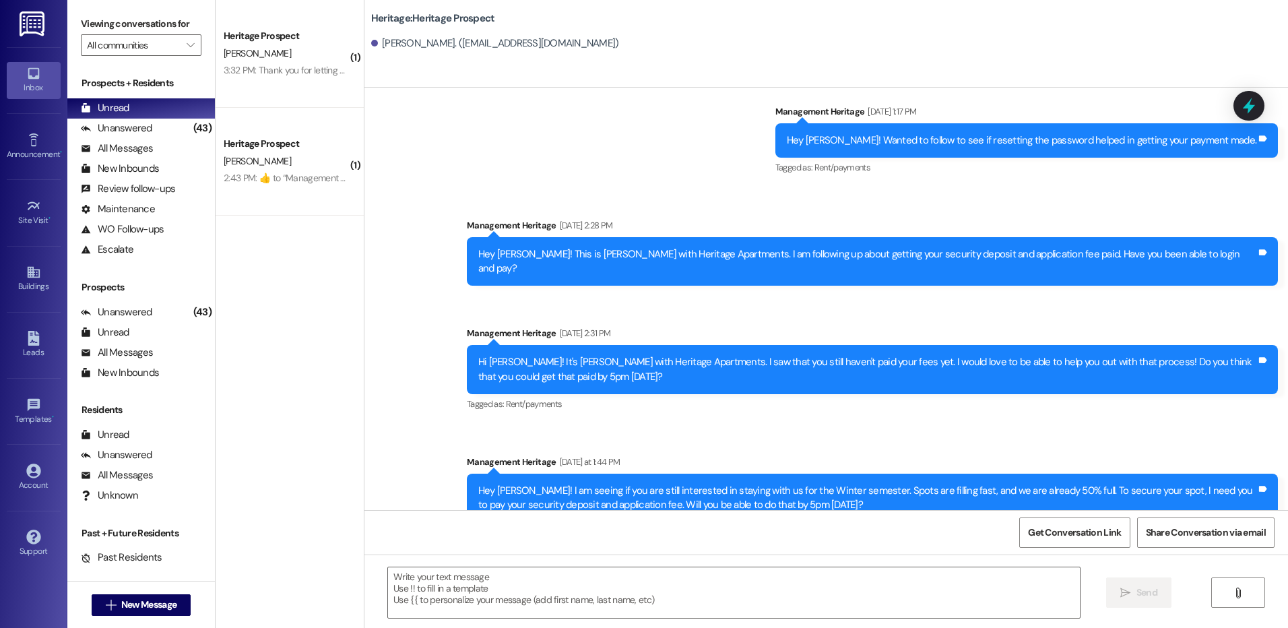
click at [543, 484] on div "Hey [PERSON_NAME]! I am seeing if you are still interested in staying with us f…" at bounding box center [867, 498] width 778 height 29
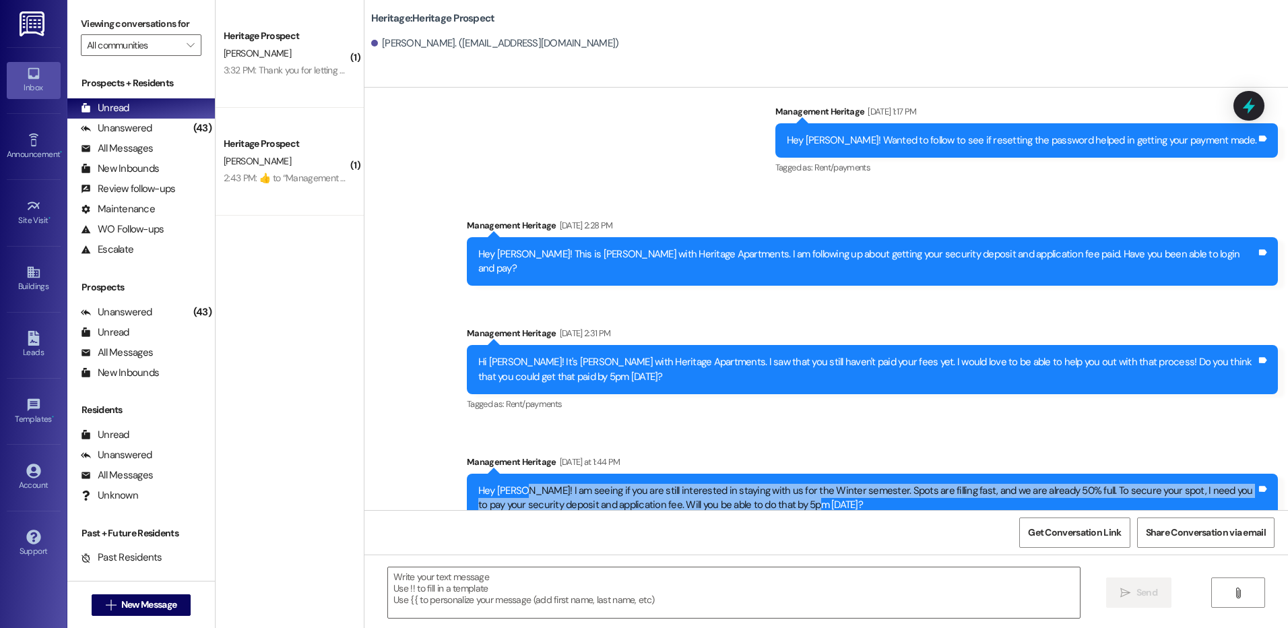
drag, startPoint x: 515, startPoint y: 447, endPoint x: 806, endPoint y: 462, distance: 292.1
click at [806, 484] on div "Hey [PERSON_NAME]! I am seeing if you are still interested in staying with us f…" at bounding box center [867, 498] width 778 height 29
copy div "I am seeing if you are still interested in staying with us for the Winter semes…"
click at [152, 608] on span "New Message" at bounding box center [148, 605] width 55 height 14
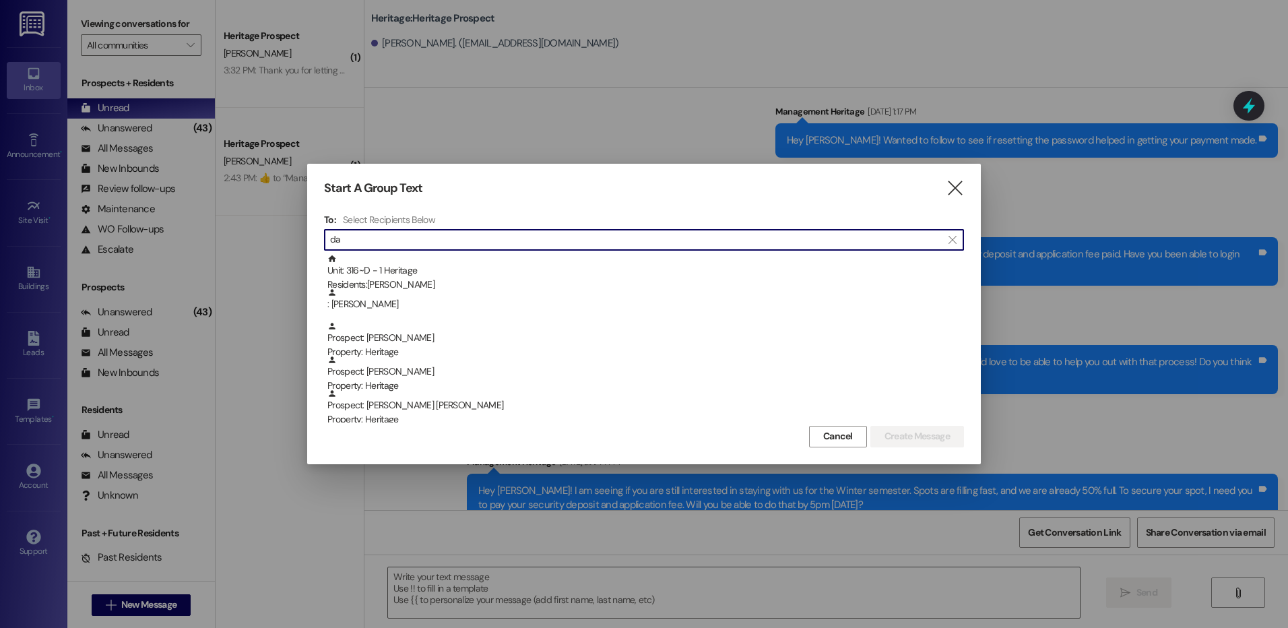
type input "d"
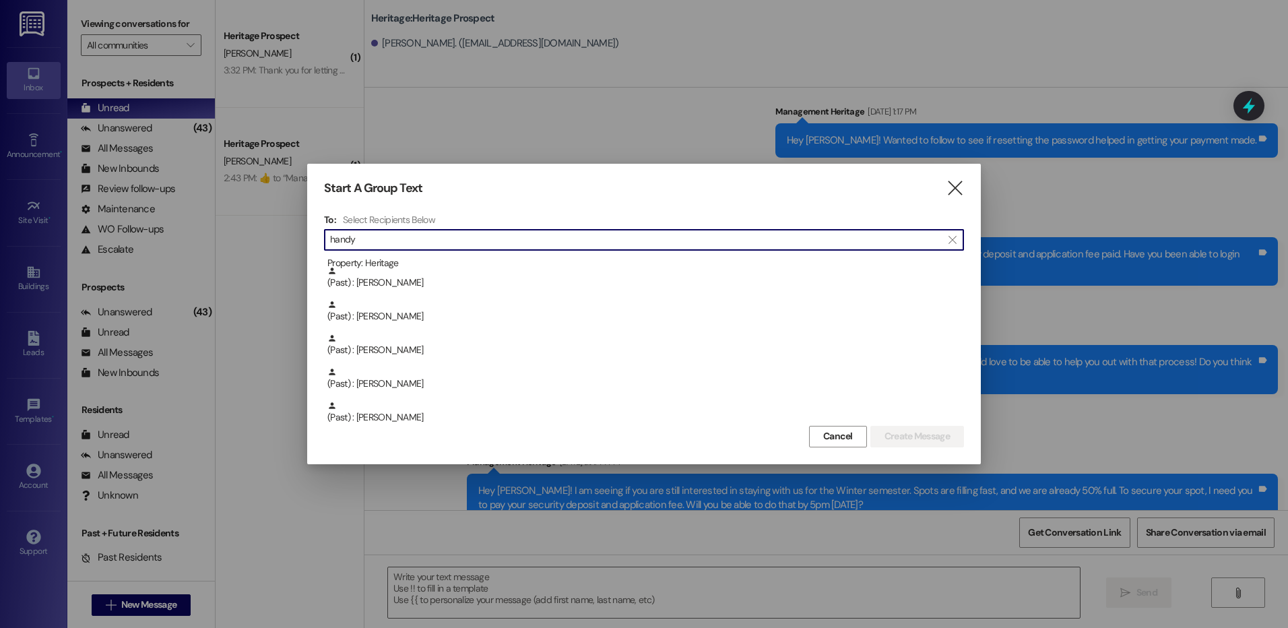
scroll to position [34, 0]
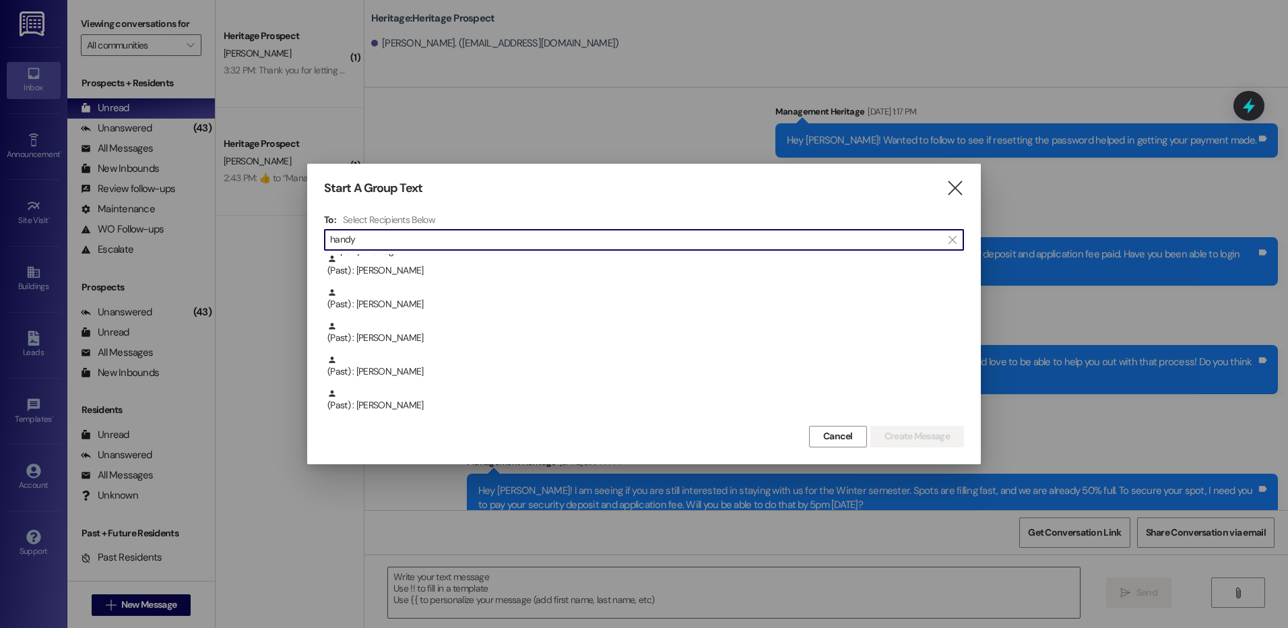
type input "handy"
click at [957, 183] on icon "" at bounding box center [955, 188] width 18 height 14
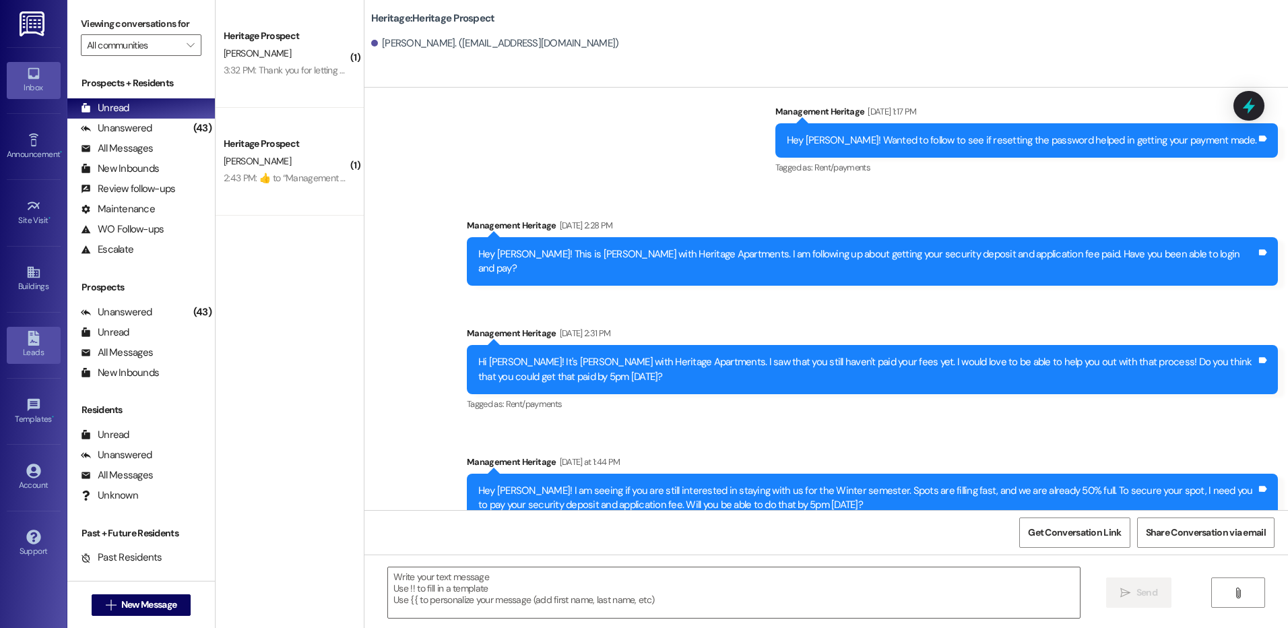
click at [39, 352] on div "Leads" at bounding box center [33, 352] width 67 height 13
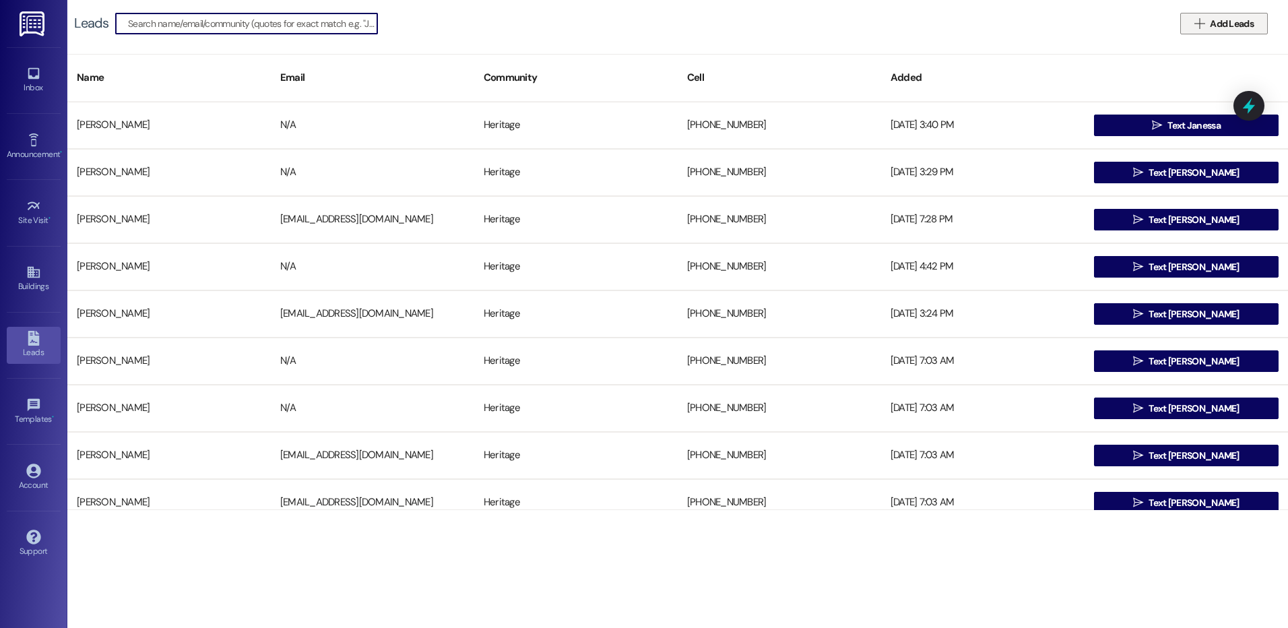
click at [1228, 24] on span "Add Leads" at bounding box center [1232, 24] width 44 height 14
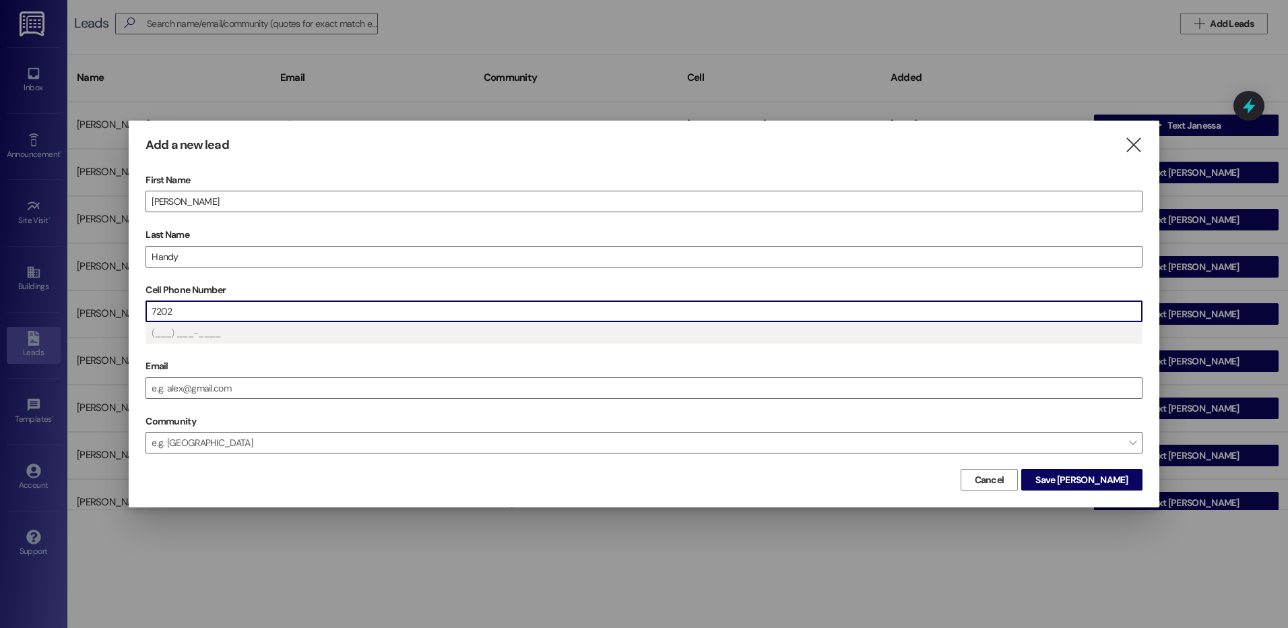
type input "(720) 2__-____"
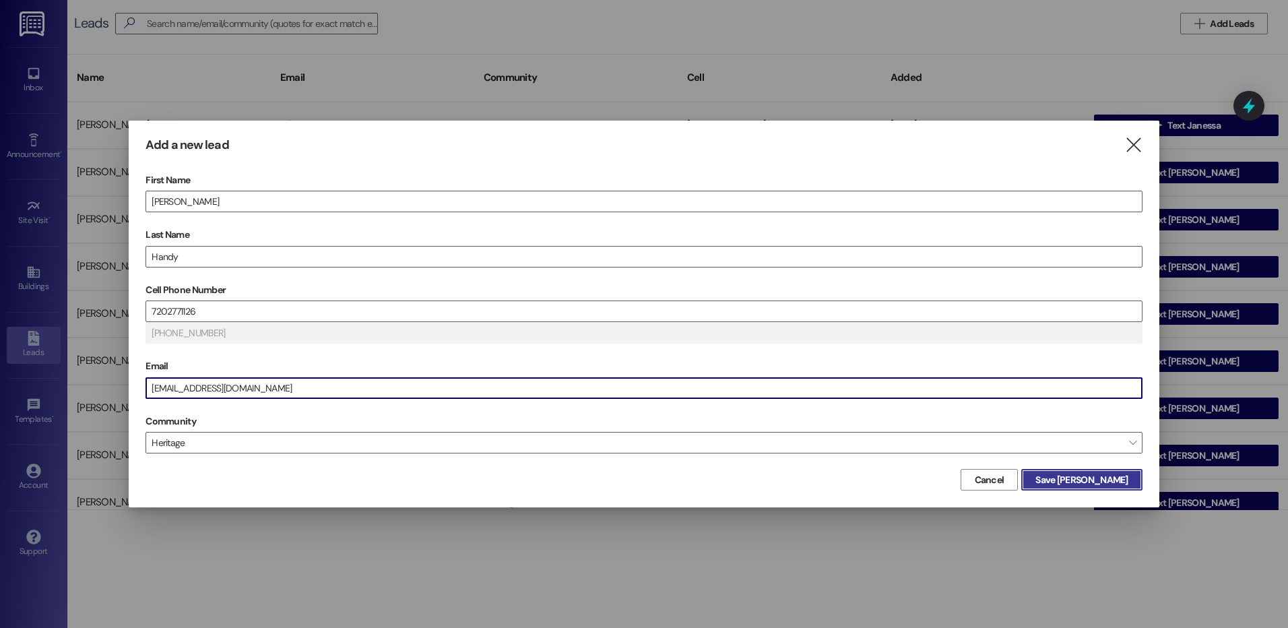
click at [1080, 482] on span "Save [PERSON_NAME]" at bounding box center [1081, 480] width 92 height 14
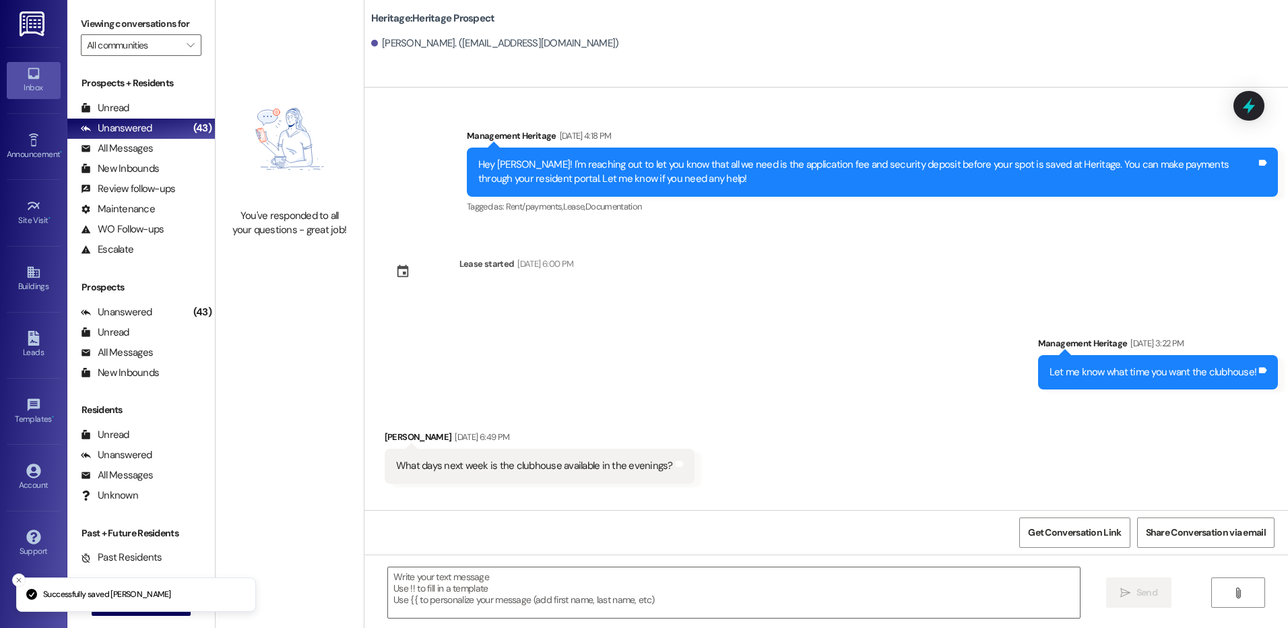
scroll to position [4177, 0]
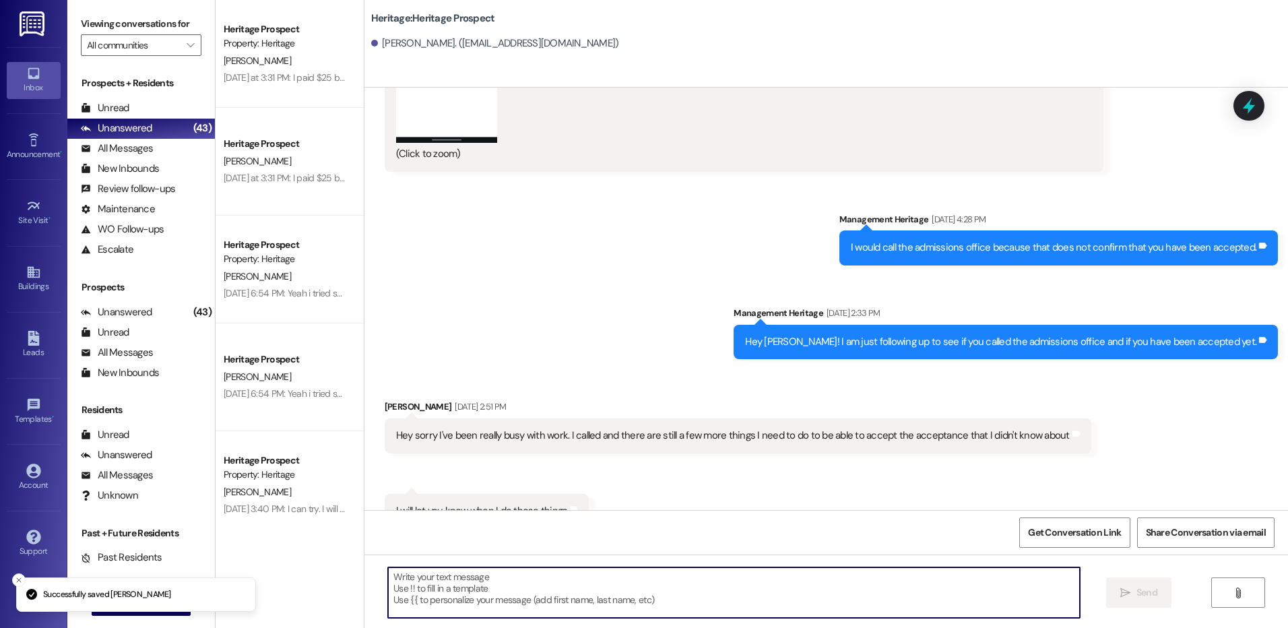
click at [465, 577] on textarea at bounding box center [733, 592] width 691 height 51
click at [527, 586] on textarea at bounding box center [733, 592] width 691 height 51
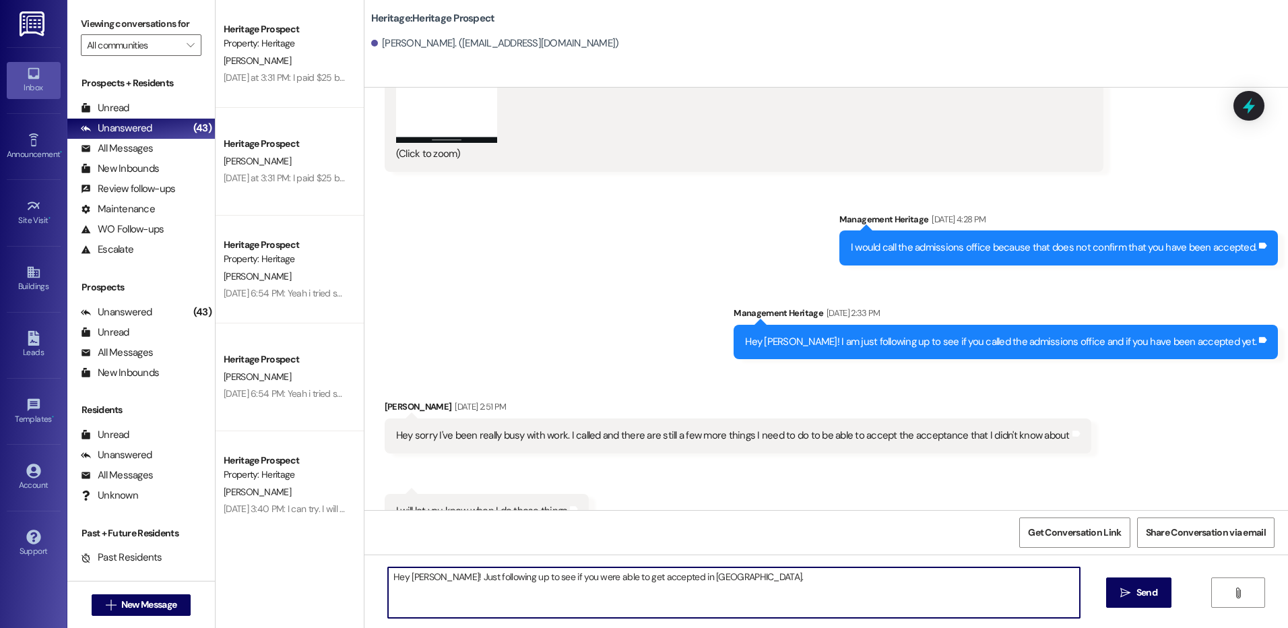
click at [524, 587] on textarea "Hey [PERSON_NAME]! Just following up to see if you were able to get accepted in…" at bounding box center [733, 592] width 691 height 51
type textarea "Hey [PERSON_NAME]! Just following up to see if you were able to get accepted in…"
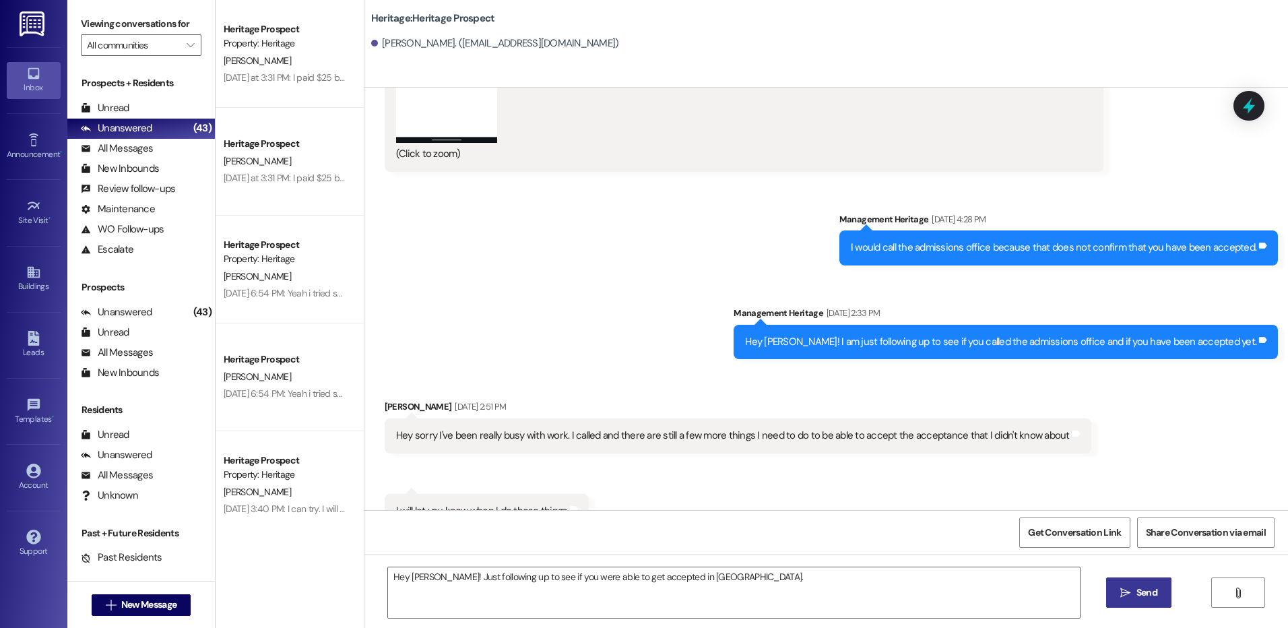
click at [1139, 597] on span "Send" at bounding box center [1146, 592] width 21 height 14
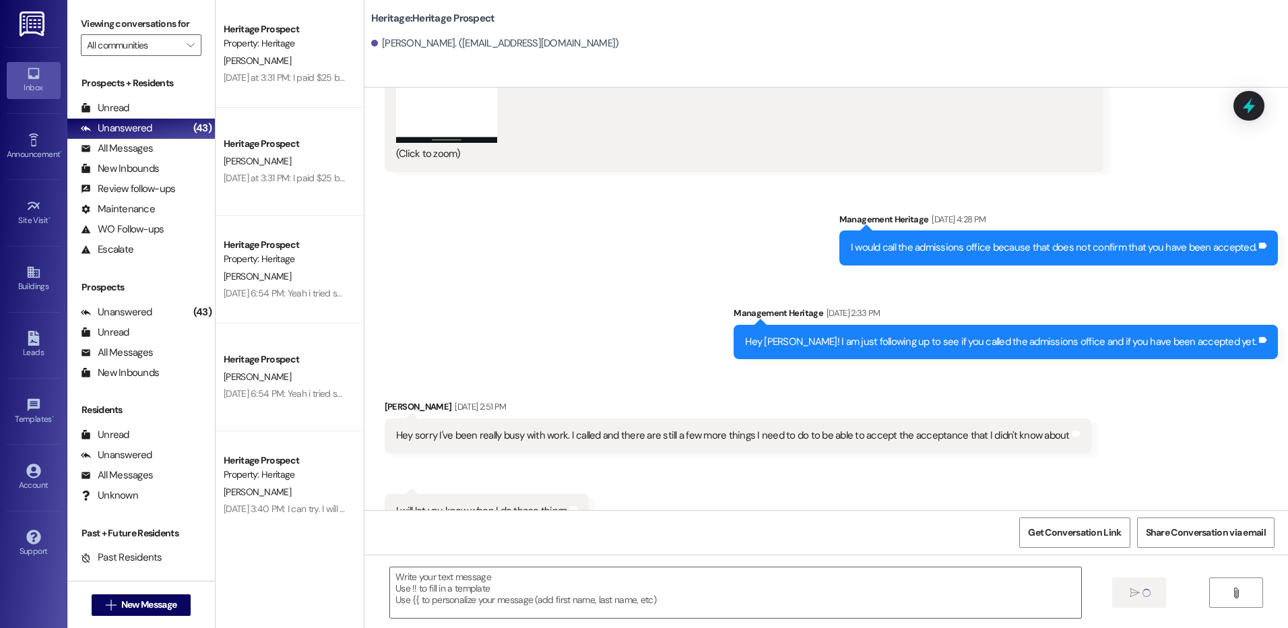
scroll to position [4177, 0]
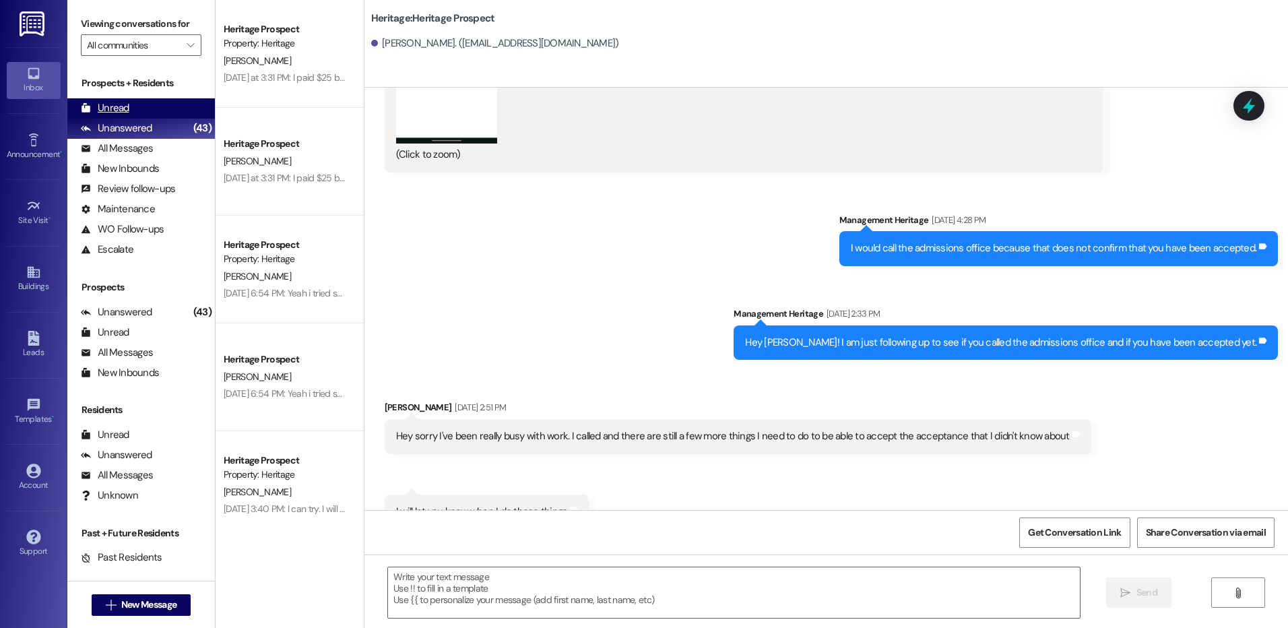
click at [113, 102] on div "Unread" at bounding box center [105, 108] width 49 height 14
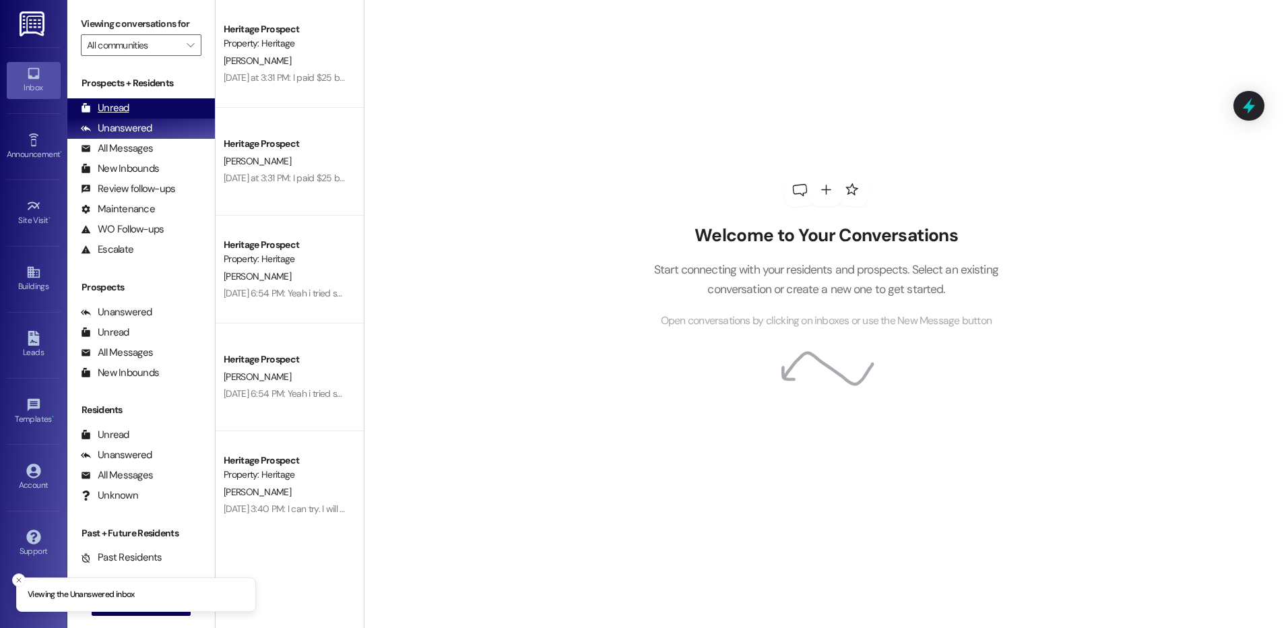
click at [172, 109] on div "Unread (0)" at bounding box center [141, 108] width 148 height 20
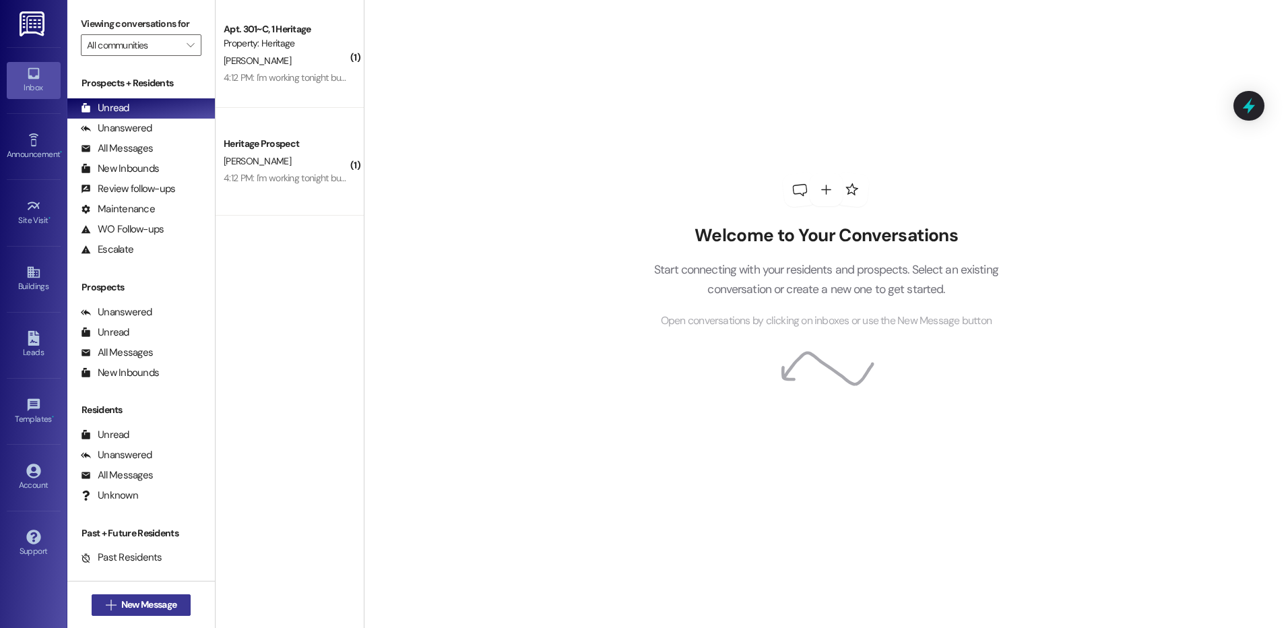
click at [143, 605] on span "New Message" at bounding box center [148, 605] width 55 height 14
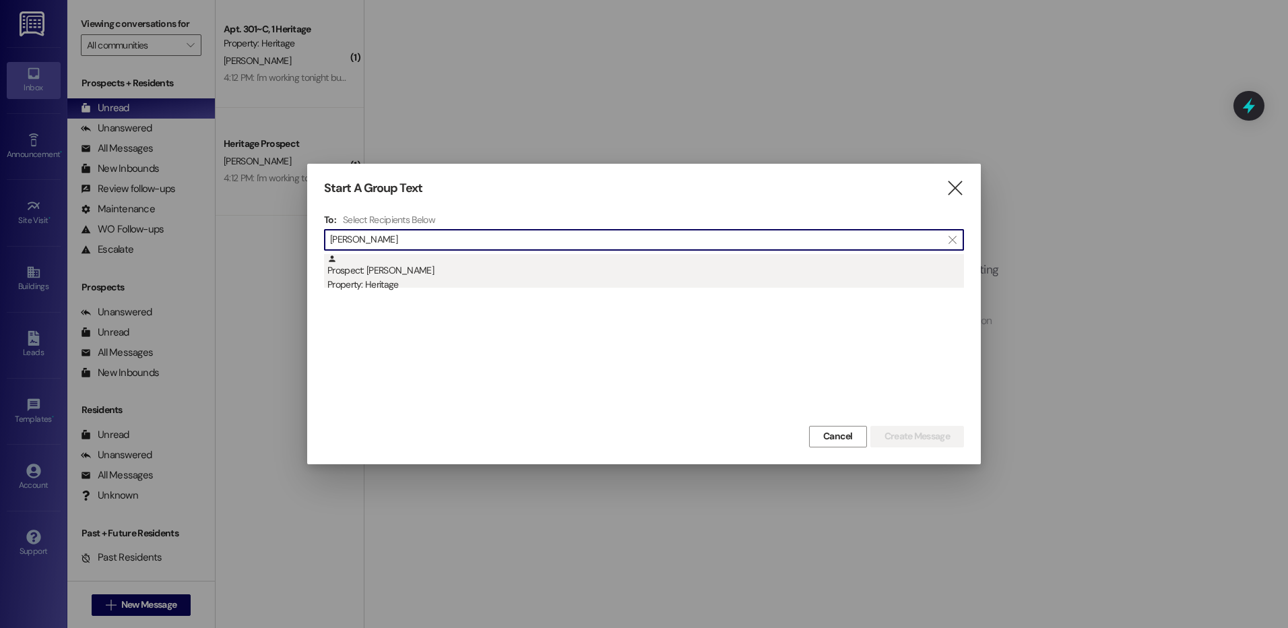
type input "sophie br"
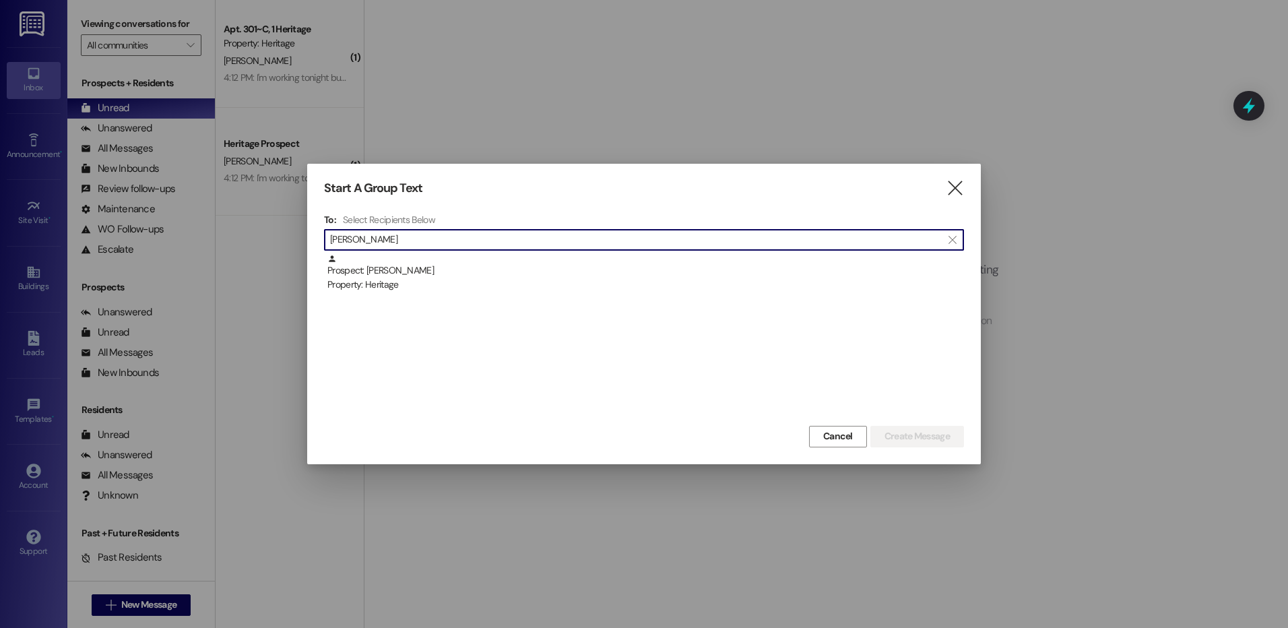
click at [689, 288] on div "Property: Heritage" at bounding box center [645, 285] width 637 height 14
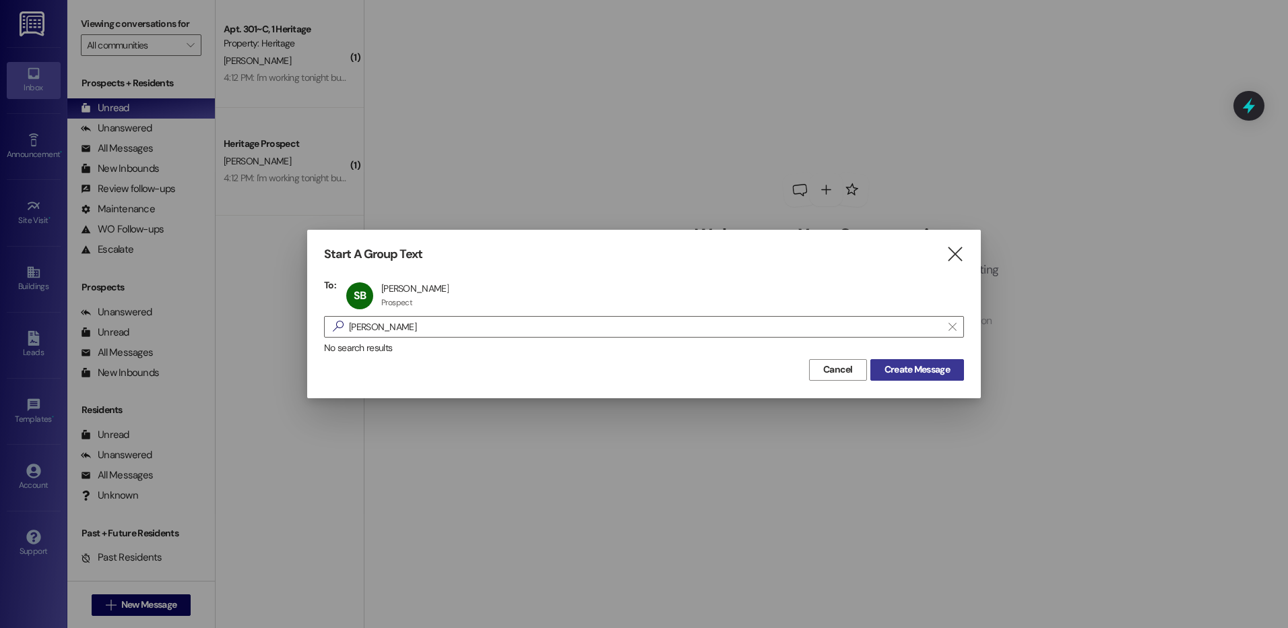
click at [954, 376] on button "Create Message" at bounding box center [917, 370] width 94 height 22
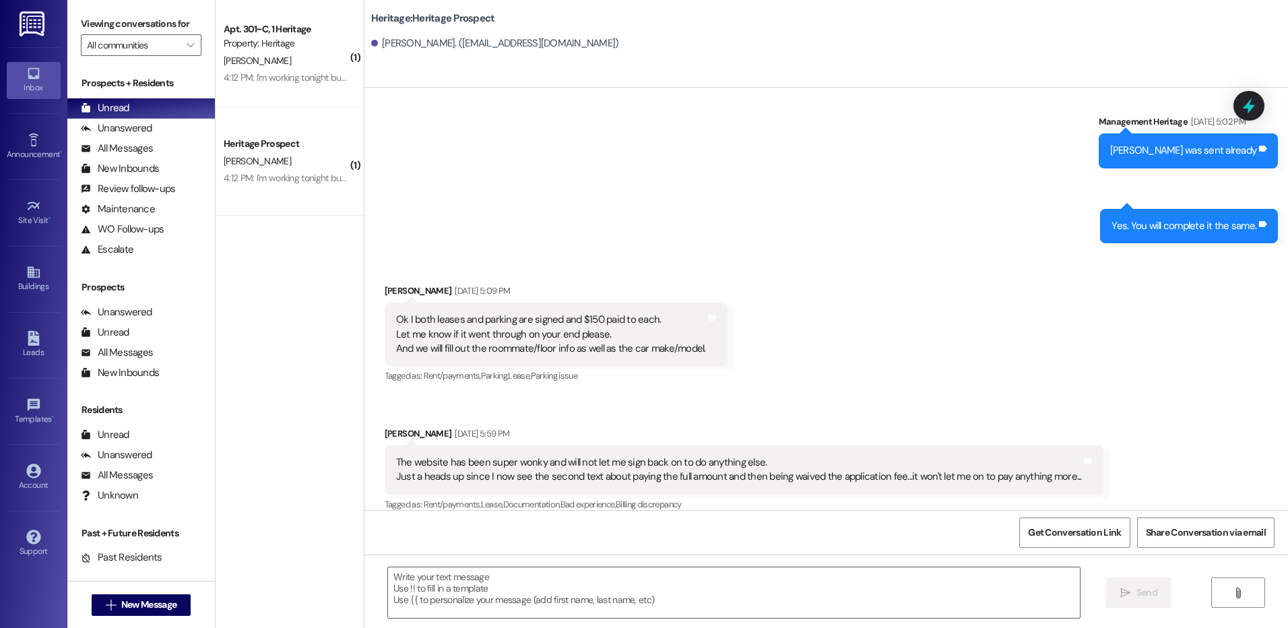
scroll to position [1039, 0]
click at [456, 604] on textarea at bounding box center [733, 592] width 691 height 51
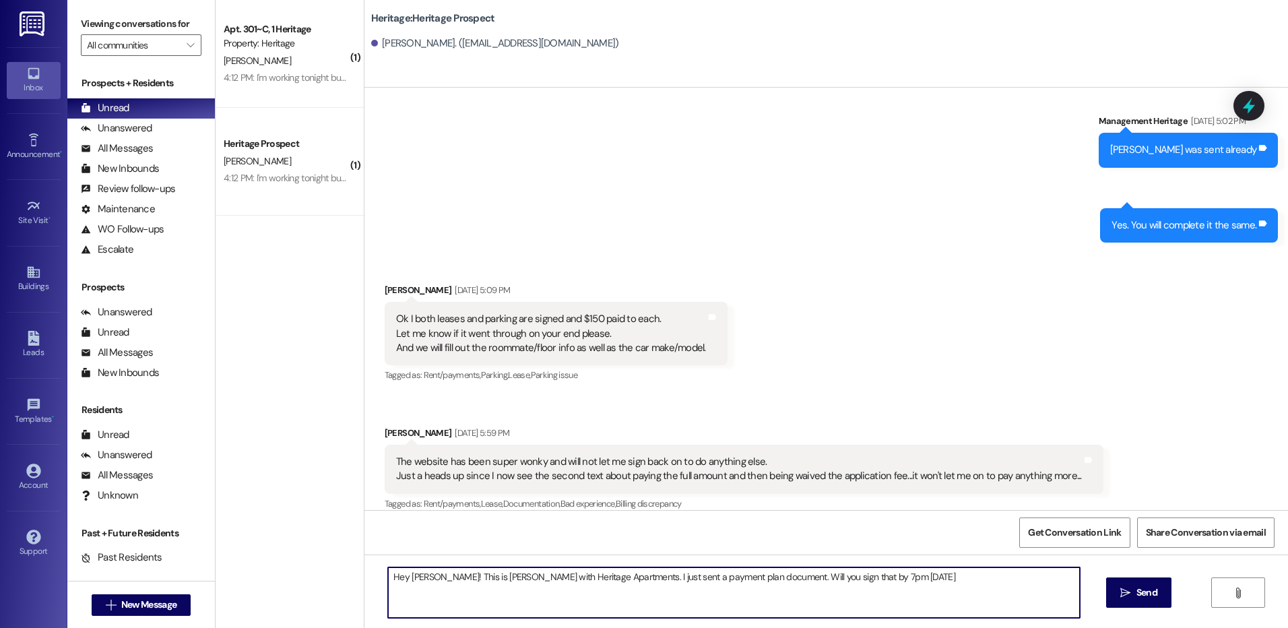
type textarea "Hey Sophie! This is Paige with Heritage Apartments. I just sent a payment plan …"
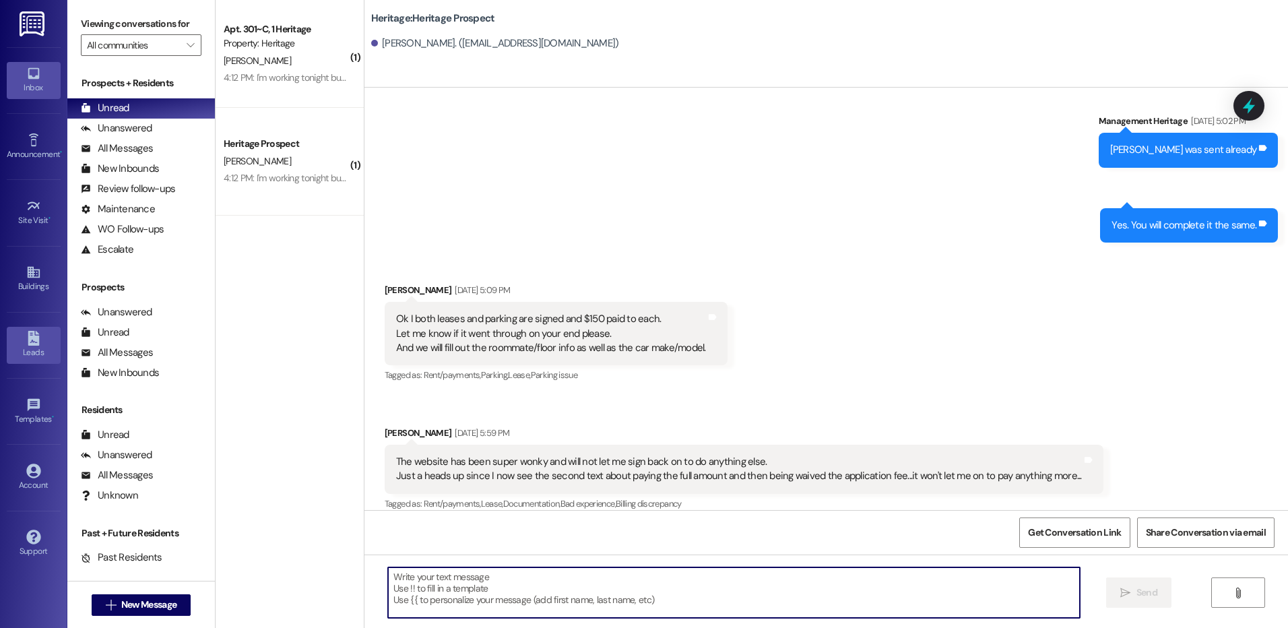
scroll to position [1039, 0]
